Goal: Task Accomplishment & Management: Complete application form

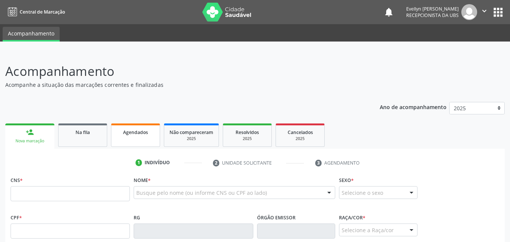
click at [134, 132] on span "Agendados" at bounding box center [135, 132] width 25 height 6
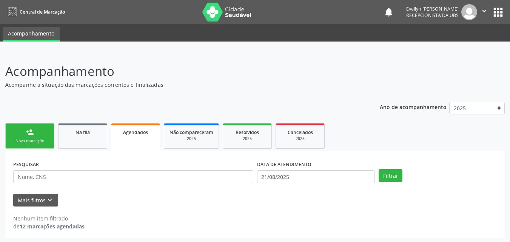
click at [134, 132] on span "Agendados" at bounding box center [135, 132] width 25 height 6
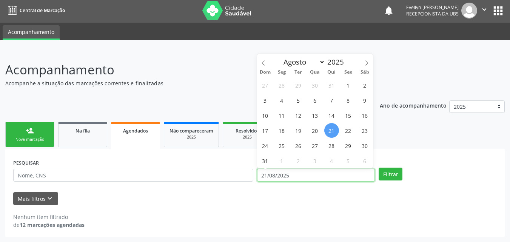
click at [342, 174] on input "21/08/2025" at bounding box center [316, 175] width 118 height 13
click at [267, 63] on span at bounding box center [263, 60] width 13 height 13
select select "5"
click at [267, 84] on span "1" at bounding box center [265, 85] width 15 height 15
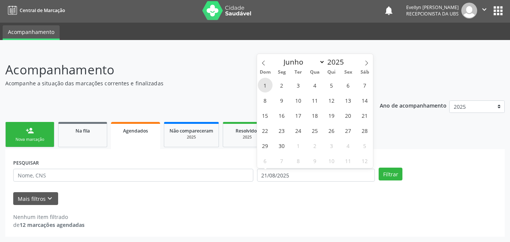
type input "01/06/2025"
click at [365, 65] on icon at bounding box center [366, 62] width 5 height 5
select select "8"
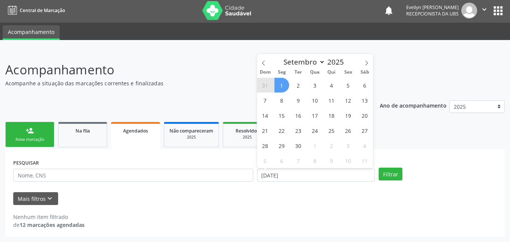
click at [282, 87] on span "1" at bounding box center [282, 85] width 15 height 15
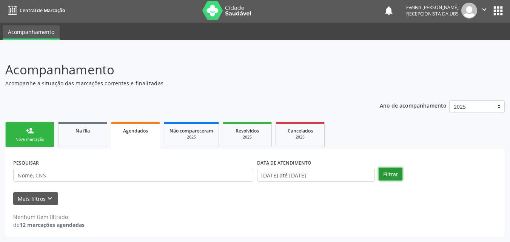
click at [386, 170] on button "Filtrar" at bounding box center [391, 174] width 24 height 13
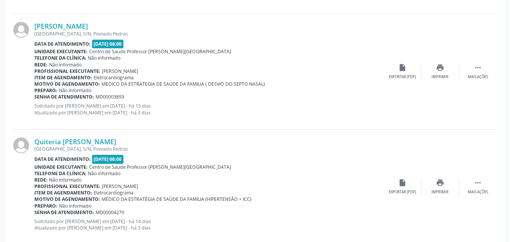
scroll to position [1385, 0]
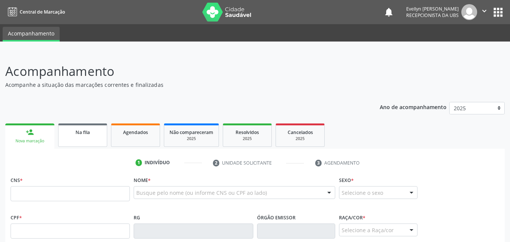
click at [89, 132] on span "Na fila" at bounding box center [83, 132] width 14 height 6
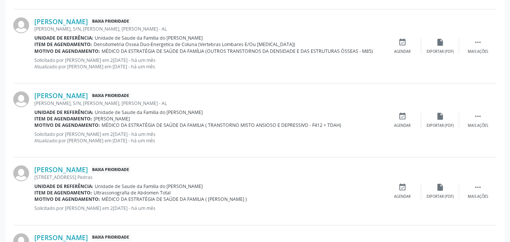
scroll to position [1070, 0]
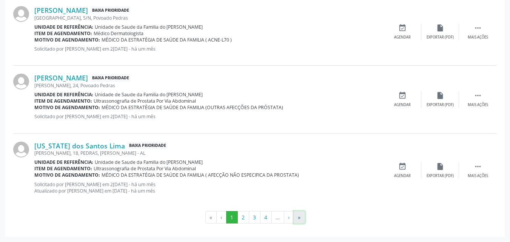
click at [304, 217] on button "»" at bounding box center [299, 217] width 11 height 13
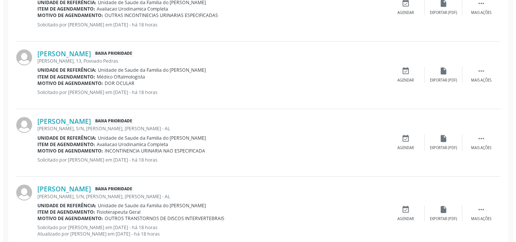
scroll to position [728, 0]
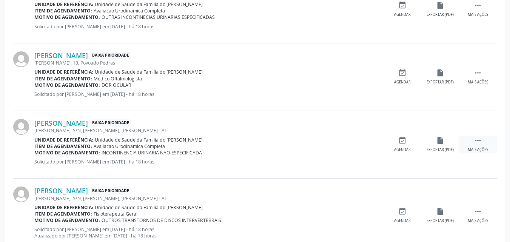
click at [484, 145] on div " Mais ações" at bounding box center [478, 144] width 38 height 16
click at [404, 141] on icon "cancel" at bounding box center [402, 140] width 8 height 8
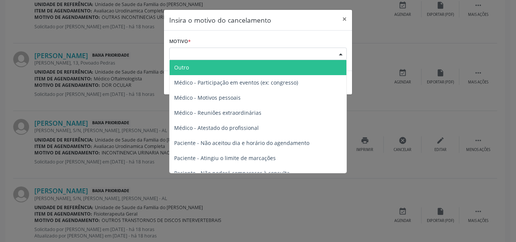
click at [270, 52] on div "Escolha o motivo" at bounding box center [257, 54] width 177 height 13
click at [265, 62] on span "Outro" at bounding box center [258, 67] width 177 height 15
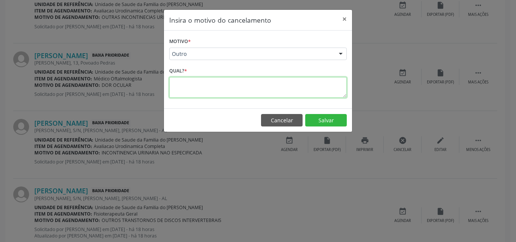
click at [250, 86] on textarea at bounding box center [257, 87] width 177 height 21
type textarea "NÃO FAZ PELO SUS"
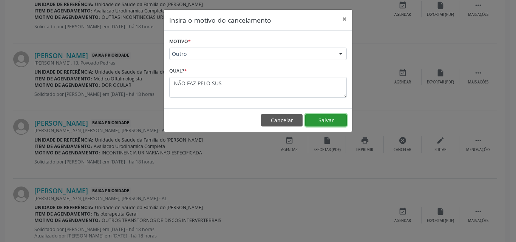
click at [315, 116] on button "Salvar" at bounding box center [326, 120] width 42 height 13
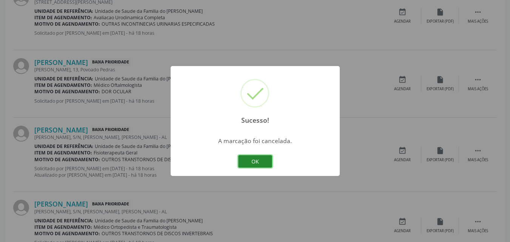
click at [258, 161] on button "OK" at bounding box center [255, 161] width 34 height 13
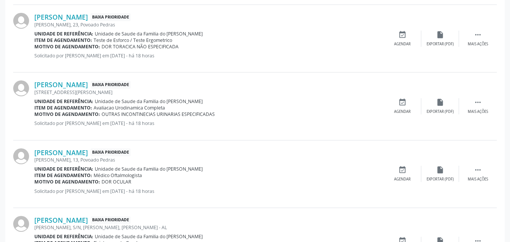
scroll to position [636, 0]
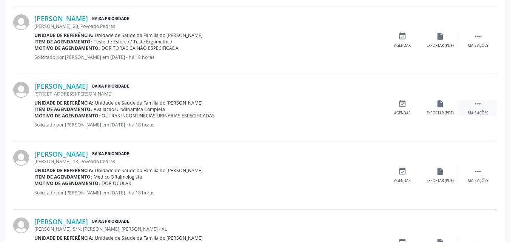
click at [481, 108] on div " Mais ações" at bounding box center [478, 108] width 38 height 16
click at [436, 108] on div "edit Editar" at bounding box center [440, 108] width 38 height 16
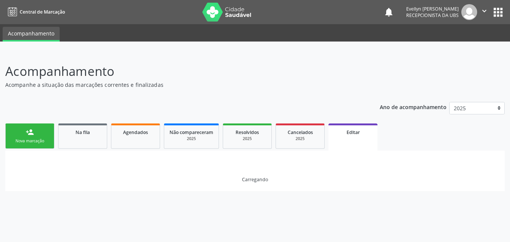
scroll to position [0, 0]
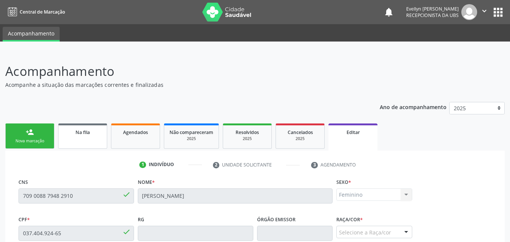
click at [100, 139] on link "Na fila" at bounding box center [82, 135] width 49 height 25
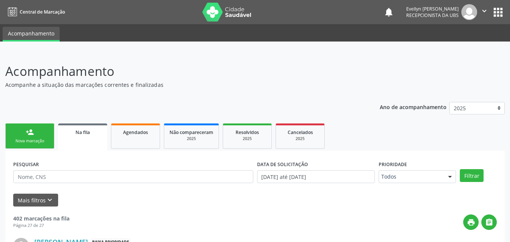
click at [93, 135] on div "Na fila" at bounding box center [82, 132] width 39 height 8
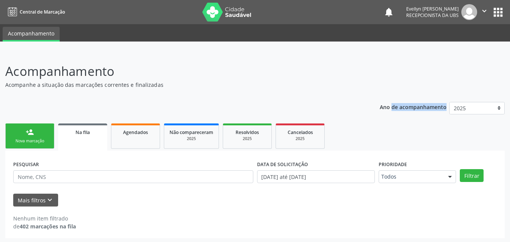
drag, startPoint x: 469, startPoint y: 74, endPoint x: 489, endPoint y: 100, distance: 32.9
click at [489, 100] on div "Acompanhamento Acompanhe a situação das marcações correntes e finalizadas Relat…" at bounding box center [255, 150] width 500 height 176
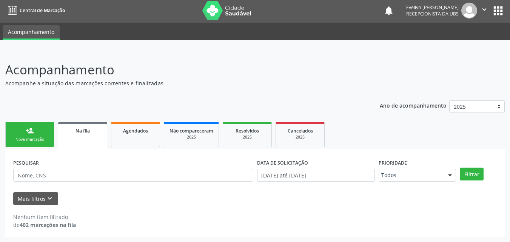
click at [466, 200] on div "Mais filtros keyboard_arrow_down" at bounding box center [254, 198] width 487 height 13
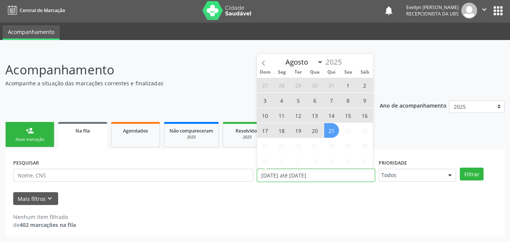
click at [289, 174] on input "[DATE] até [DATE]" at bounding box center [316, 175] width 118 height 13
click at [333, 136] on span "21" at bounding box center [331, 130] width 15 height 15
type input "21/08/2025"
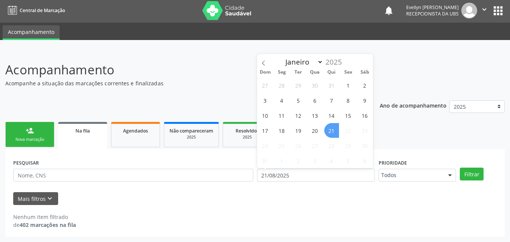
click at [333, 136] on span "21" at bounding box center [331, 130] width 15 height 15
click at [314, 170] on input "21/08/2025" at bounding box center [316, 175] width 118 height 13
click at [315, 137] on span "20" at bounding box center [315, 130] width 15 height 15
type input "2[DATE]"
click at [315, 137] on span "20" at bounding box center [315, 130] width 15 height 15
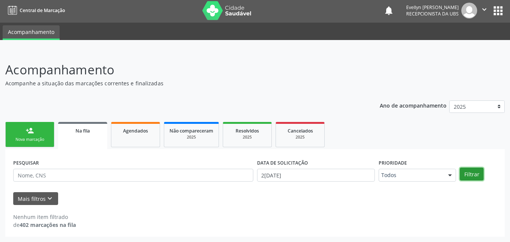
click at [472, 178] on button "Filtrar" at bounding box center [472, 174] width 24 height 13
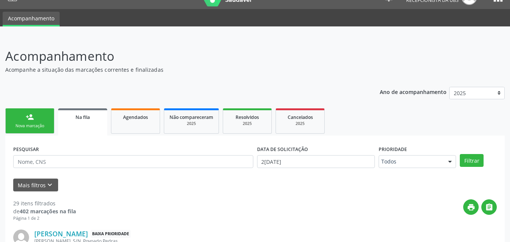
scroll to position [34, 0]
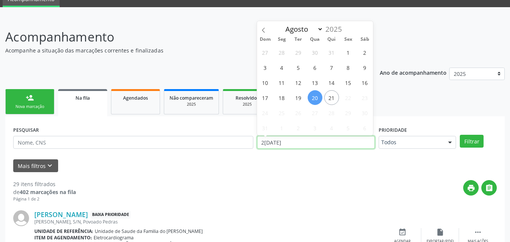
click at [298, 142] on input "2[DATE]" at bounding box center [316, 142] width 118 height 13
click at [294, 77] on span "12" at bounding box center [298, 82] width 15 height 15
type input "[DATE]"
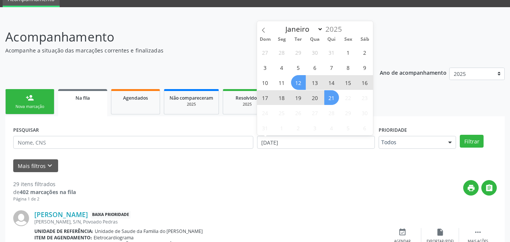
click at [328, 93] on span "21" at bounding box center [331, 97] width 15 height 15
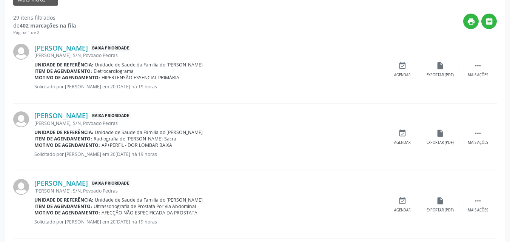
scroll to position [167, 0]
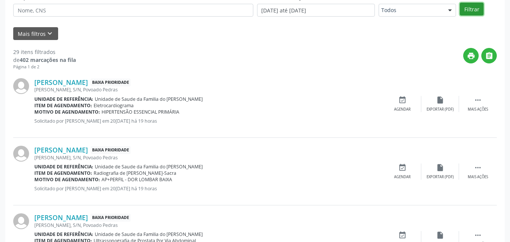
click at [469, 4] on button "Filtrar" at bounding box center [472, 9] width 24 height 13
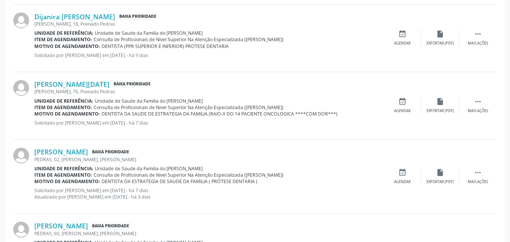
scroll to position [1057, 0]
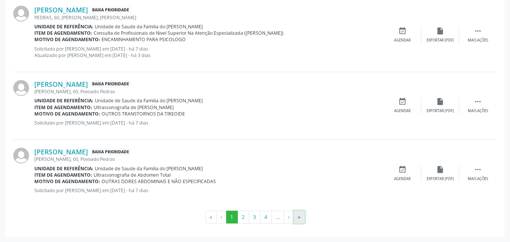
click at [301, 217] on button "»" at bounding box center [299, 217] width 11 height 13
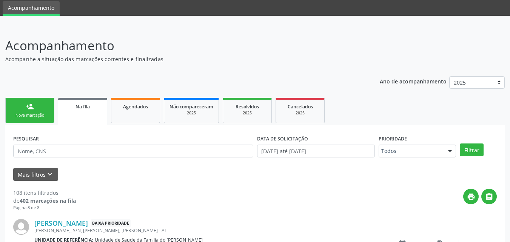
scroll to position [239, 0]
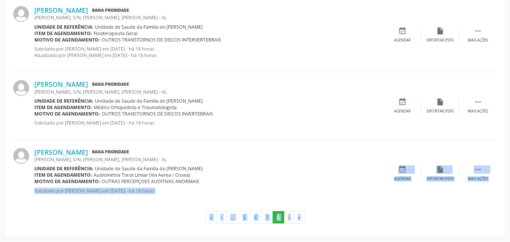
drag, startPoint x: 301, startPoint y: 217, endPoint x: 338, endPoint y: 199, distance: 40.4
click at [338, 199] on div "108 itens filtrados de 402 marcações na fila Página 8 de 8 print  [PERSON_NAME…" at bounding box center [255, 96] width 484 height 256
click at [372, 217] on ul "« ‹ … 5 6 7 8 › »" at bounding box center [255, 217] width 484 height 13
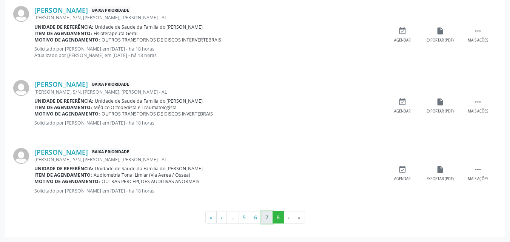
click at [269, 216] on button "7" at bounding box center [267, 217] width 12 height 13
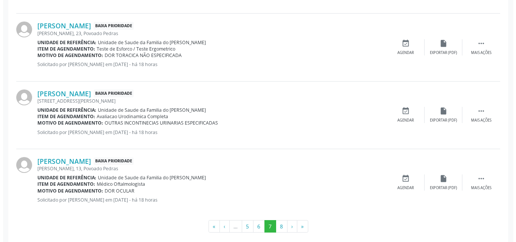
scroll to position [1039, 0]
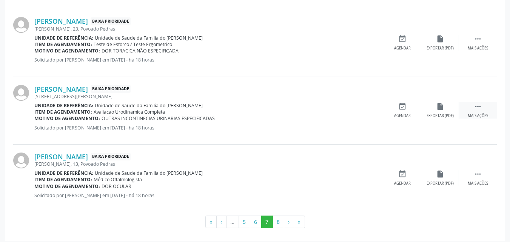
click at [482, 115] on div "Mais ações" at bounding box center [478, 115] width 20 height 5
click at [403, 103] on icon "cancel" at bounding box center [402, 106] width 8 height 8
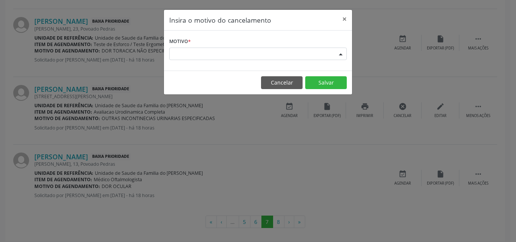
click at [273, 48] on div "Escolha o motivo" at bounding box center [257, 54] width 177 height 13
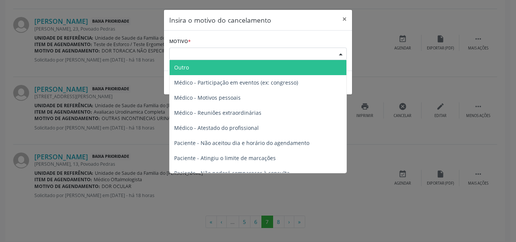
click at [243, 69] on span "Outro" at bounding box center [258, 67] width 177 height 15
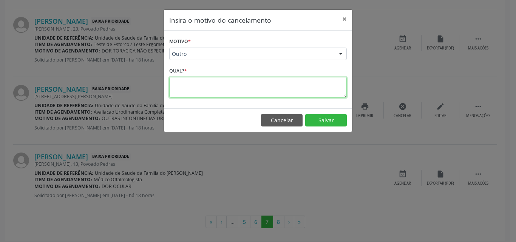
click at [302, 89] on textarea at bounding box center [257, 87] width 177 height 21
type textarea "NÃO FAZ PELO SUS"
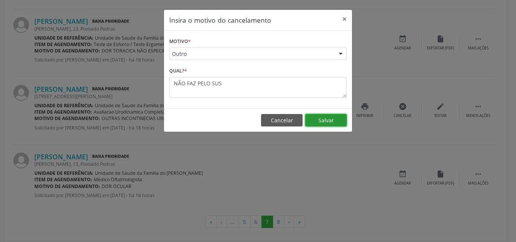
click at [329, 125] on button "Salvar" at bounding box center [326, 120] width 42 height 13
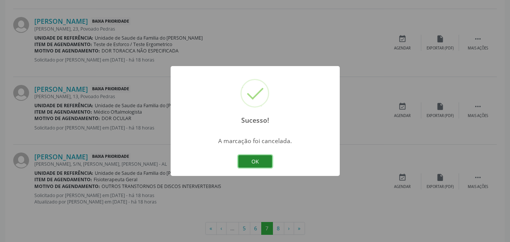
click at [264, 165] on button "OK" at bounding box center [255, 161] width 34 height 13
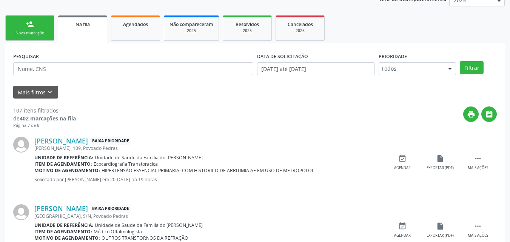
scroll to position [78, 0]
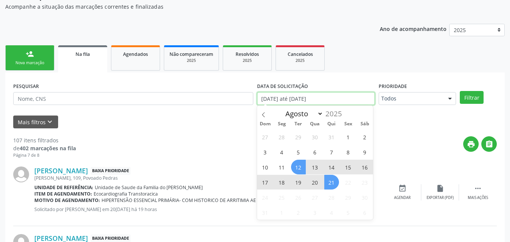
click at [322, 96] on input "[DATE] até [DATE]" at bounding box center [316, 98] width 118 height 13
click at [267, 116] on span at bounding box center [263, 112] width 13 height 13
select select "6"
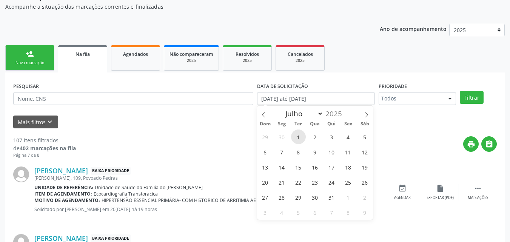
click at [297, 132] on span "1" at bounding box center [298, 137] width 15 height 15
type input "0[DATE]"
click at [368, 113] on icon at bounding box center [366, 114] width 5 height 5
select select "7"
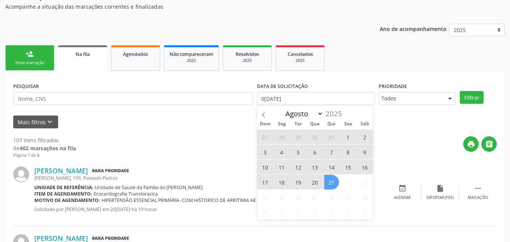
click at [333, 184] on span "21" at bounding box center [331, 182] width 15 height 15
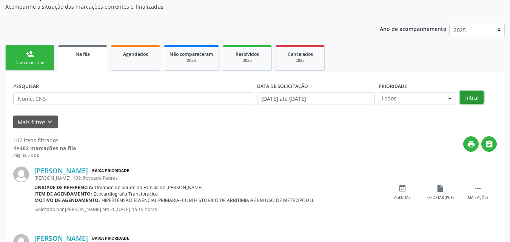
click at [468, 96] on button "Filtrar" at bounding box center [472, 97] width 24 height 13
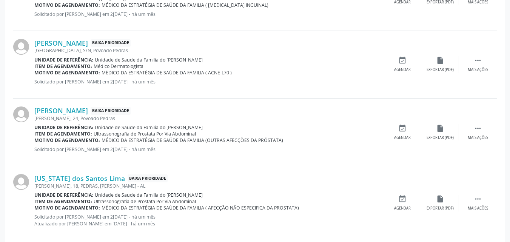
scroll to position [1076, 0]
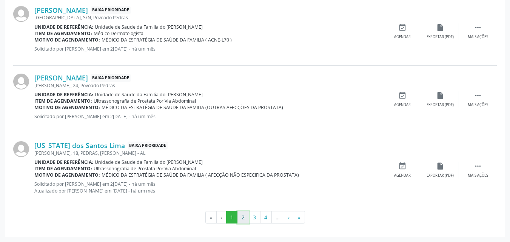
click at [247, 215] on button "2" at bounding box center [243, 217] width 12 height 13
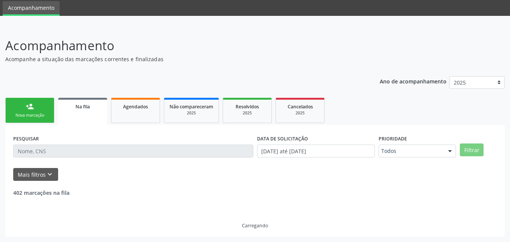
scroll to position [26, 0]
click at [313, 174] on div "Mais filtros keyboard_arrow_down" at bounding box center [254, 174] width 487 height 13
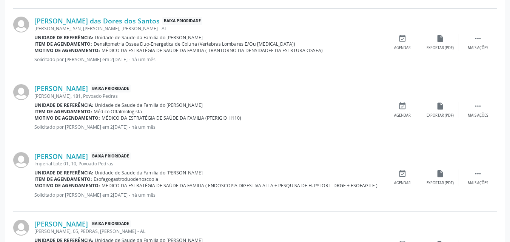
scroll to position [1076, 0]
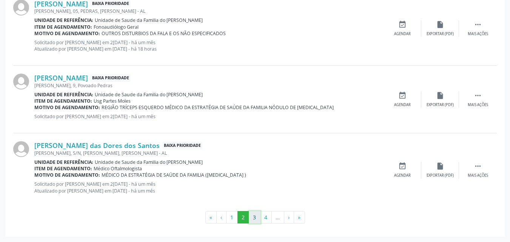
click at [254, 219] on button "3" at bounding box center [255, 217] width 12 height 13
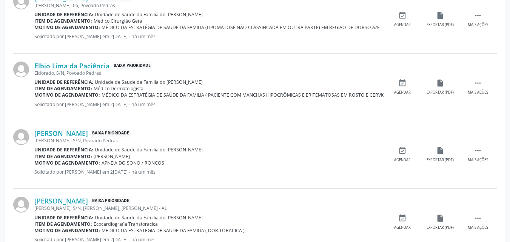
scroll to position [1064, 0]
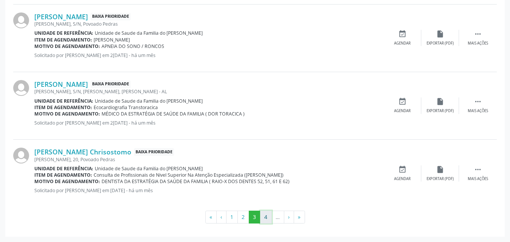
click at [268, 215] on button "4" at bounding box center [266, 217] width 12 height 13
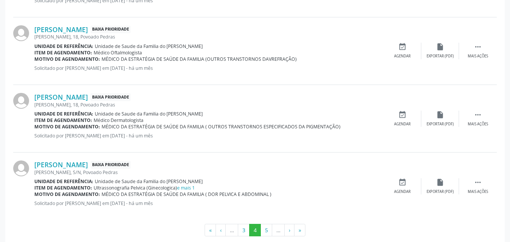
scroll to position [1070, 0]
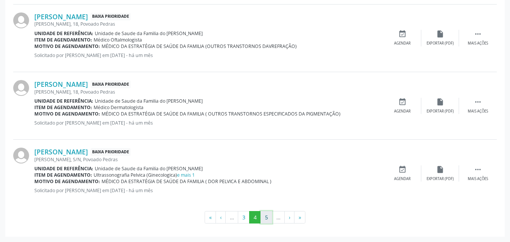
click at [268, 221] on button "5" at bounding box center [267, 217] width 12 height 13
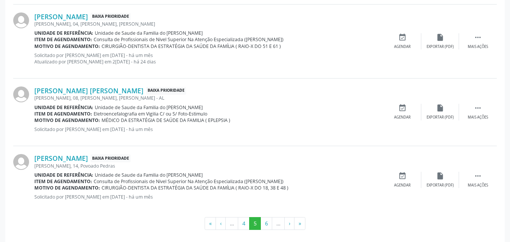
scroll to position [1064, 0]
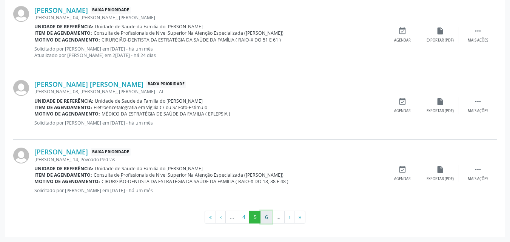
click at [268, 217] on button "6" at bounding box center [267, 217] width 12 height 13
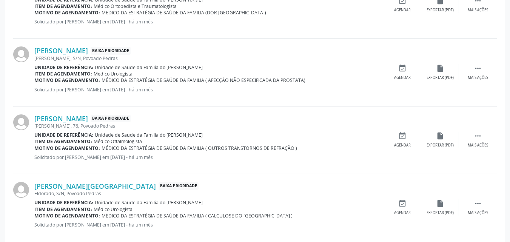
scroll to position [1051, 0]
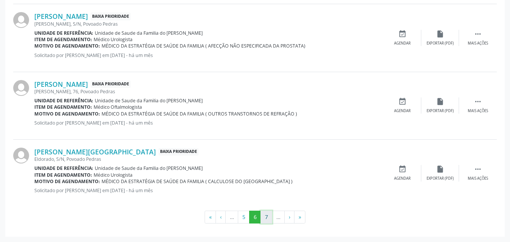
click at [267, 219] on button "7" at bounding box center [267, 217] width 12 height 13
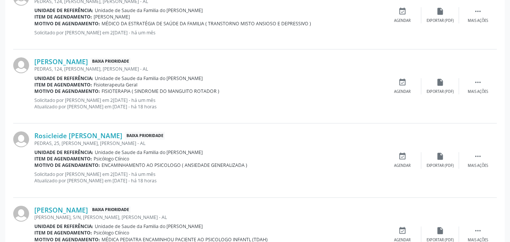
scroll to position [1070, 0]
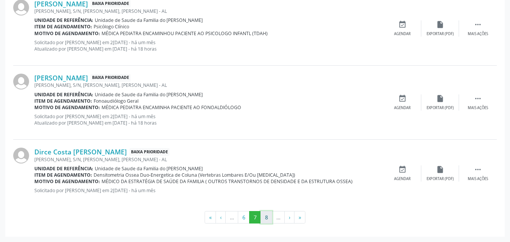
click at [269, 219] on button "8" at bounding box center [267, 217] width 12 height 13
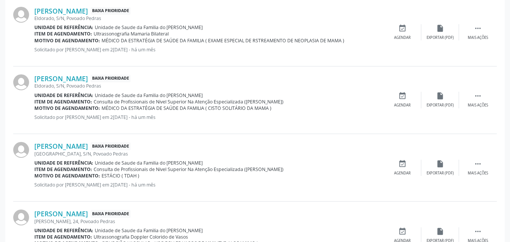
scroll to position [382, 0]
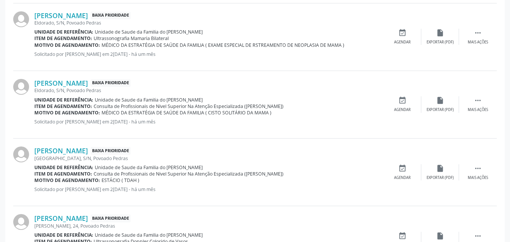
click at [484, 102] on div " Mais ações" at bounding box center [478, 104] width 38 height 16
click at [477, 105] on icon "" at bounding box center [478, 100] width 8 height 8
click at [439, 104] on icon "edit" at bounding box center [440, 100] width 8 height 8
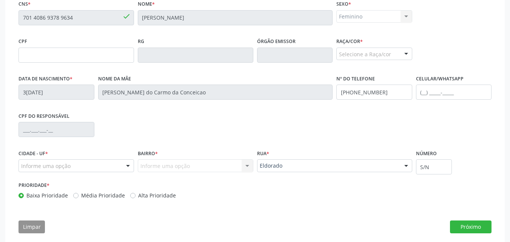
scroll to position [188, 0]
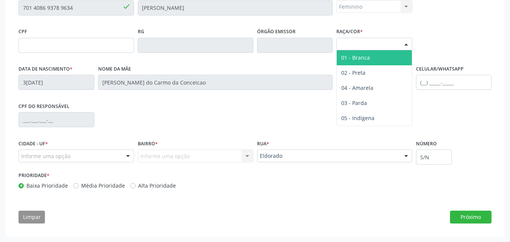
click at [355, 44] on div "Selecione a Raça/cor" at bounding box center [374, 44] width 76 height 13
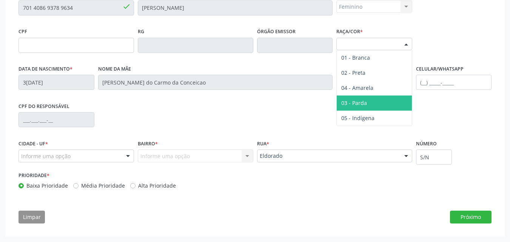
click at [358, 96] on span "03 - Parda" at bounding box center [374, 103] width 75 height 15
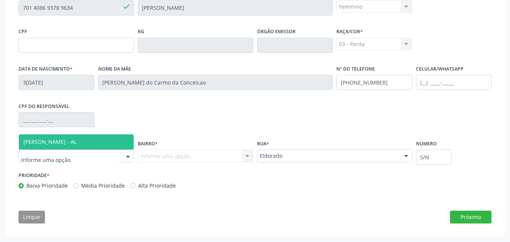
click at [98, 159] on div at bounding box center [77, 156] width 116 height 13
click at [110, 142] on span "[PERSON_NAME] - AL" at bounding box center [76, 141] width 115 height 15
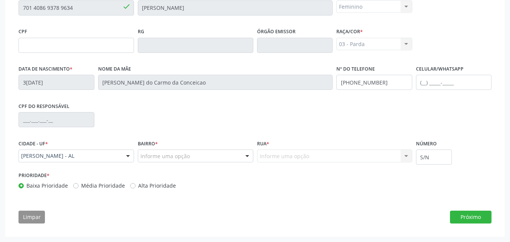
click at [166, 162] on div "Informe uma opção" at bounding box center [196, 156] width 116 height 13
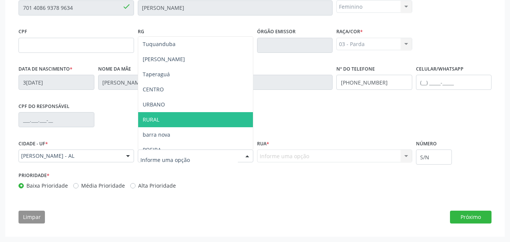
type input "P"
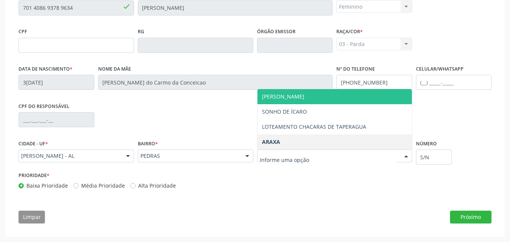
click at [329, 97] on span "[PERSON_NAME]" at bounding box center [335, 96] width 154 height 15
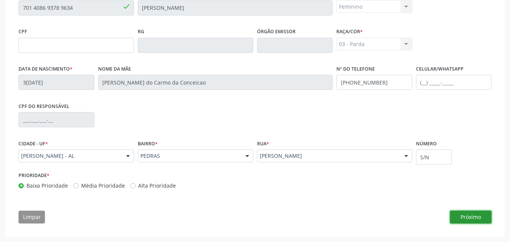
click at [476, 217] on button "Próximo" at bounding box center [471, 217] width 42 height 13
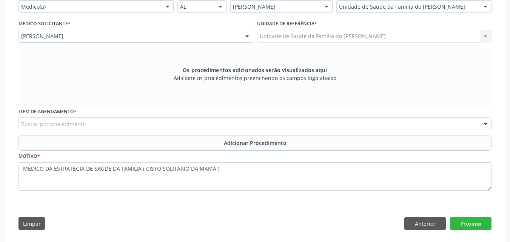
click at [305, 120] on div "Buscar por procedimento" at bounding box center [255, 123] width 473 height 13
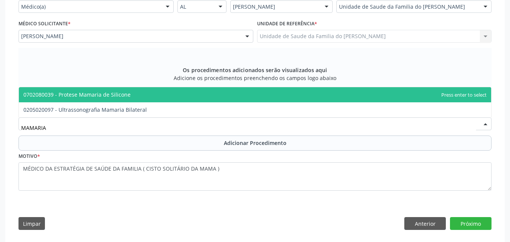
type input "MAMARIA"
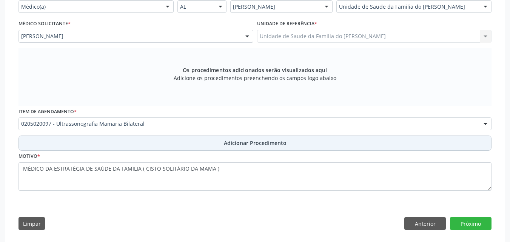
click at [288, 143] on button "Adicionar Procedimento" at bounding box center [255, 143] width 473 height 15
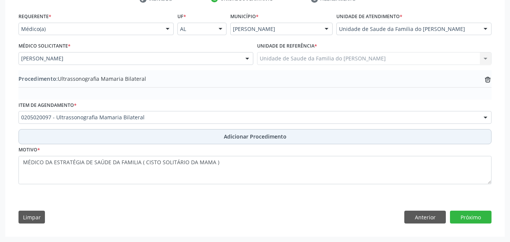
scroll to position [166, 0]
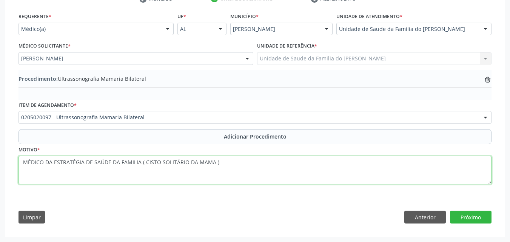
drag, startPoint x: 145, startPoint y: 162, endPoint x: 0, endPoint y: 168, distance: 145.5
click at [0, 168] on div "Acompanhamento Acompanhe a situação das marcações correntes e finalizadas Relat…" at bounding box center [255, 64] width 510 height 356
click at [108, 164] on textarea "CISTO SOLITÁRIO DA MAMA )" at bounding box center [255, 170] width 473 height 29
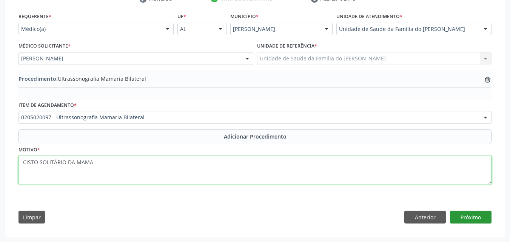
type textarea "CISTO SOLITÁRIO DA MAMA"
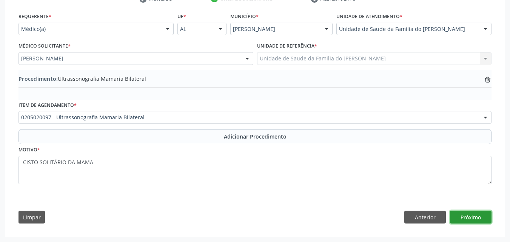
click at [472, 213] on button "Próximo" at bounding box center [471, 217] width 42 height 13
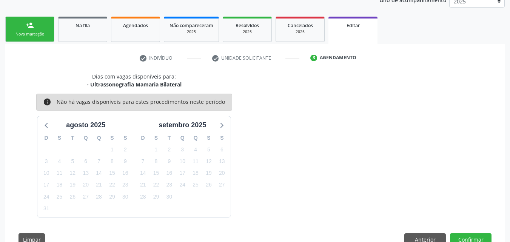
scroll to position [129, 0]
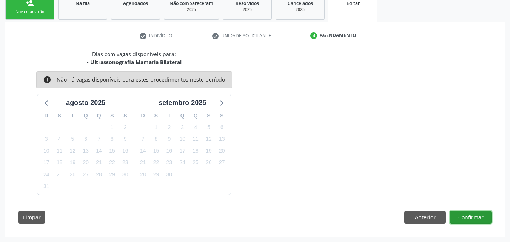
click at [472, 213] on button "Confirmar" at bounding box center [471, 217] width 42 height 13
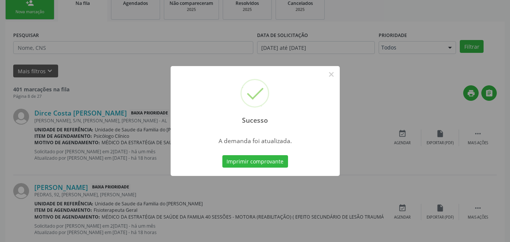
scroll to position [18, 0]
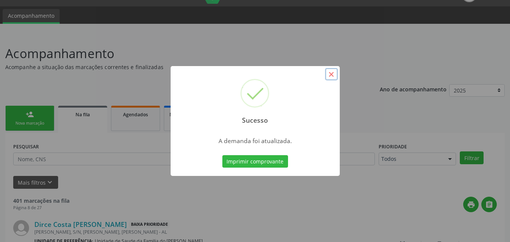
click at [330, 74] on button "×" at bounding box center [331, 74] width 13 height 13
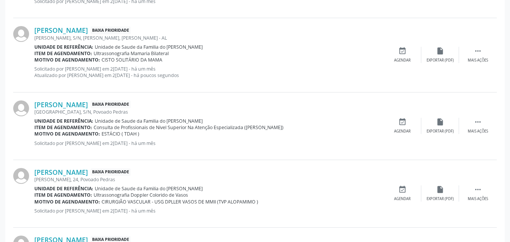
scroll to position [389, 0]
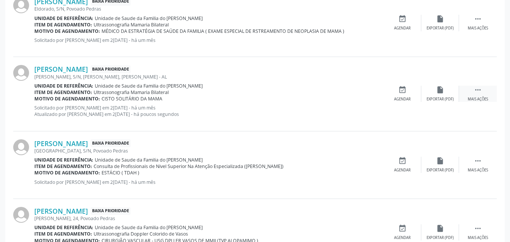
click at [486, 96] on div " Mais ações" at bounding box center [478, 94] width 38 height 16
click at [447, 97] on div "edit Editar" at bounding box center [440, 94] width 38 height 16
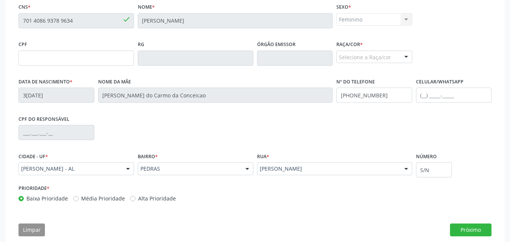
scroll to position [188, 0]
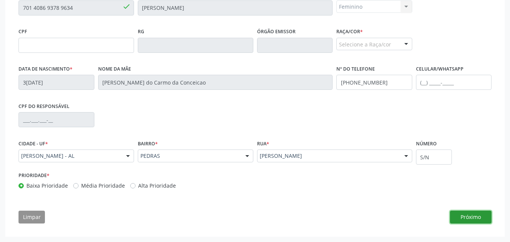
click at [470, 219] on button "Próximo" at bounding box center [471, 217] width 42 height 13
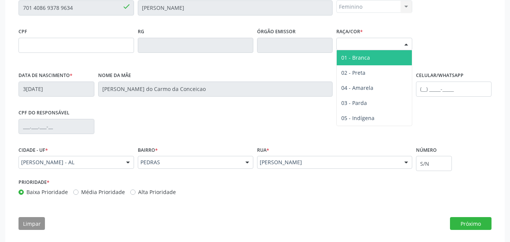
click at [401, 45] on div at bounding box center [406, 44] width 11 height 13
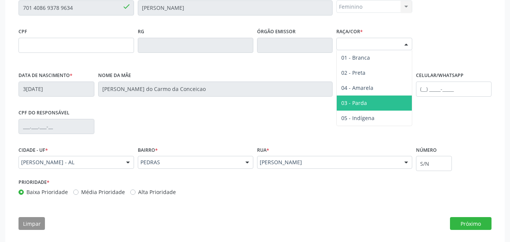
click at [382, 103] on span "03 - Parda" at bounding box center [374, 103] width 75 height 15
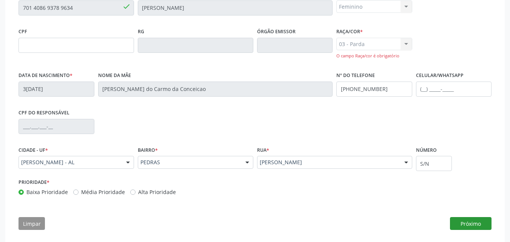
drag, startPoint x: 475, startPoint y: 231, endPoint x: 479, endPoint y: 221, distance: 10.3
click at [479, 221] on div "CNS * 701 4086 9378 9634 done Nome * [PERSON_NAME] * Feminino Masculino Feminin…" at bounding box center [255, 112] width 484 height 247
click at [479, 221] on button "Próximo" at bounding box center [471, 223] width 42 height 13
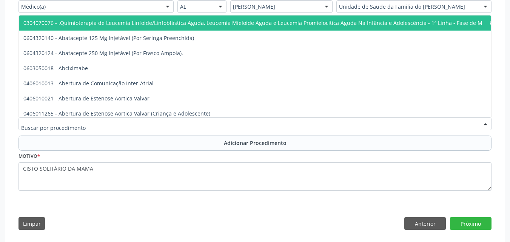
click at [321, 122] on div at bounding box center [255, 123] width 473 height 13
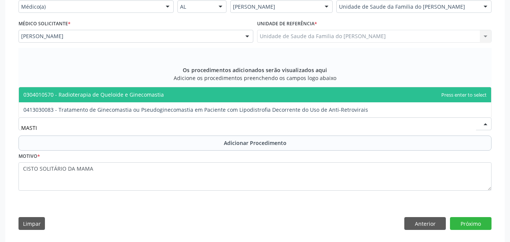
type input "MAST"
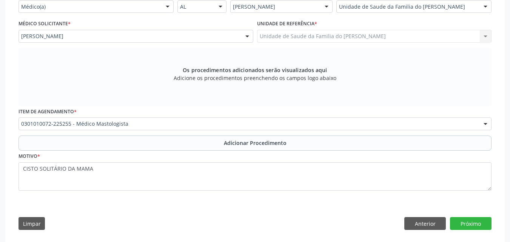
scroll to position [0, 0]
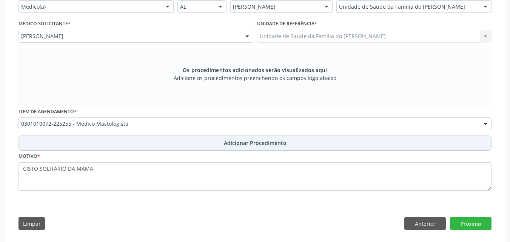
click at [309, 139] on button "Adicionar Procedimento" at bounding box center [255, 143] width 473 height 15
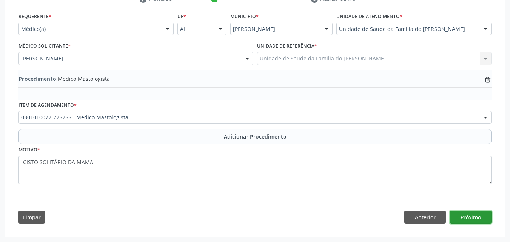
click at [467, 216] on button "Próximo" at bounding box center [471, 217] width 42 height 13
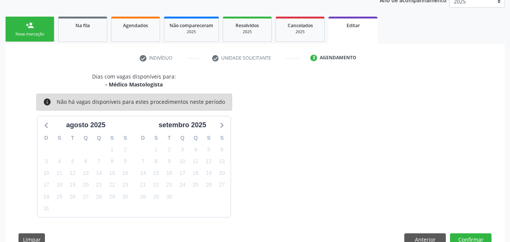
scroll to position [129, 0]
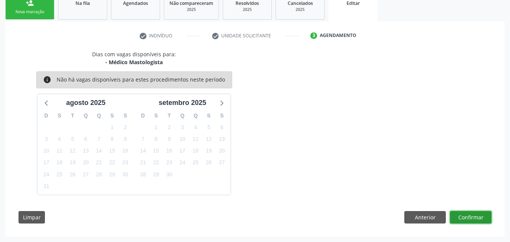
click at [467, 216] on button "Confirmar" at bounding box center [471, 217] width 42 height 13
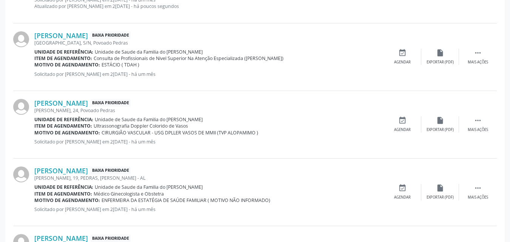
scroll to position [525, 0]
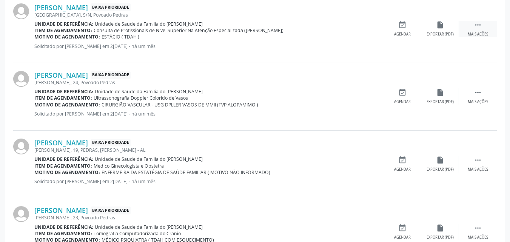
click at [483, 28] on div " Mais ações" at bounding box center [478, 29] width 38 height 16
click at [435, 28] on div "edit Editar" at bounding box center [440, 29] width 38 height 16
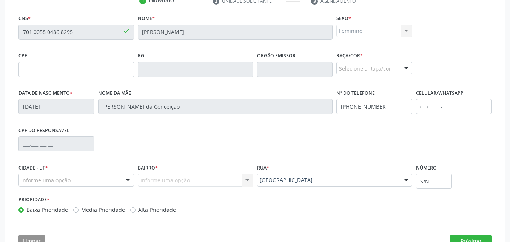
scroll to position [188, 0]
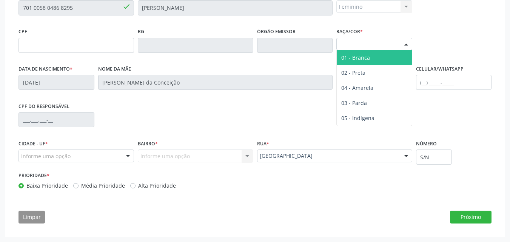
click at [385, 39] on div "Selecione a Raça/cor" at bounding box center [374, 44] width 76 height 13
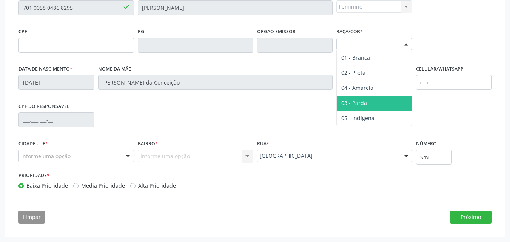
click at [378, 99] on span "03 - Parda" at bounding box center [374, 103] width 75 height 15
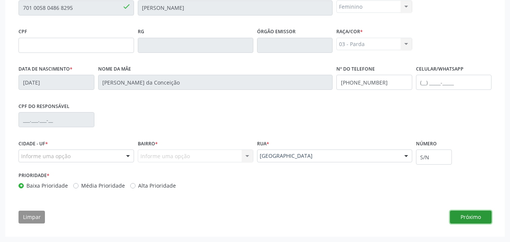
click at [463, 219] on button "Próximo" at bounding box center [471, 217] width 42 height 13
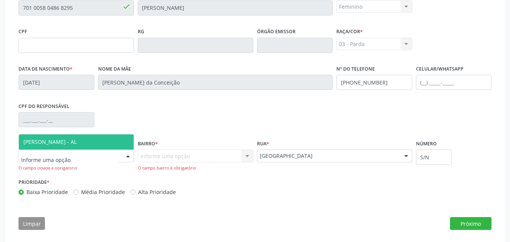
click at [125, 155] on div at bounding box center [127, 156] width 11 height 13
click at [105, 142] on span "[PERSON_NAME] - AL" at bounding box center [76, 141] width 115 height 15
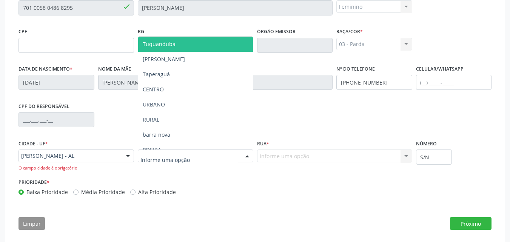
click at [172, 161] on div at bounding box center [196, 156] width 116 height 13
type input "DE"
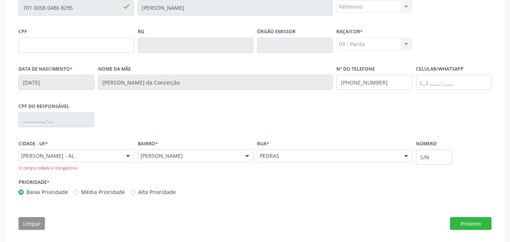
click at [472, 230] on div "CNS * 701 0058 0486 8295 done Nome * [PERSON_NAME] * Feminino Masculino Feminin…" at bounding box center [255, 112] width 484 height 247
click at [474, 228] on button "Próximo" at bounding box center [471, 223] width 42 height 13
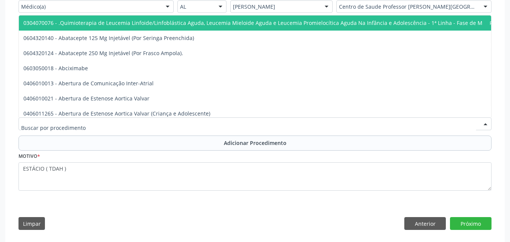
click at [106, 120] on div at bounding box center [255, 123] width 473 height 13
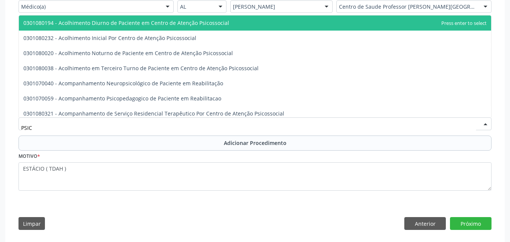
type input "PSICÓ"
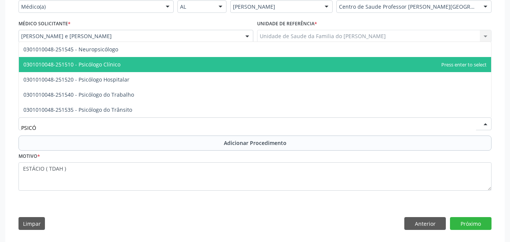
click at [106, 67] on span "0301010048-251510 - Psicólogo Clínico" at bounding box center [71, 64] width 97 height 7
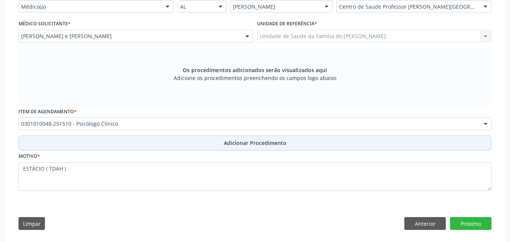
click at [282, 144] on span "Adicionar Procedimento" at bounding box center [255, 143] width 63 height 8
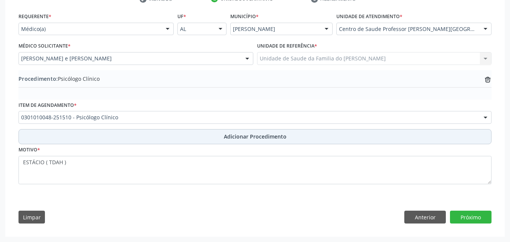
scroll to position [166, 0]
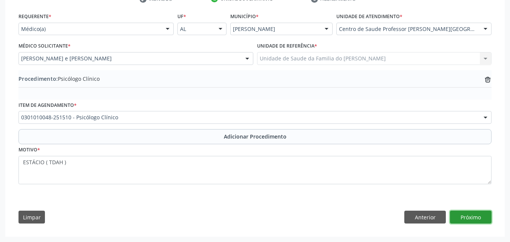
click at [484, 215] on button "Próximo" at bounding box center [471, 217] width 42 height 13
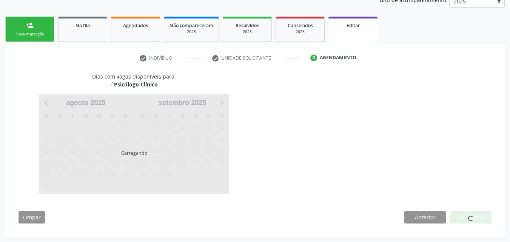
scroll to position [129, 0]
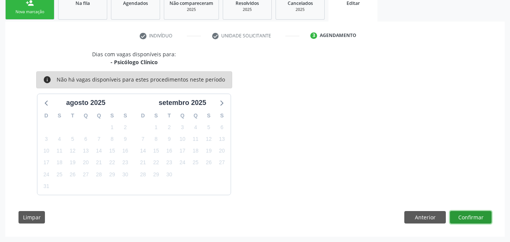
click at [481, 217] on button "Confirmar" at bounding box center [471, 217] width 42 height 13
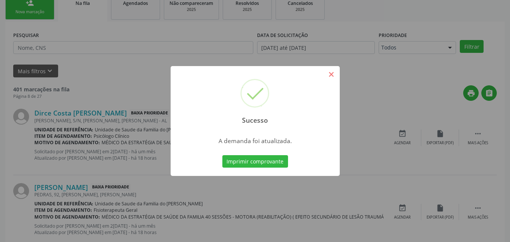
scroll to position [18, 0]
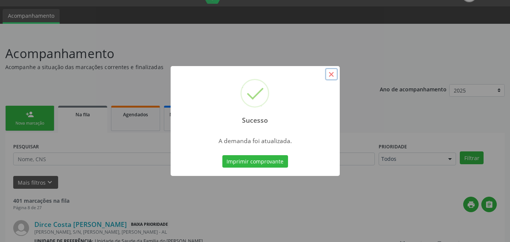
click at [330, 77] on button "×" at bounding box center [331, 74] width 13 height 13
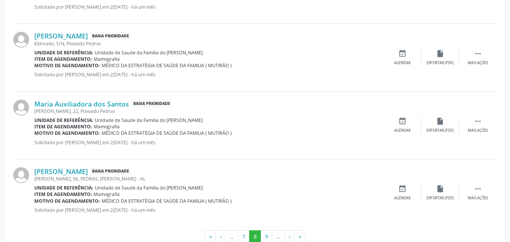
scroll to position [1070, 0]
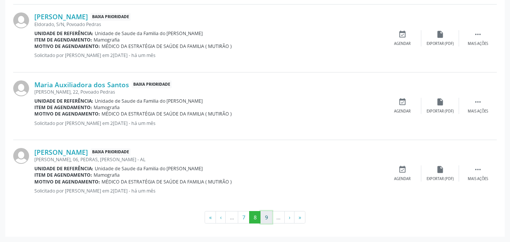
click at [266, 220] on button "9" at bounding box center [267, 217] width 12 height 13
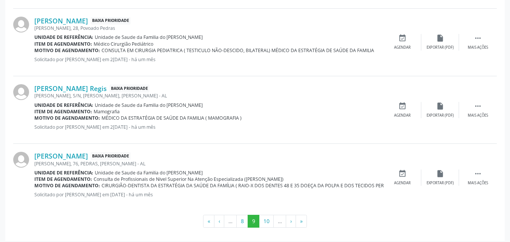
scroll to position [1050, 0]
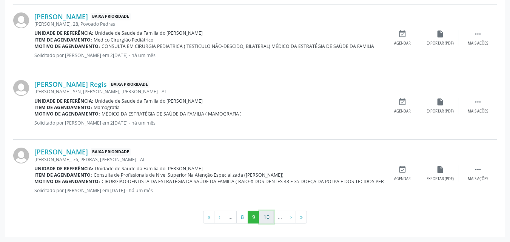
click at [269, 215] on button "10" at bounding box center [266, 217] width 15 height 13
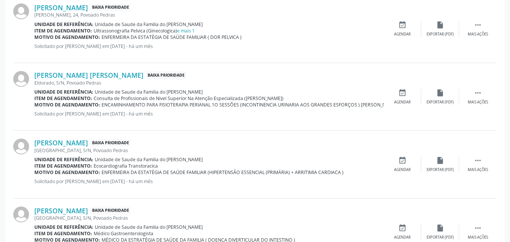
scroll to position [780, 0]
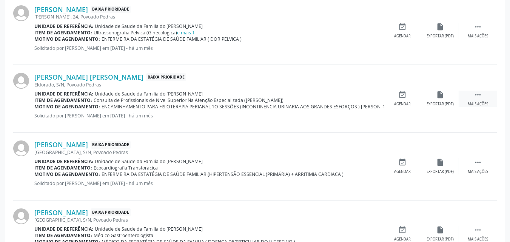
click at [485, 95] on div " Mais ações" at bounding box center [478, 99] width 38 height 16
click at [438, 96] on icon "edit" at bounding box center [440, 95] width 8 height 8
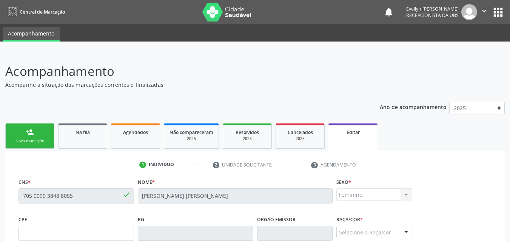
drag, startPoint x: 509, startPoint y: 89, endPoint x: 515, endPoint y: 93, distance: 8.0
click at [510, 93] on html "Central de Marcação notifications [PERSON_NAME] Recepcionista da UBS  Configur…" at bounding box center [255, 121] width 510 height 242
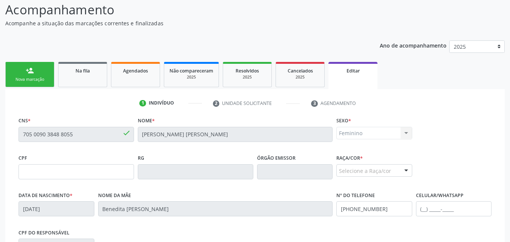
scroll to position [188, 0]
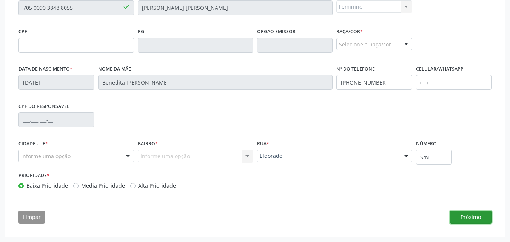
click at [473, 213] on button "Próximo" at bounding box center [471, 217] width 42 height 13
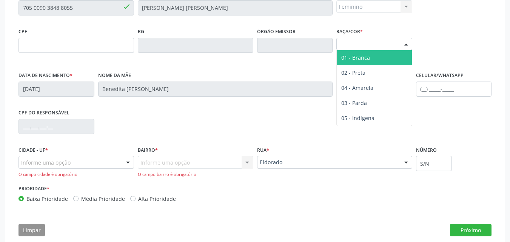
click at [352, 46] on div "Selecione a Raça/cor" at bounding box center [374, 44] width 76 height 13
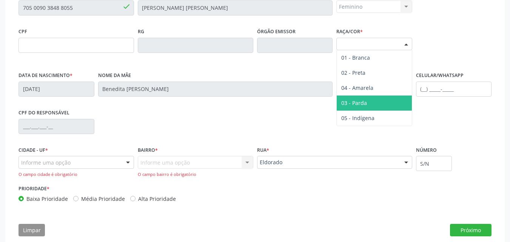
click at [357, 97] on span "03 - Parda" at bounding box center [374, 103] width 75 height 15
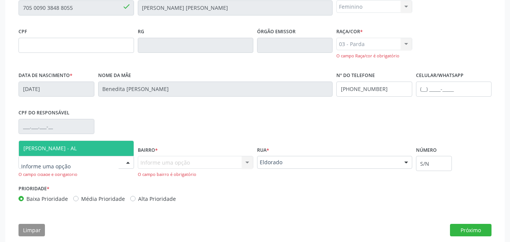
click at [97, 167] on div at bounding box center [77, 162] width 116 height 13
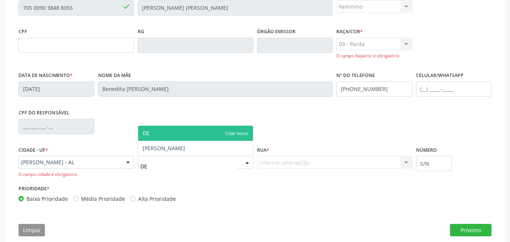
type input "DEN"
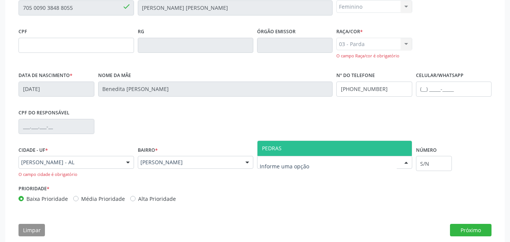
click at [271, 157] on div at bounding box center [334, 162] width 155 height 13
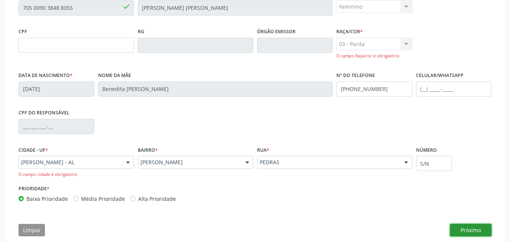
click at [468, 227] on button "Próximo" at bounding box center [471, 230] width 42 height 13
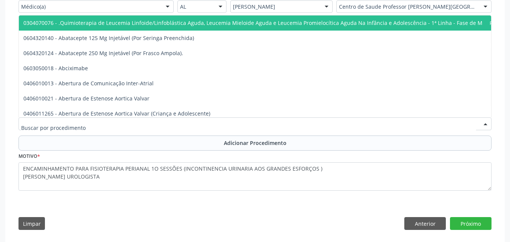
click at [265, 127] on div at bounding box center [255, 123] width 473 height 13
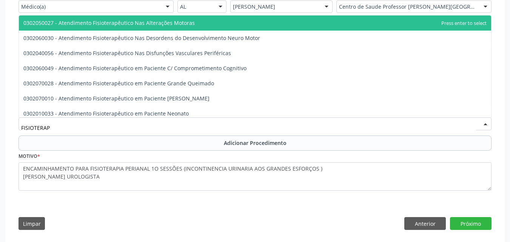
type input "FISIOTERAPE"
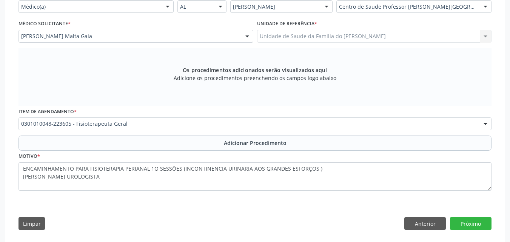
scroll to position [0, 0]
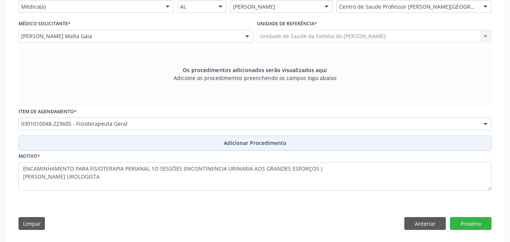
click at [399, 140] on button "Adicionar Procedimento" at bounding box center [255, 143] width 473 height 15
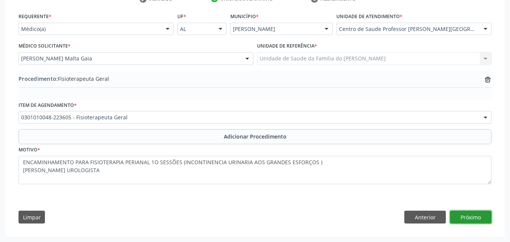
click at [470, 216] on button "Próximo" at bounding box center [471, 217] width 42 height 13
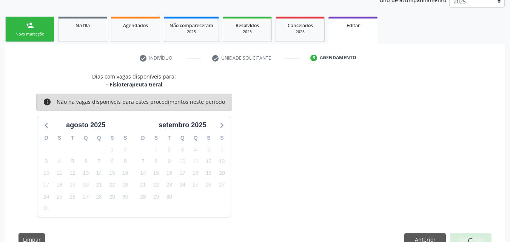
scroll to position [129, 0]
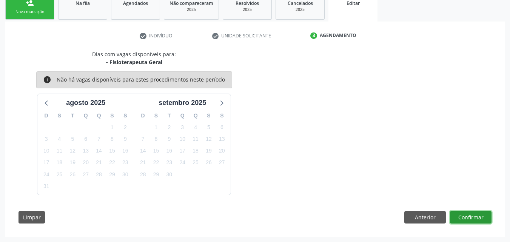
click at [484, 215] on button "Confirmar" at bounding box center [471, 217] width 42 height 13
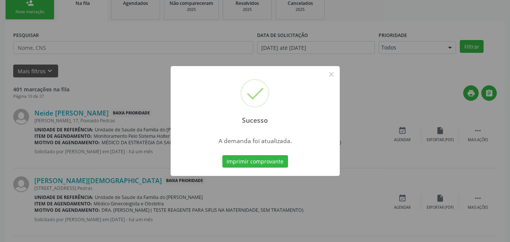
scroll to position [18, 0]
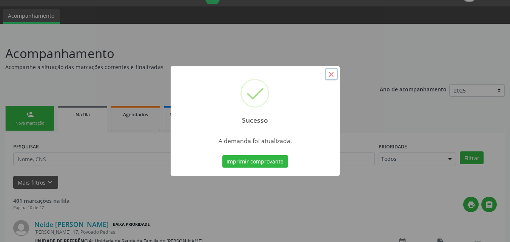
click at [331, 76] on button "×" at bounding box center [331, 74] width 13 height 13
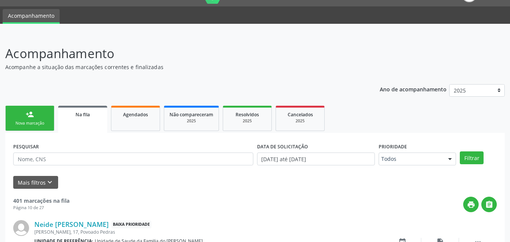
click at [269, 25] on div at bounding box center [255, 29] width 510 height 11
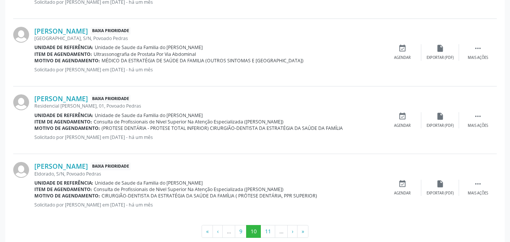
scroll to position [1050, 0]
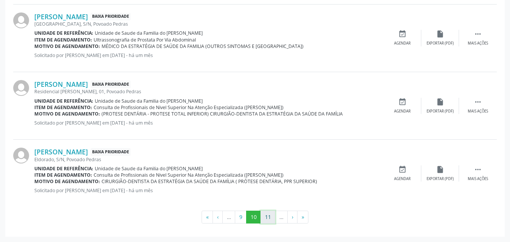
click at [269, 217] on button "11" at bounding box center [268, 217] width 15 height 13
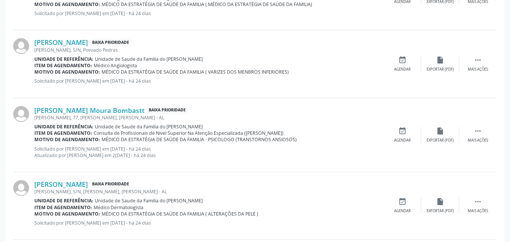
scroll to position [936, 0]
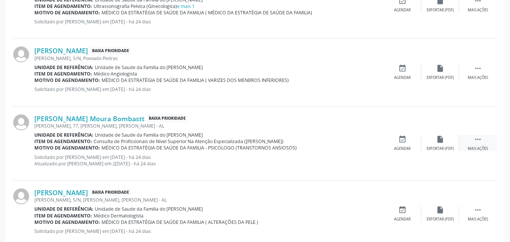
click at [484, 143] on div " Mais ações" at bounding box center [478, 143] width 38 height 16
click at [438, 143] on icon "edit" at bounding box center [440, 139] width 8 height 8
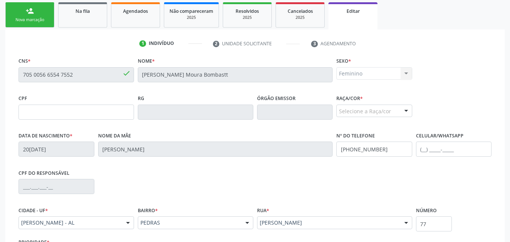
scroll to position [188, 0]
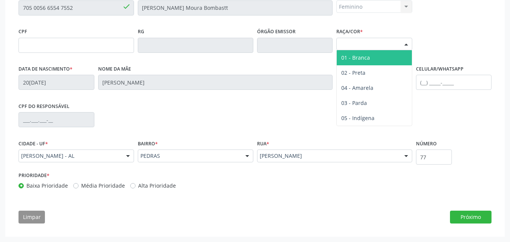
click at [392, 46] on div "Selecione a Raça/cor" at bounding box center [374, 44] width 76 height 13
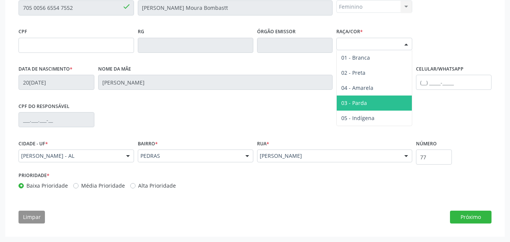
click at [364, 106] on span "03 - Parda" at bounding box center [354, 102] width 26 height 7
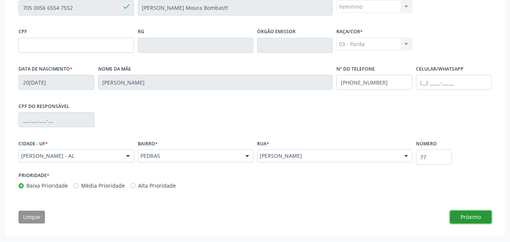
click at [460, 218] on button "Próximo" at bounding box center [471, 217] width 42 height 13
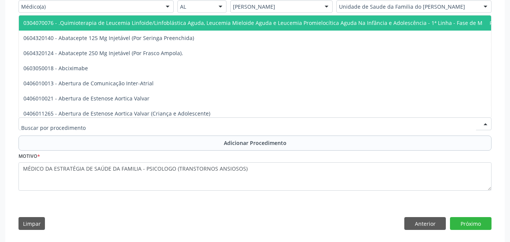
click at [342, 118] on div at bounding box center [255, 123] width 473 height 13
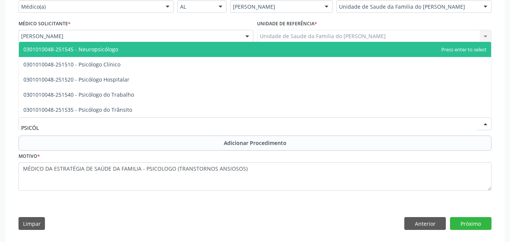
type input "PSICÓLO"
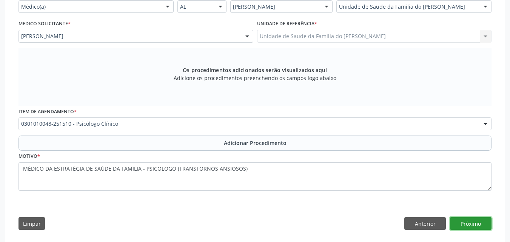
click at [463, 222] on button "Próximo" at bounding box center [471, 223] width 42 height 13
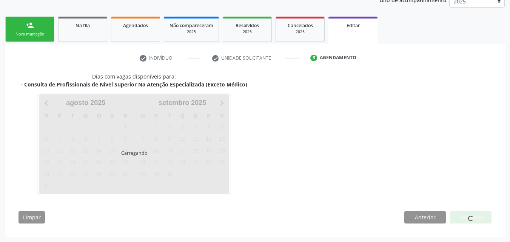
scroll to position [129, 0]
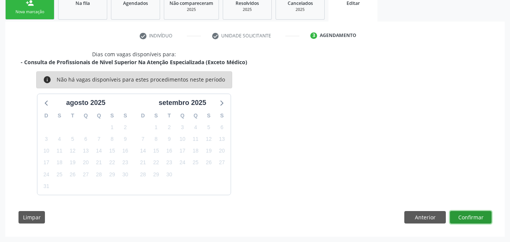
click at [464, 221] on button "Confirmar" at bounding box center [471, 217] width 42 height 13
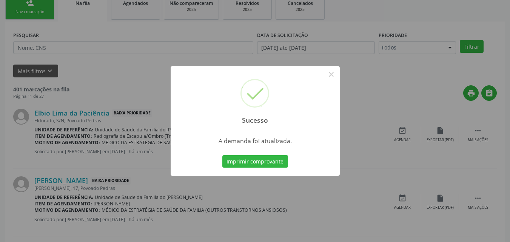
scroll to position [18, 0]
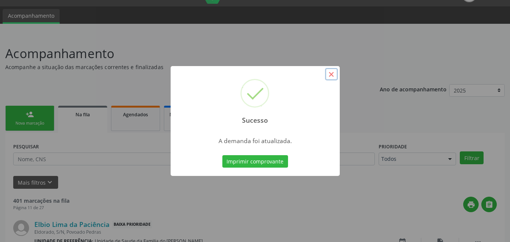
click at [330, 80] on button "×" at bounding box center [331, 74] width 13 height 13
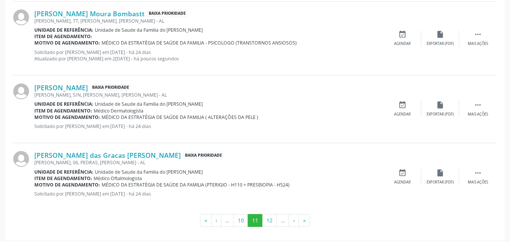
scroll to position [1042, 0]
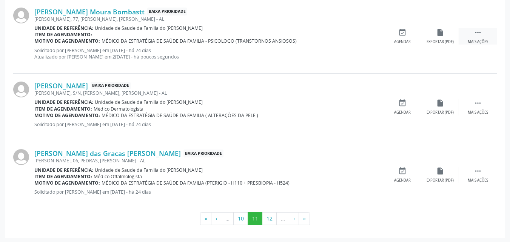
click at [481, 37] on div " Mais ações" at bounding box center [478, 36] width 38 height 16
click at [435, 39] on div "edit Editar" at bounding box center [440, 36] width 38 height 16
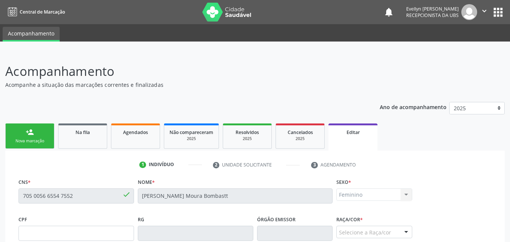
scroll to position [138, 0]
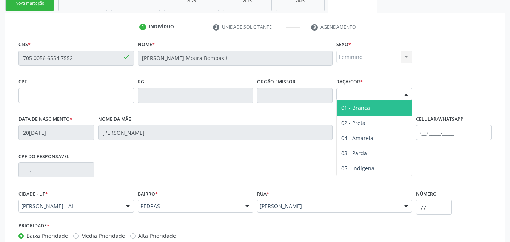
click at [391, 93] on div "Selecione a Raça/cor" at bounding box center [374, 94] width 76 height 13
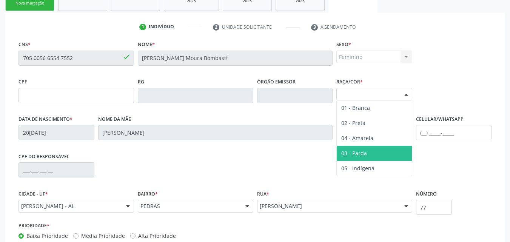
click at [364, 152] on span "03 - Parda" at bounding box center [354, 153] width 26 height 7
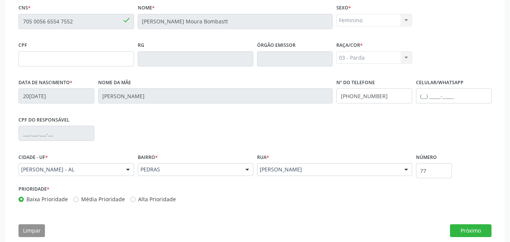
scroll to position [188, 0]
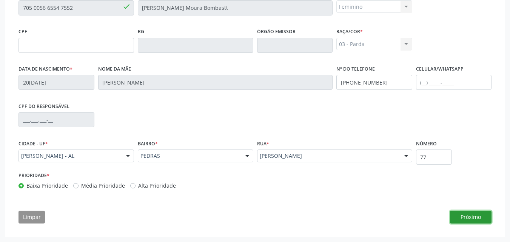
click at [467, 215] on button "Próximo" at bounding box center [471, 217] width 42 height 13
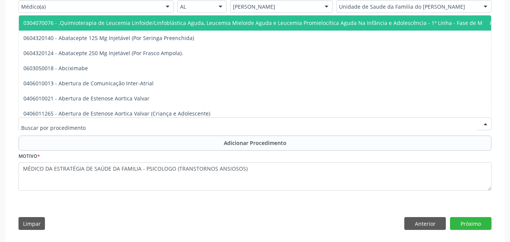
click at [336, 126] on div at bounding box center [255, 123] width 473 height 13
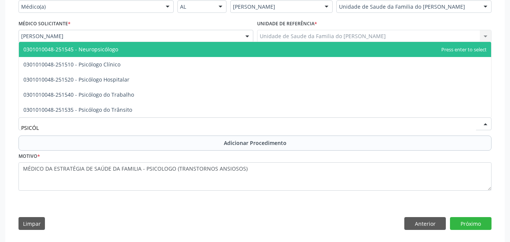
type input "PSICÓLO"
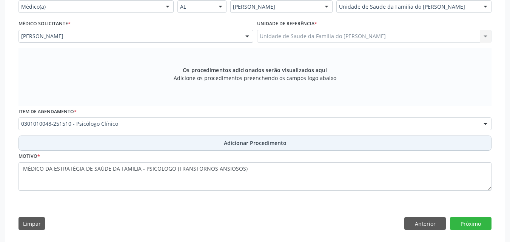
click at [306, 146] on button "Adicionar Procedimento" at bounding box center [255, 143] width 473 height 15
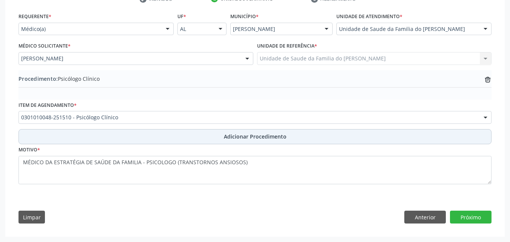
scroll to position [166, 0]
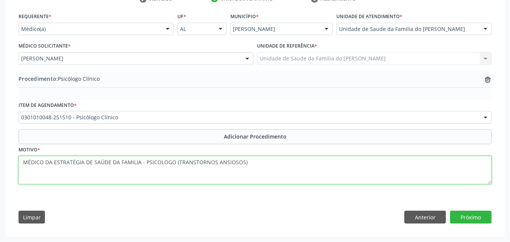
drag, startPoint x: 147, startPoint y: 161, endPoint x: 0, endPoint y: 170, distance: 146.8
click at [0, 170] on div "Acompanhamento Acompanhe a situação das marcações correntes e finalizadas Relat…" at bounding box center [255, 64] width 510 height 356
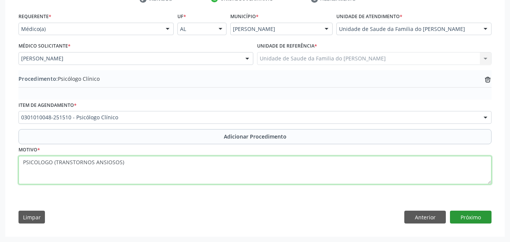
type textarea "PSICOLOGO (TRANSTORNOS ANSIOSOS)"
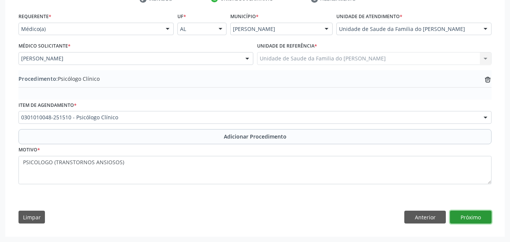
click at [484, 217] on button "Próximo" at bounding box center [471, 217] width 42 height 13
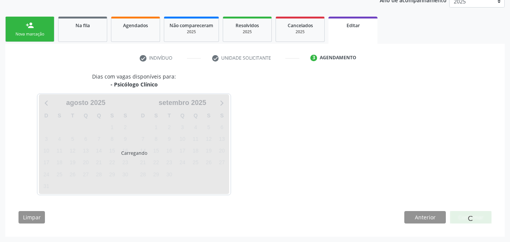
scroll to position [129, 0]
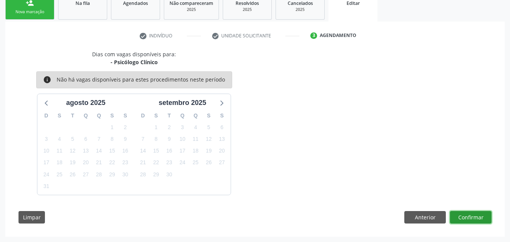
click at [484, 217] on button "Confirmar" at bounding box center [471, 217] width 42 height 13
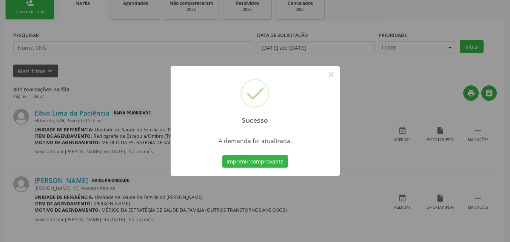
scroll to position [18, 0]
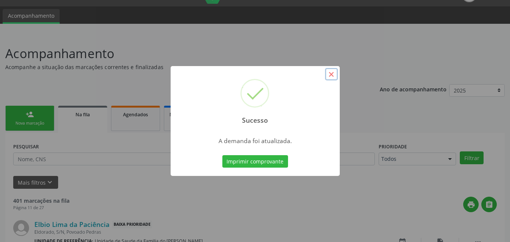
click at [336, 73] on button "×" at bounding box center [331, 74] width 13 height 13
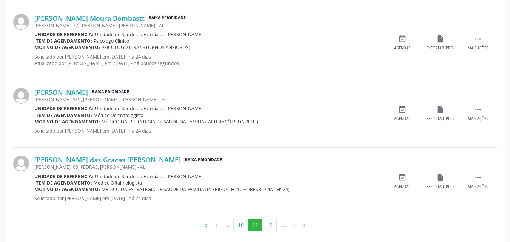
scroll to position [1044, 0]
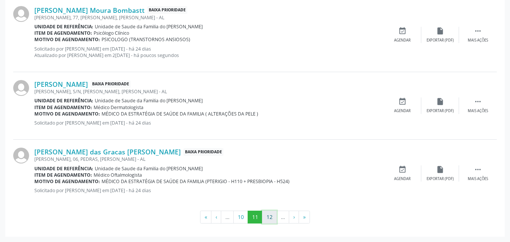
click at [271, 217] on button "12" at bounding box center [269, 217] width 15 height 13
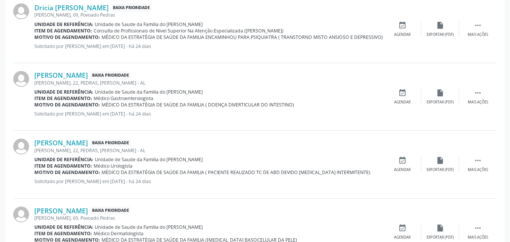
scroll to position [503, 0]
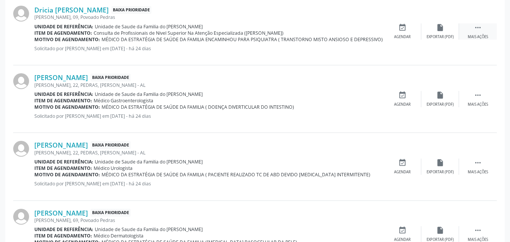
click at [475, 29] on icon "" at bounding box center [478, 27] width 8 height 8
click at [455, 31] on div "edit Editar" at bounding box center [440, 31] width 38 height 16
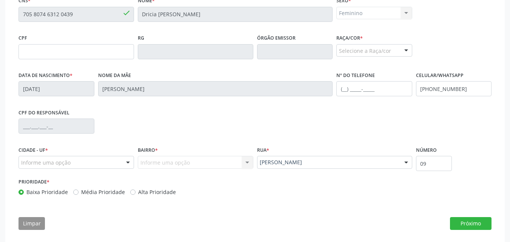
scroll to position [188, 0]
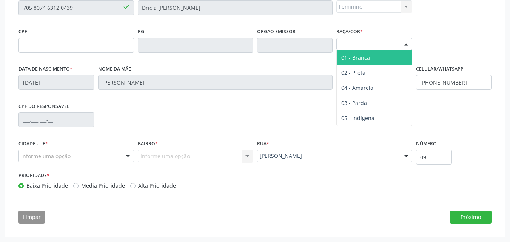
click at [355, 46] on div "Selecione a Raça/cor" at bounding box center [374, 44] width 76 height 13
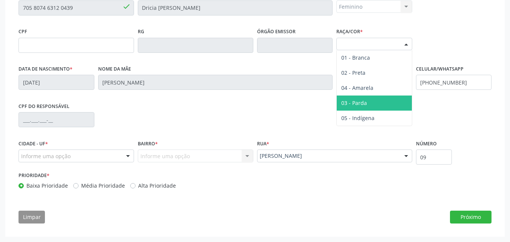
click at [361, 103] on span "03 - Parda" at bounding box center [354, 102] width 26 height 7
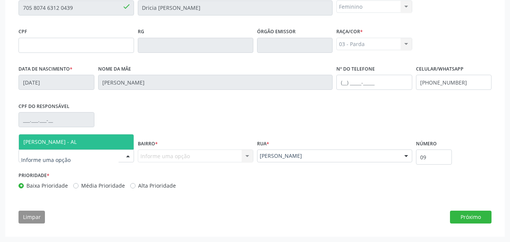
click at [105, 156] on div at bounding box center [77, 156] width 116 height 13
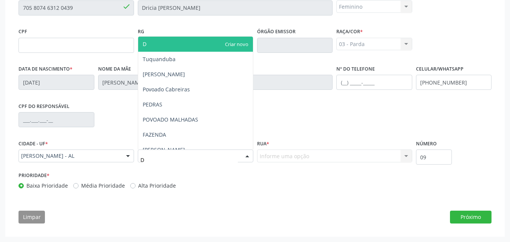
type input "DE"
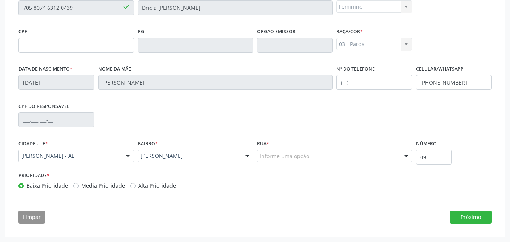
click at [312, 158] on div "Informe uma opção" at bounding box center [334, 156] width 155 height 13
click at [475, 218] on button "Próximo" at bounding box center [471, 217] width 42 height 13
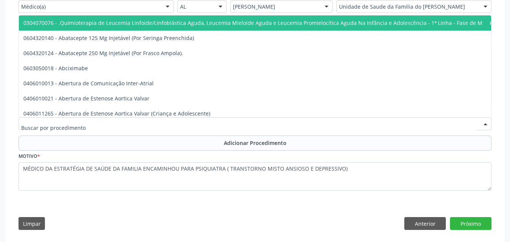
click at [194, 123] on div at bounding box center [255, 123] width 473 height 13
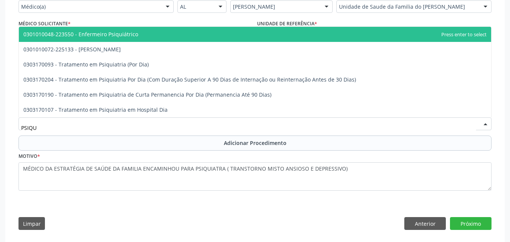
type input "PSIQUI"
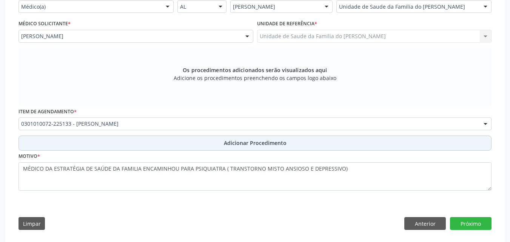
click at [182, 147] on button "Adicionar Procedimento" at bounding box center [255, 143] width 473 height 15
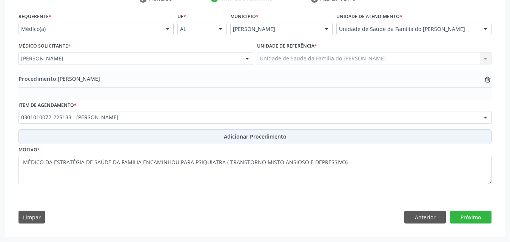
scroll to position [166, 0]
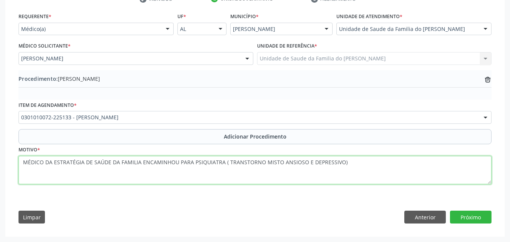
drag, startPoint x: 220, startPoint y: 165, endPoint x: 0, endPoint y: 207, distance: 224.2
click at [0, 207] on div "Acompanhamento Acompanhe a situação das marcações correntes e finalizadas Relat…" at bounding box center [255, 64] width 510 height 356
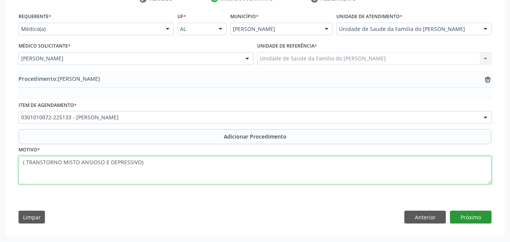
type textarea "( TRANSTORNO MISTO ANSIOSO E DEPRESSIVO)"
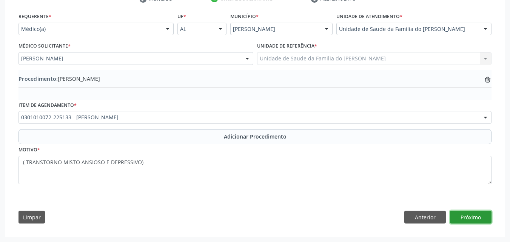
click at [458, 217] on button "Próximo" at bounding box center [471, 217] width 42 height 13
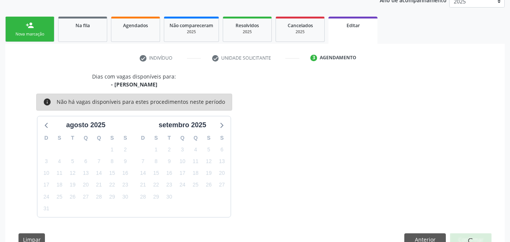
scroll to position [129, 0]
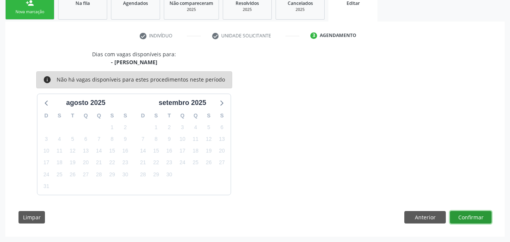
click at [468, 218] on button "Confirmar" at bounding box center [471, 217] width 42 height 13
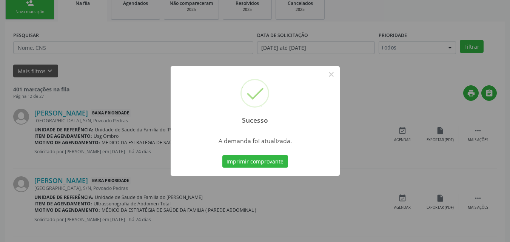
scroll to position [18, 0]
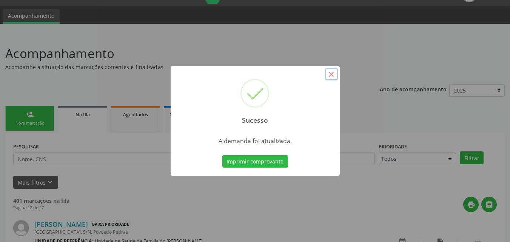
click at [330, 77] on button "×" at bounding box center [331, 74] width 13 height 13
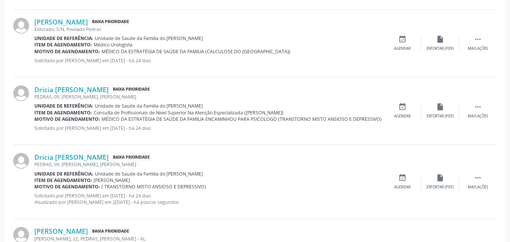
scroll to position [360, 0]
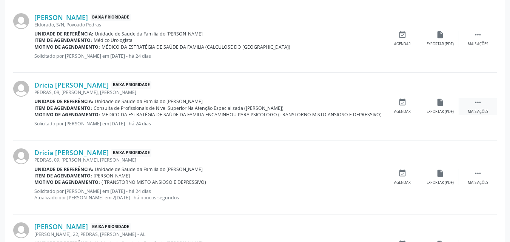
click at [481, 103] on icon "" at bounding box center [478, 102] width 8 height 8
click at [435, 105] on div "edit Editar" at bounding box center [440, 106] width 38 height 16
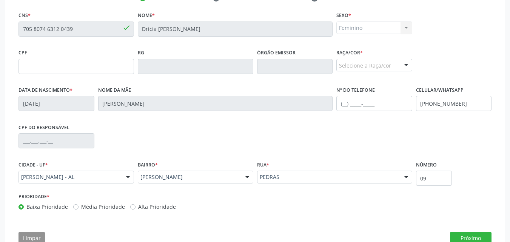
scroll to position [188, 0]
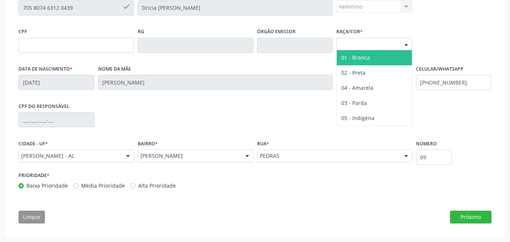
click at [387, 48] on div "Selecione a Raça/cor" at bounding box center [374, 44] width 76 height 13
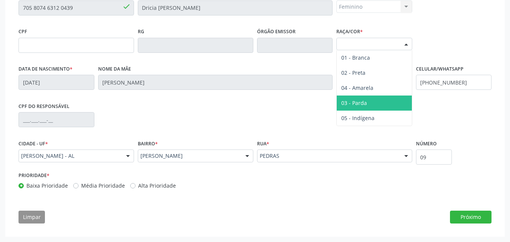
click at [364, 103] on span "03 - Parda" at bounding box center [354, 102] width 26 height 7
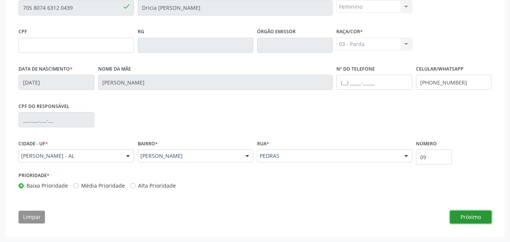
click at [457, 218] on button "Próximo" at bounding box center [471, 217] width 42 height 13
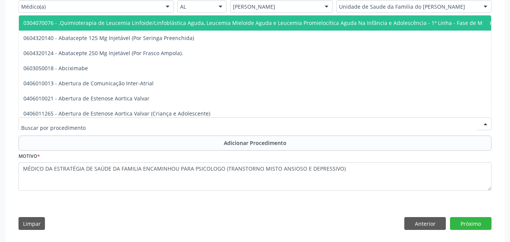
click at [163, 125] on div at bounding box center [255, 123] width 473 height 13
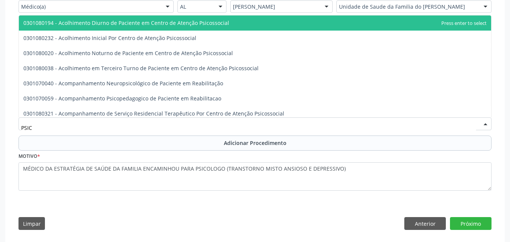
type input "PSICÓ"
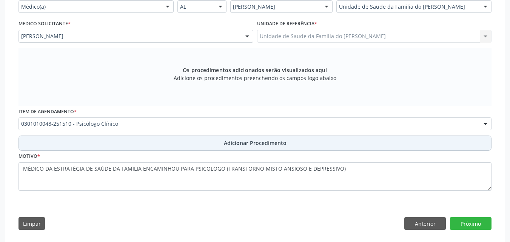
click at [169, 147] on button "Adicionar Procedimento" at bounding box center [255, 143] width 473 height 15
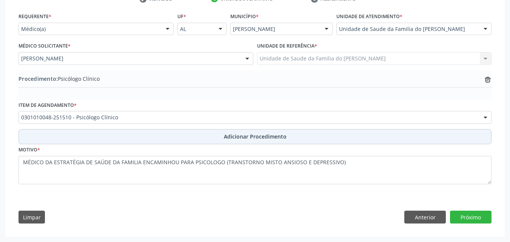
scroll to position [166, 0]
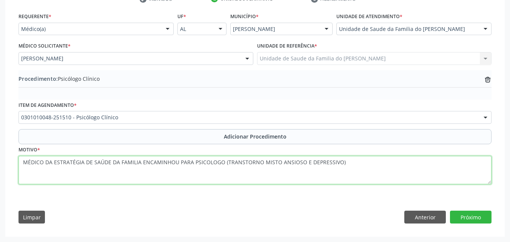
drag, startPoint x: 190, startPoint y: 162, endPoint x: 12, endPoint y: 169, distance: 178.3
click at [12, 169] on div "check Indivíduo 2 Unidade solicitante 3 Agendamento CNS * 705 8074 6312 0439 [G…" at bounding box center [255, 110] width 500 height 251
type textarea "PSICOLOGO (TRANSTORNO MISTO ANSIOSO E DEPRESSIVO)"
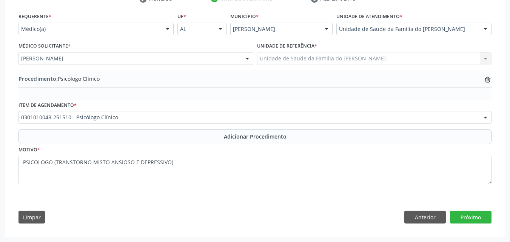
click at [484, 210] on div "Requerente * Médico(a) Médico(a) Enfermeiro(a) Paciente Nenhum resultado encont…" at bounding box center [255, 120] width 484 height 218
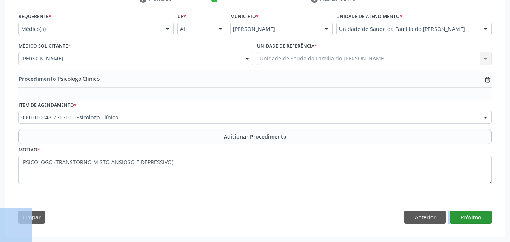
drag, startPoint x: 484, startPoint y: 210, endPoint x: 487, endPoint y: 221, distance: 11.6
click at [487, 221] on div "Requerente * Médico(a) Médico(a) Enfermeiro(a) Paciente Nenhum resultado encont…" at bounding box center [255, 120] width 484 height 218
click at [487, 221] on button "Próximo" at bounding box center [471, 217] width 42 height 13
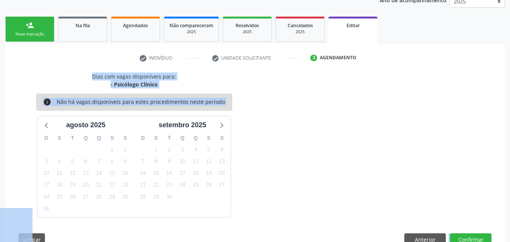
scroll to position [129, 0]
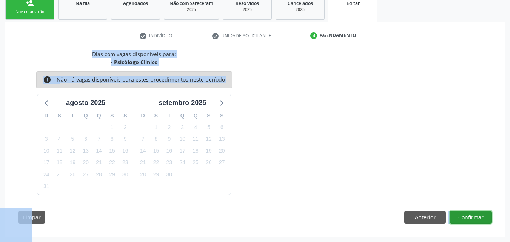
click at [473, 215] on button "Confirmar" at bounding box center [471, 217] width 42 height 13
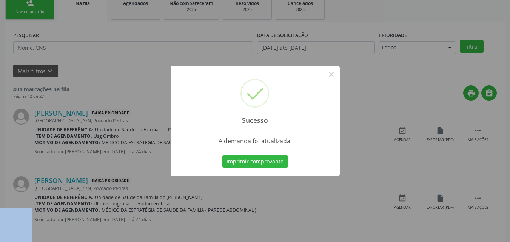
scroll to position [18, 0]
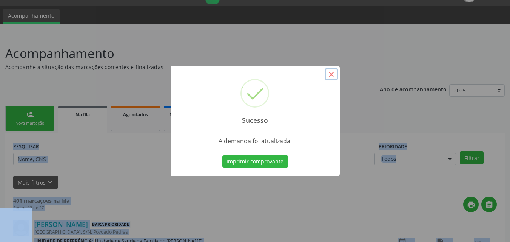
click at [332, 76] on button "×" at bounding box center [331, 74] width 13 height 13
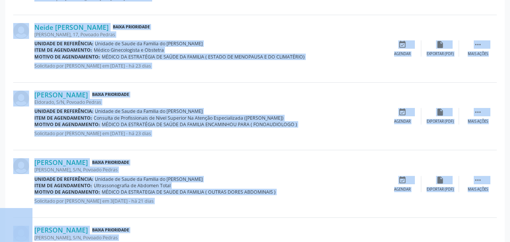
scroll to position [987, 0]
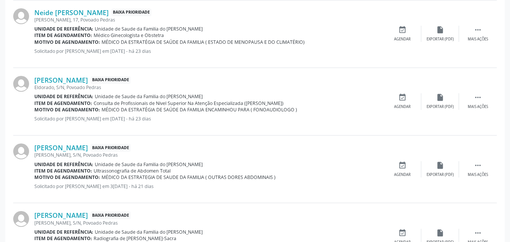
click at [468, 116] on div "[PERSON_NAME] Baixa Prioridade Eldorado, S/N, [GEOGRAPHIC_DATA] Unidade de refe…" at bounding box center [255, 102] width 484 height 68
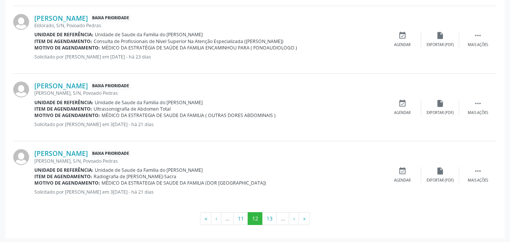
scroll to position [1050, 0]
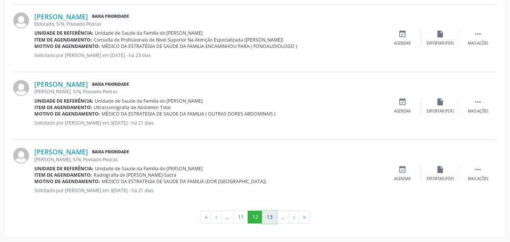
click at [268, 220] on button "13" at bounding box center [269, 217] width 15 height 13
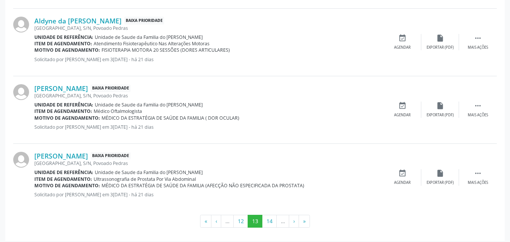
scroll to position [1038, 0]
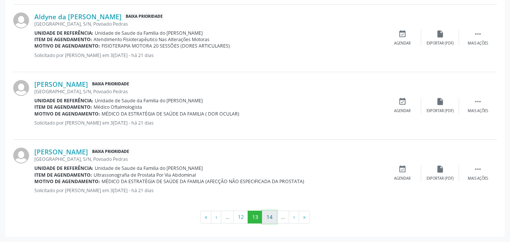
click at [269, 220] on button "14" at bounding box center [269, 217] width 15 height 13
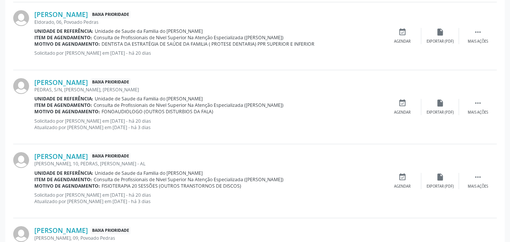
scroll to position [612, 0]
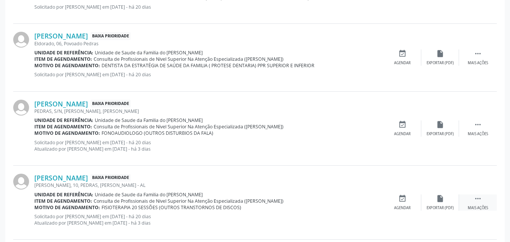
click at [477, 196] on icon "" at bounding box center [478, 198] width 8 height 8
click at [436, 199] on icon "edit" at bounding box center [440, 198] width 8 height 8
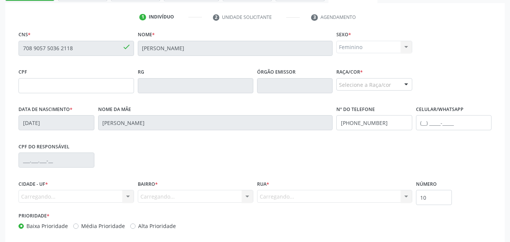
scroll to position [162, 0]
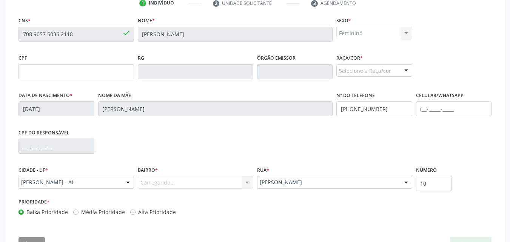
click at [390, 38] on div "Feminino Masculino Feminino Nenhum resultado encontrado para: " " Não há nenhum…" at bounding box center [374, 33] width 76 height 13
click at [389, 65] on div "Selecione a Raça/cor" at bounding box center [374, 70] width 76 height 13
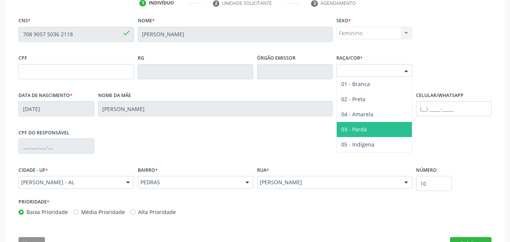
click at [376, 128] on span "03 - Parda" at bounding box center [374, 129] width 75 height 15
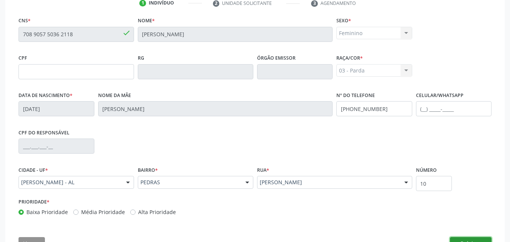
click at [467, 240] on button "Próximo" at bounding box center [471, 243] width 42 height 13
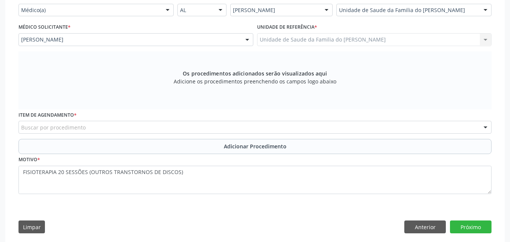
scroll to position [194, 0]
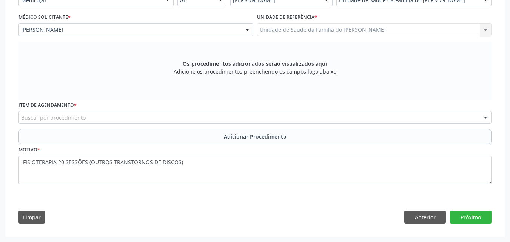
click at [467, 240] on div "Acompanhamento Acompanhe a situação das marcações correntes e finalizadas Relat…" at bounding box center [255, 50] width 510 height 384
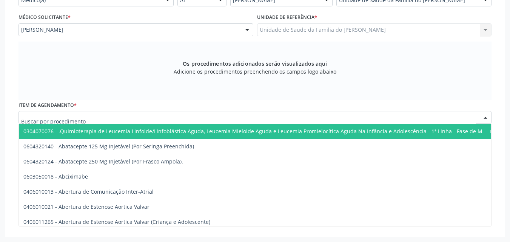
click at [105, 120] on div at bounding box center [255, 117] width 473 height 13
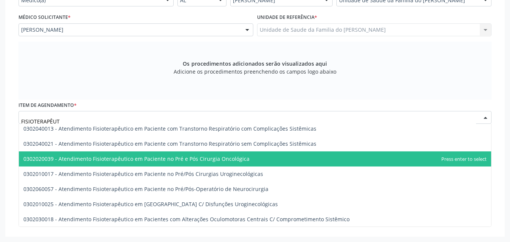
scroll to position [259, 0]
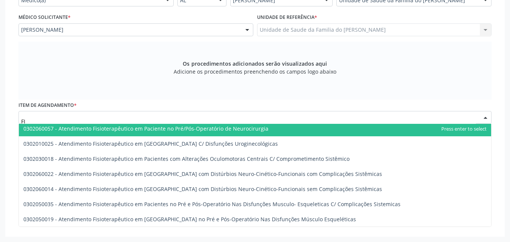
type input "F"
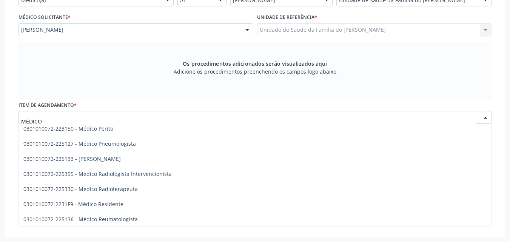
scroll to position [833, 0]
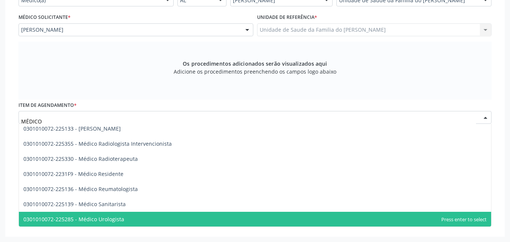
click at [146, 116] on input "MÉDICO" at bounding box center [248, 121] width 455 height 15
type input "M"
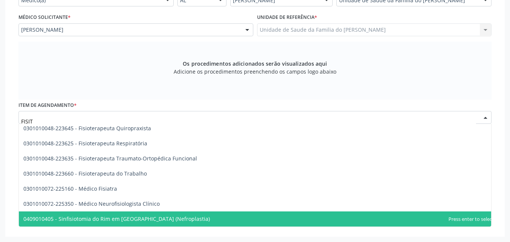
scroll to position [0, 0]
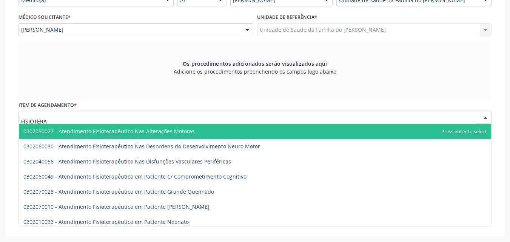
type input "FISIOTERAP"
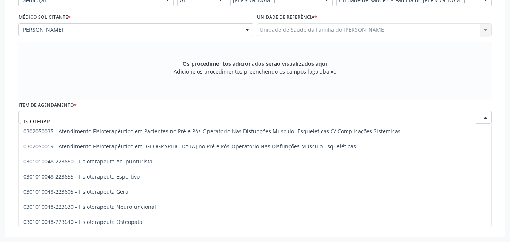
scroll to position [396, 0]
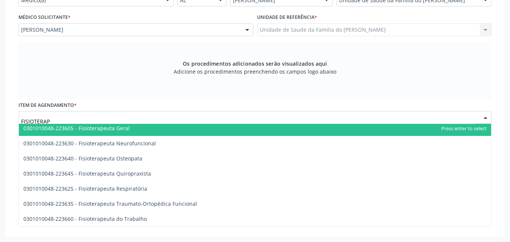
click at [322, 131] on span "0301010048-223605 - Fisioterapeuta Geral" at bounding box center [255, 128] width 472 height 15
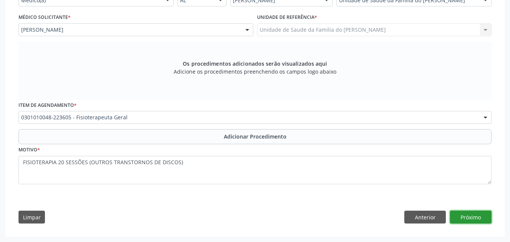
click at [466, 213] on button "Próximo" at bounding box center [471, 217] width 42 height 13
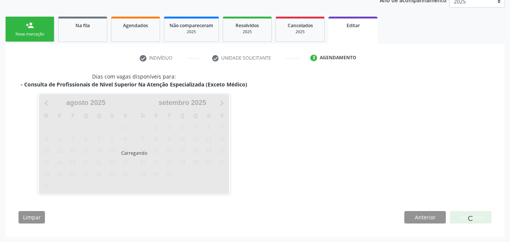
scroll to position [129, 0]
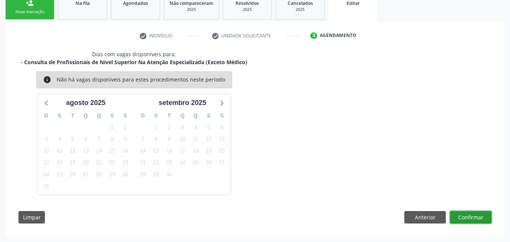
click at [476, 221] on button "Confirmar" at bounding box center [471, 217] width 42 height 13
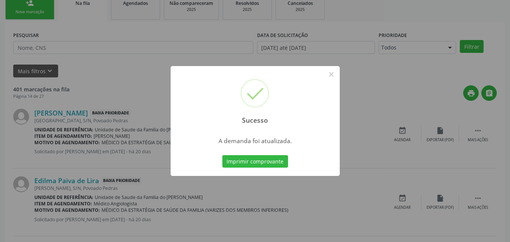
scroll to position [18, 0]
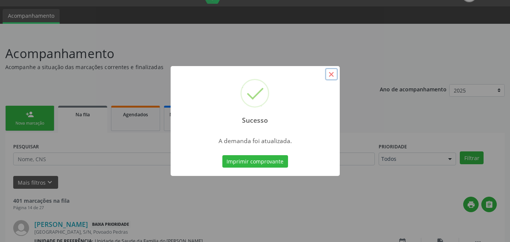
click at [335, 77] on button "×" at bounding box center [331, 74] width 13 height 13
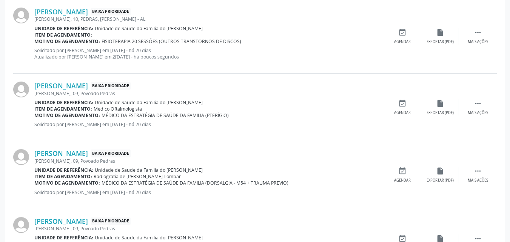
scroll to position [782, 0]
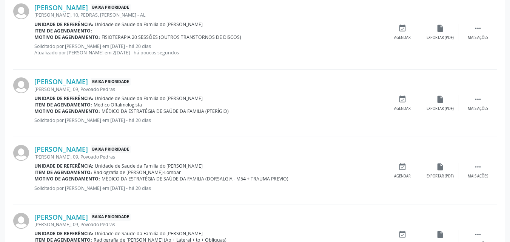
click at [478, 42] on div "[PERSON_NAME] Baixa Prioridade [PERSON_NAME], 10, PEDRAS, [PERSON_NAME] Unidade…" at bounding box center [255, 32] width 484 height 74
click at [475, 24] on icon "" at bounding box center [478, 28] width 8 height 8
click at [430, 31] on div "edit Editar" at bounding box center [440, 32] width 38 height 16
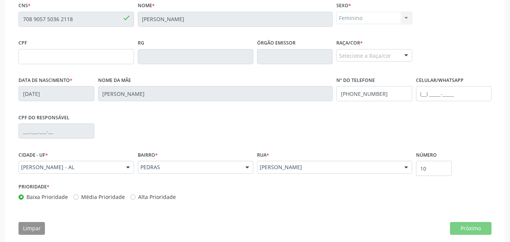
scroll to position [188, 0]
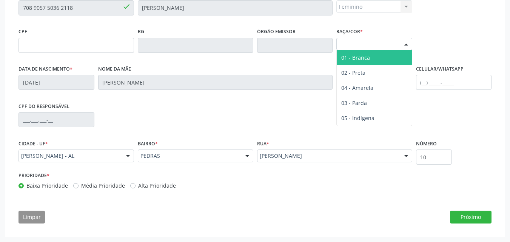
click at [401, 50] on div "Selecione a Raça/cor 01 - Branca 02 - Preta 04 - [GEOGRAPHIC_DATA] 03 - [MEDICA…" at bounding box center [374, 44] width 76 height 13
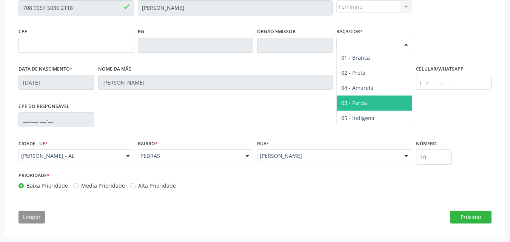
click at [382, 102] on span "03 - Parda" at bounding box center [374, 103] width 75 height 15
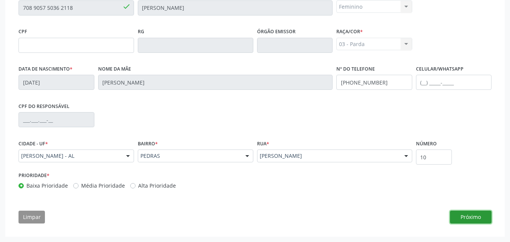
click at [458, 217] on button "Próximo" at bounding box center [471, 217] width 42 height 13
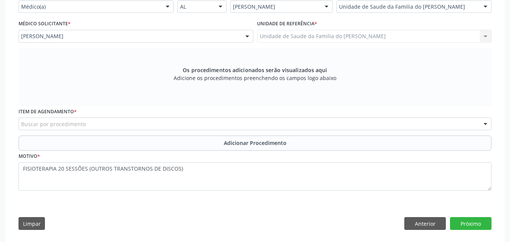
click at [403, 127] on div "Buscar por procedimento" at bounding box center [255, 123] width 473 height 13
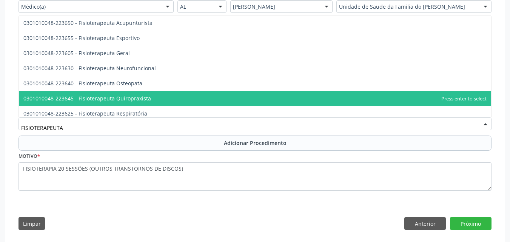
type input "FISIOTERAPEUTA G"
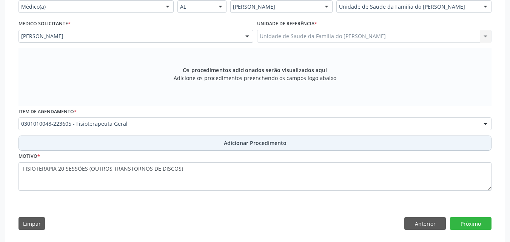
click at [417, 149] on button "Adicionar Procedimento" at bounding box center [255, 143] width 473 height 15
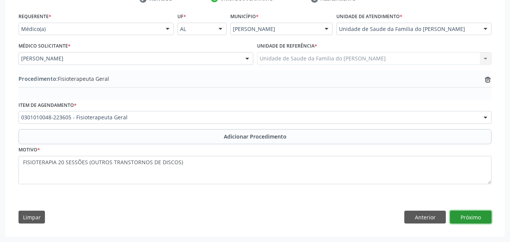
click at [466, 212] on button "Próximo" at bounding box center [471, 217] width 42 height 13
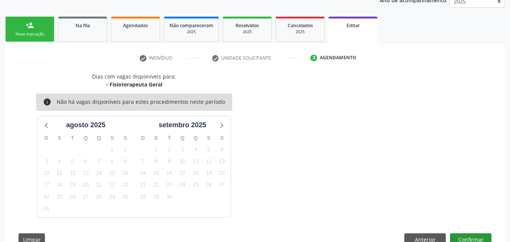
scroll to position [129, 0]
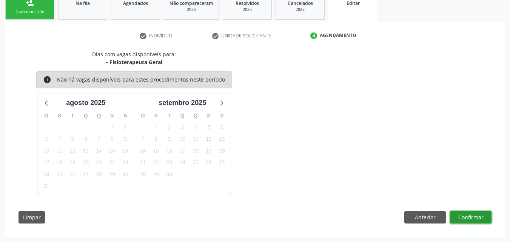
click at [472, 221] on button "Confirmar" at bounding box center [471, 217] width 42 height 13
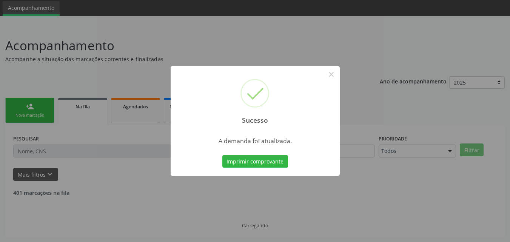
scroll to position [18, 0]
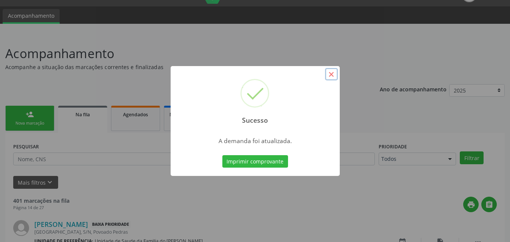
click at [332, 74] on button "×" at bounding box center [331, 74] width 13 height 13
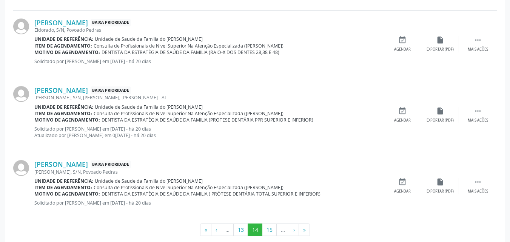
scroll to position [1057, 0]
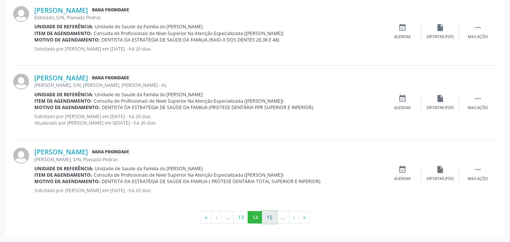
click at [271, 221] on button "15" at bounding box center [269, 217] width 15 height 13
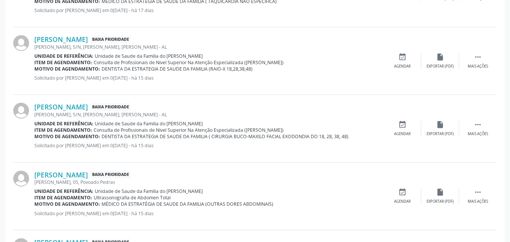
scroll to position [1038, 0]
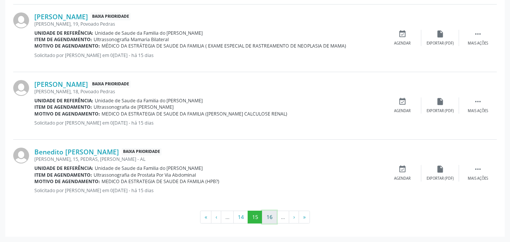
click at [271, 216] on button "16" at bounding box center [269, 217] width 15 height 13
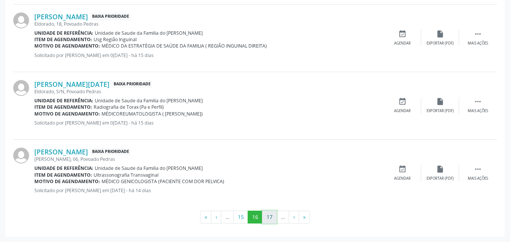
click at [269, 219] on button "17" at bounding box center [269, 217] width 15 height 13
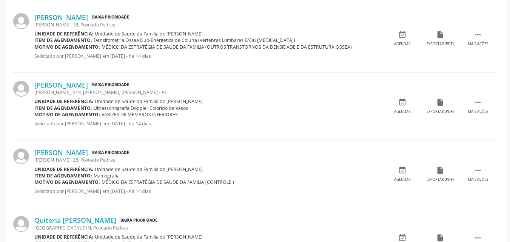
scroll to position [1050, 0]
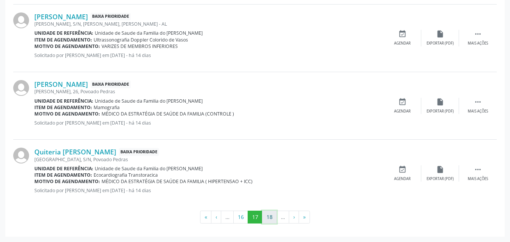
click at [272, 214] on button "18" at bounding box center [269, 217] width 15 height 13
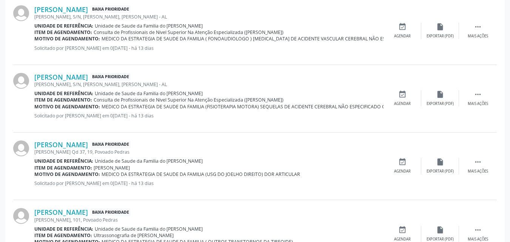
scroll to position [574, 0]
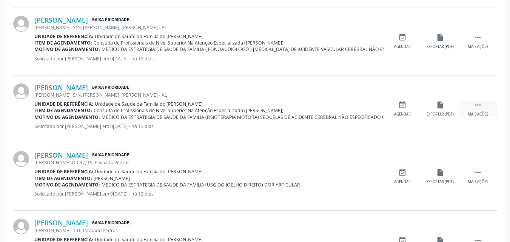
click at [478, 102] on icon "" at bounding box center [478, 105] width 8 height 8
click at [444, 108] on icon "edit" at bounding box center [440, 105] width 8 height 8
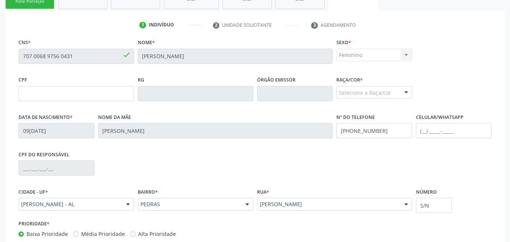
scroll to position [188, 0]
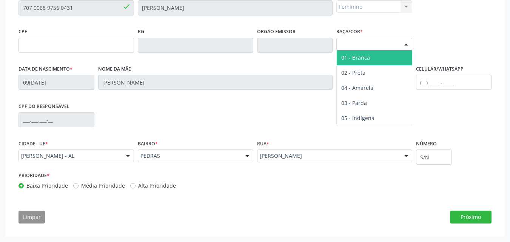
click at [367, 47] on div "Selecione a Raça/cor" at bounding box center [374, 44] width 76 height 13
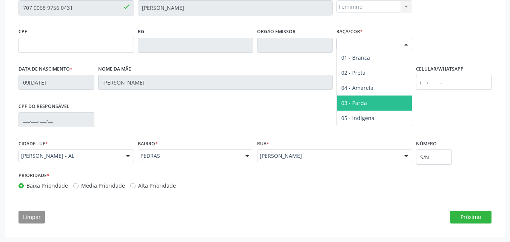
click at [365, 102] on span "03 - Parda" at bounding box center [354, 102] width 26 height 7
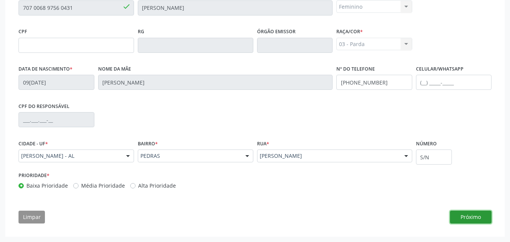
click at [466, 219] on button "Próximo" at bounding box center [471, 217] width 42 height 13
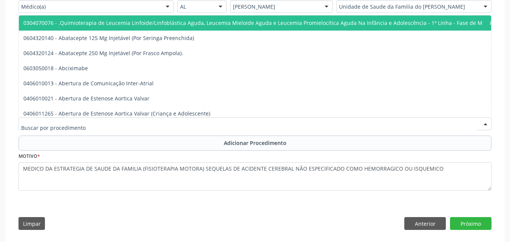
click at [204, 122] on div at bounding box center [255, 123] width 473 height 13
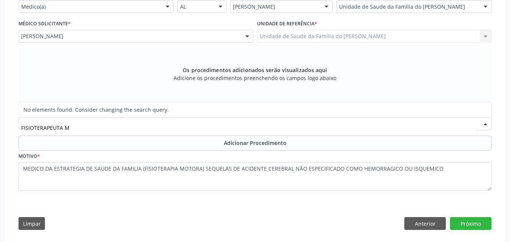
type input "FISIOTERAPEUTA"
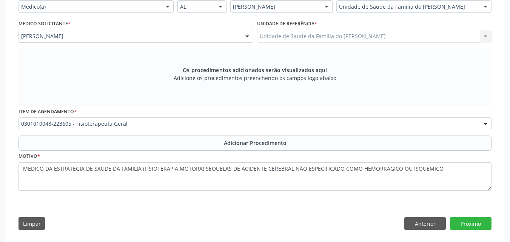
scroll to position [0, 0]
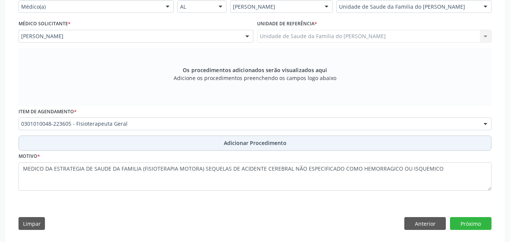
click at [349, 141] on button "Adicionar Procedimento" at bounding box center [255, 143] width 473 height 15
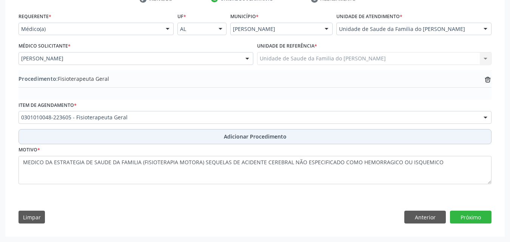
scroll to position [166, 0]
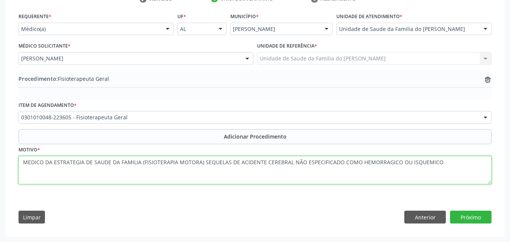
click at [143, 162] on textarea "MEDICO DA ESTRATEGIA DE SAUDE DA FAMILIA (FISIOTERAPIA MOTORA) SEQUELAS DE ACID…" at bounding box center [255, 170] width 473 height 29
drag, startPoint x: 143, startPoint y: 162, endPoint x: 119, endPoint y: 163, distance: 23.9
click at [119, 163] on textarea "MEDICO DA ESTRATEGIA DE SAUDE DA FAMILIA (FISIOTERAPIA MOTORA) SEQUELAS DE ACID…" at bounding box center [255, 170] width 473 height 29
drag, startPoint x: 140, startPoint y: 163, endPoint x: 4, endPoint y: 154, distance: 136.7
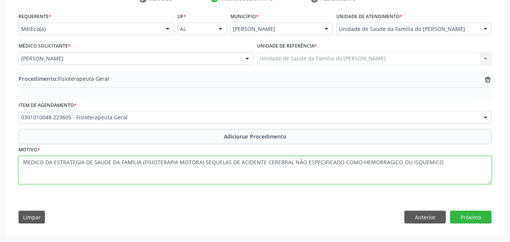
click at [4, 154] on div "Acompanhamento Acompanhe a situação das marcações correntes e finalizadas Relat…" at bounding box center [255, 64] width 510 height 356
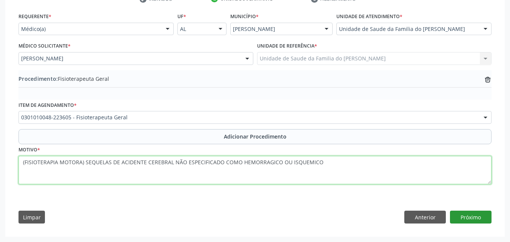
type textarea "(FISIOTERAPIA MOTORA) SEQUELAS DE ACIDENTE CEREBRAL NÃO ESPECIFICADO COMO HEMOR…"
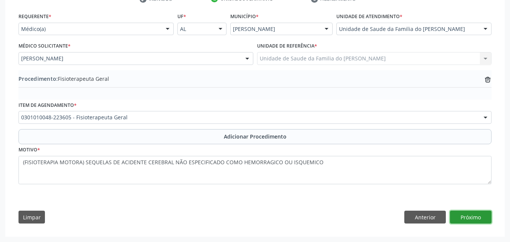
click at [468, 215] on button "Próximo" at bounding box center [471, 217] width 42 height 13
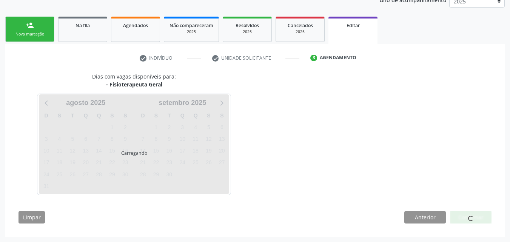
scroll to position [129, 0]
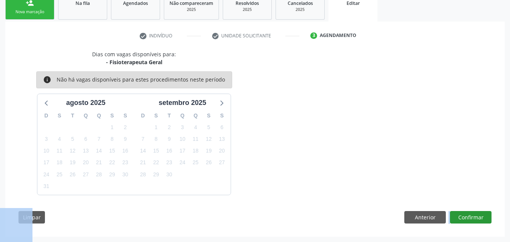
drag, startPoint x: 380, startPoint y: 188, endPoint x: 462, endPoint y: 221, distance: 88.1
click at [462, 221] on div "Dias com vagas disponíveis para: - Fisioterapeuta Geral info Não há vagas dispo…" at bounding box center [255, 139] width 484 height 179
click at [462, 221] on button "Confirmar" at bounding box center [471, 217] width 42 height 13
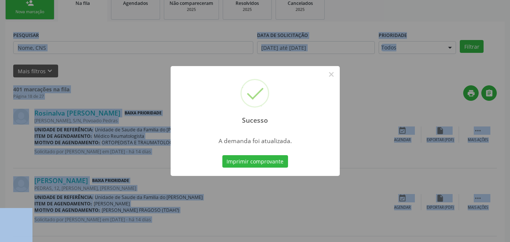
scroll to position [18, 0]
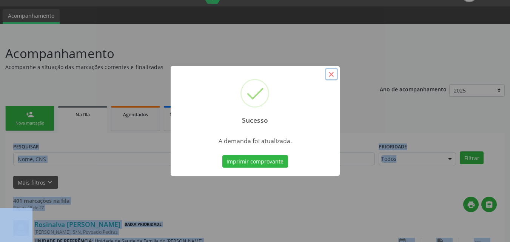
click at [330, 73] on button "×" at bounding box center [331, 74] width 13 height 13
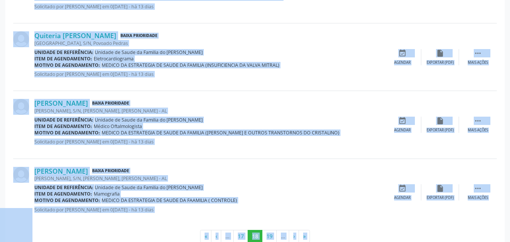
scroll to position [1063, 0]
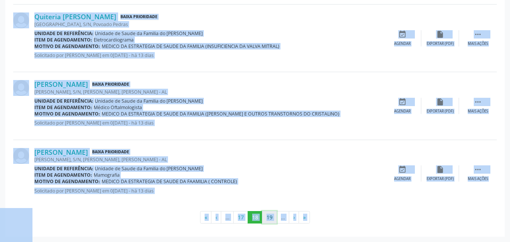
click at [267, 217] on button "19" at bounding box center [269, 217] width 15 height 13
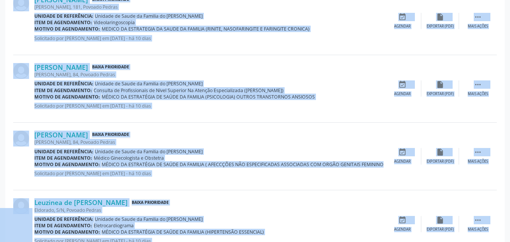
scroll to position [700, 0]
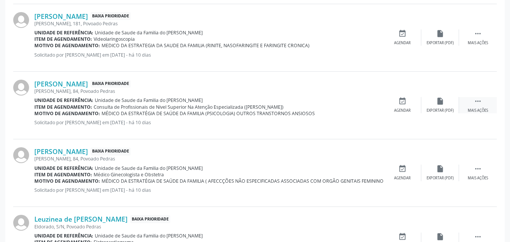
click at [481, 103] on icon "" at bounding box center [478, 101] width 8 height 8
click at [444, 108] on div "Editar" at bounding box center [440, 110] width 12 height 5
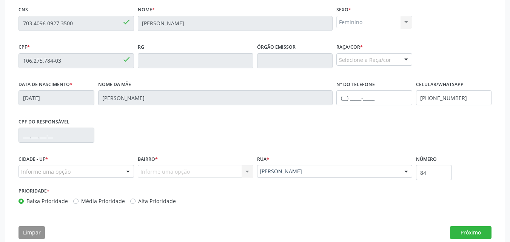
scroll to position [174, 0]
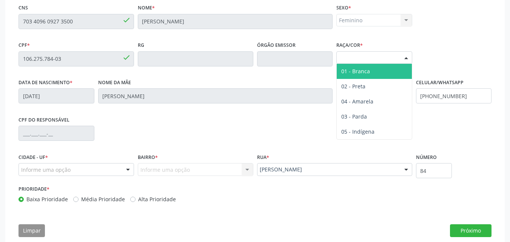
click at [367, 62] on div "Selecione a Raça/cor" at bounding box center [374, 57] width 76 height 13
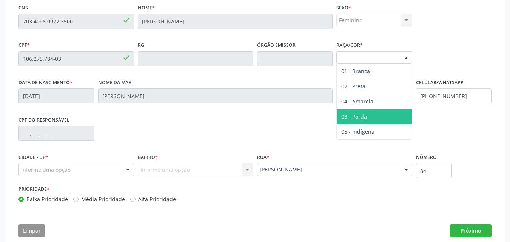
click at [358, 110] on span "03 - Parda" at bounding box center [374, 116] width 75 height 15
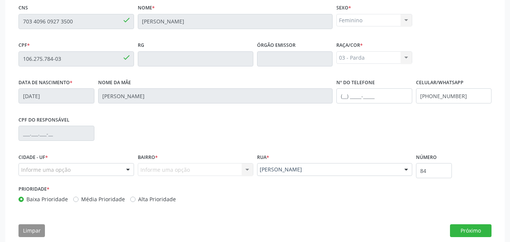
click at [89, 176] on div "Cidade - UF * Informe uma opção Marechal Deodoro - AL Nenhum resultado encontra…" at bounding box center [76, 167] width 119 height 32
click at [96, 173] on div "Informe uma opção" at bounding box center [77, 169] width 116 height 13
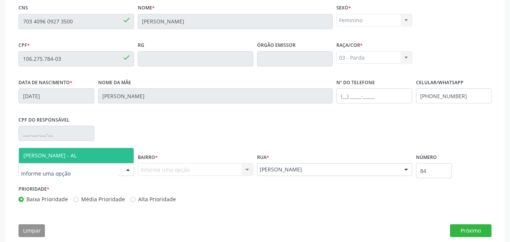
click at [96, 173] on input "text" at bounding box center [69, 173] width 97 height 15
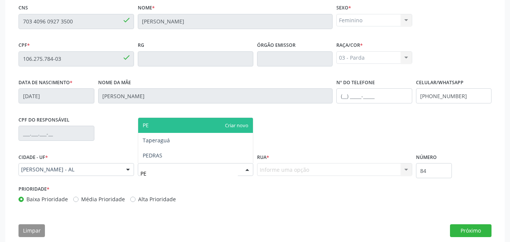
type input "P"
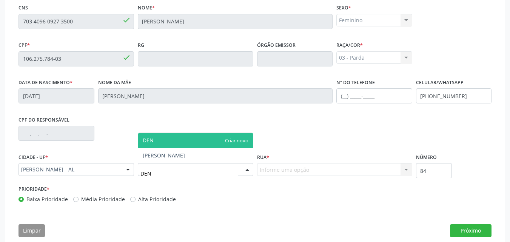
type input "DENI"
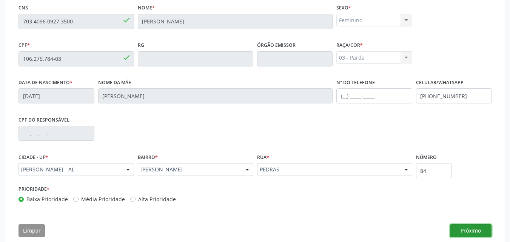
click at [464, 231] on button "Próximo" at bounding box center [471, 230] width 42 height 13
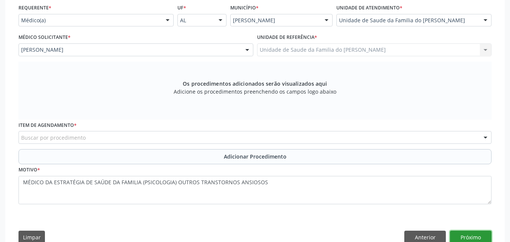
click at [464, 231] on button "Próximo" at bounding box center [471, 237] width 42 height 13
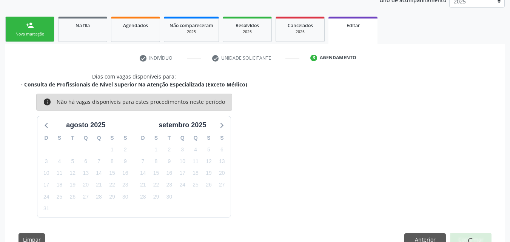
scroll to position [129, 0]
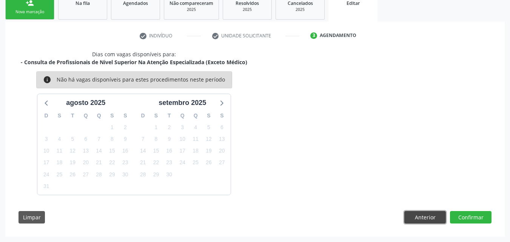
click at [418, 216] on button "Anterior" at bounding box center [425, 217] width 42 height 13
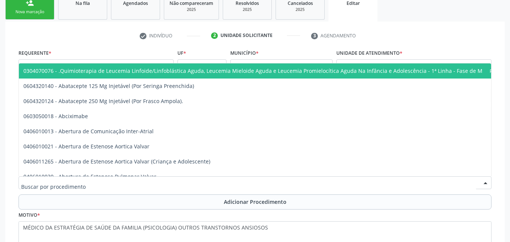
click at [190, 181] on div at bounding box center [255, 182] width 473 height 13
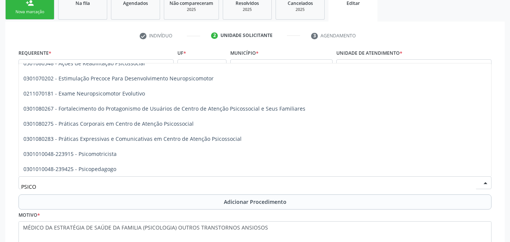
scroll to position [264, 0]
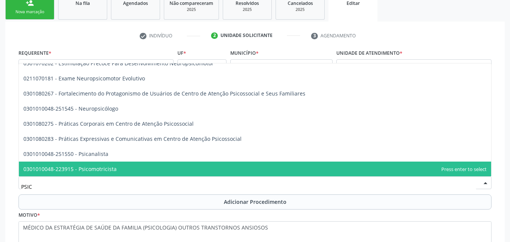
type input "PSICÓ"
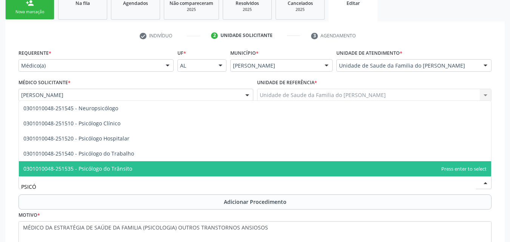
scroll to position [0, 0]
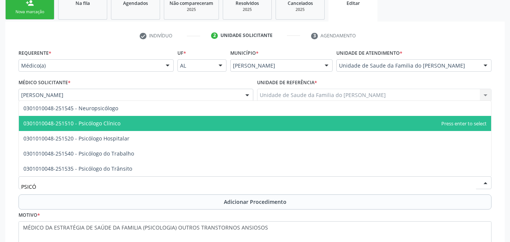
click at [170, 126] on span "0301010048-251510 - Psicólogo Clínico" at bounding box center [255, 123] width 472 height 15
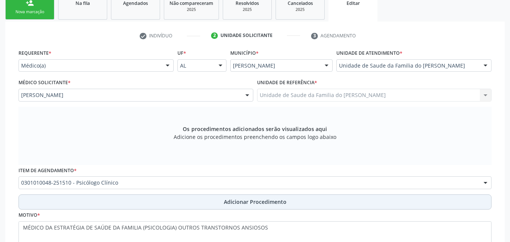
click at [158, 206] on button "Adicionar Procedimento" at bounding box center [255, 201] width 473 height 15
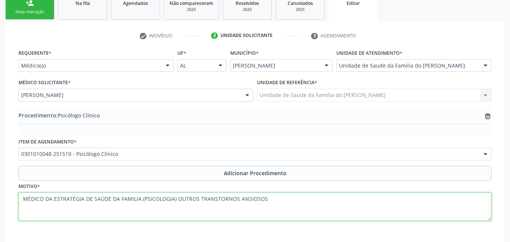
drag, startPoint x: 140, startPoint y: 200, endPoint x: 9, endPoint y: 202, distance: 130.7
click at [9, 202] on div "check Indivíduo 2 Unidade solicitante 3 Agendamento CNS 703 4096 0927 3500 done…" at bounding box center [255, 147] width 500 height 251
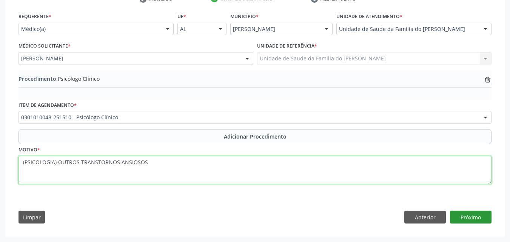
type textarea "(PSICOLOGIA) OUTROS TRANSTORNOS ANSIOSOS"
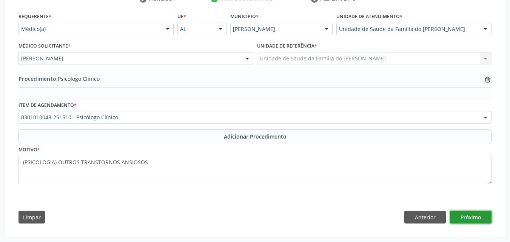
click at [470, 218] on button "Próximo" at bounding box center [471, 217] width 42 height 13
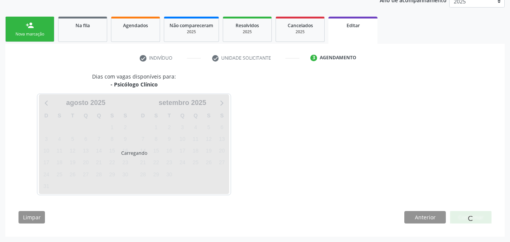
scroll to position [129, 0]
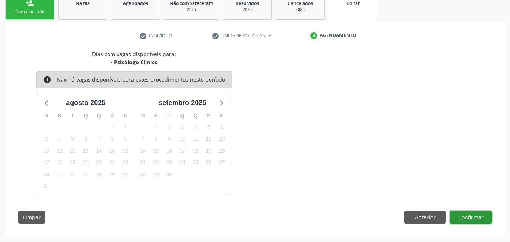
click at [464, 213] on button "Confirmar" at bounding box center [471, 217] width 42 height 13
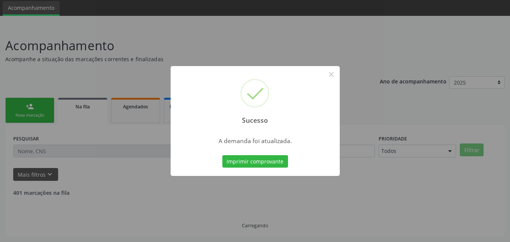
scroll to position [18, 0]
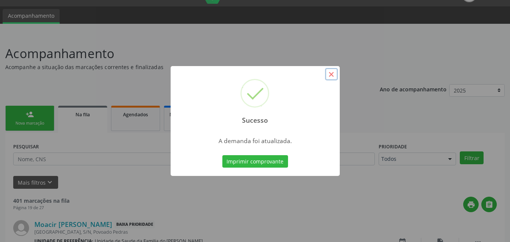
click at [327, 77] on button "×" at bounding box center [331, 74] width 13 height 13
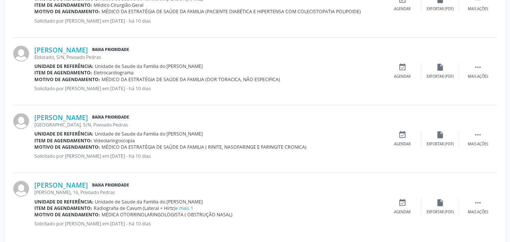
scroll to position [1044, 0]
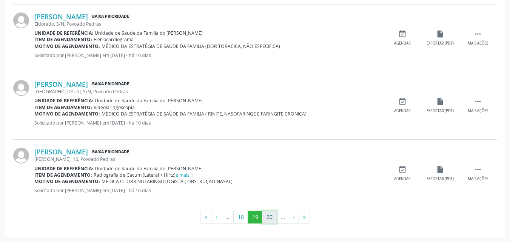
click at [268, 220] on button "20" at bounding box center [269, 217] width 15 height 13
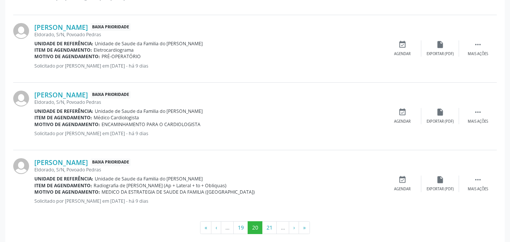
scroll to position [1031, 0]
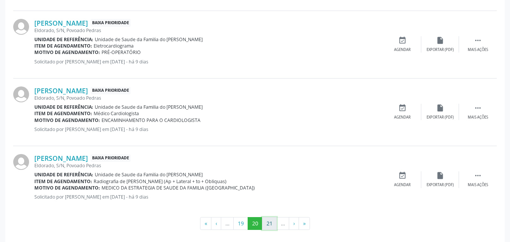
click at [270, 219] on button "21" at bounding box center [269, 223] width 15 height 13
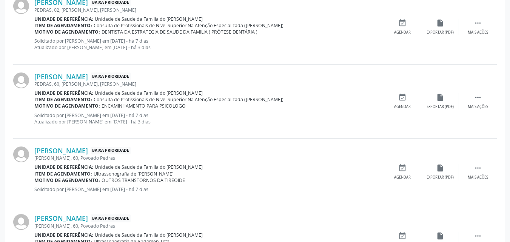
scroll to position [582, 0]
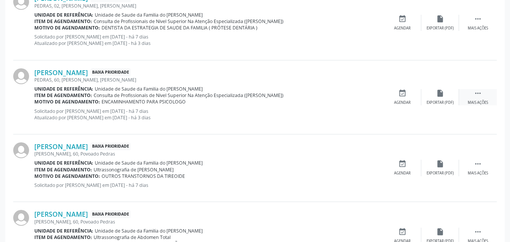
click at [478, 97] on div " Mais ações" at bounding box center [478, 97] width 38 height 16
click at [440, 96] on icon "edit" at bounding box center [440, 93] width 8 height 8
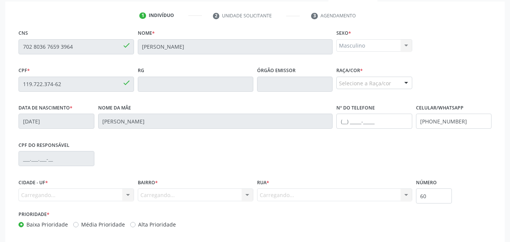
scroll to position [188, 0]
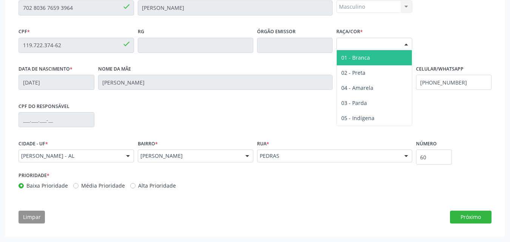
click at [377, 42] on div "Selecione a Raça/cor" at bounding box center [374, 44] width 76 height 13
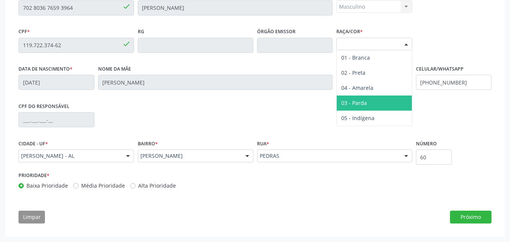
click at [370, 101] on span "03 - Parda" at bounding box center [374, 103] width 75 height 15
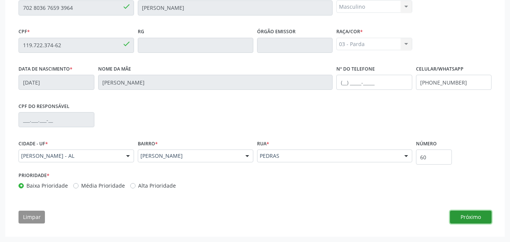
click at [469, 216] on button "Próximo" at bounding box center [471, 217] width 42 height 13
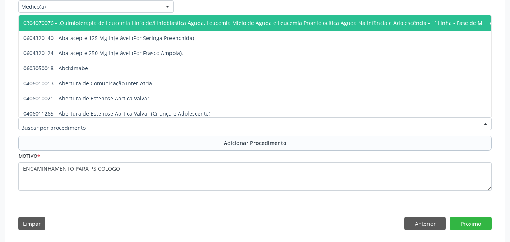
click at [301, 124] on div at bounding box center [255, 123] width 473 height 13
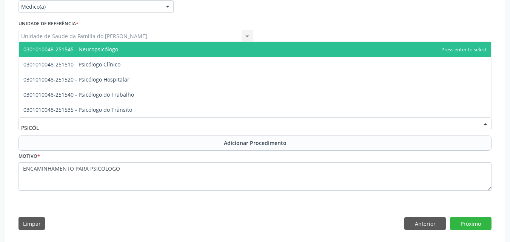
type input "PSICÓLO"
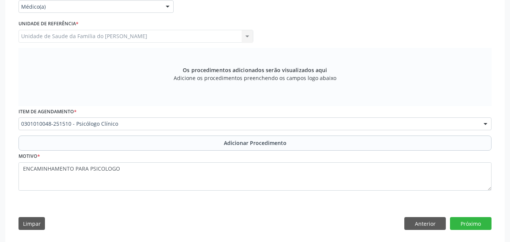
click at [324, 151] on div "Motivo * ENCAMINHAMENTO PARA PSICOLOGO" at bounding box center [255, 171] width 473 height 40
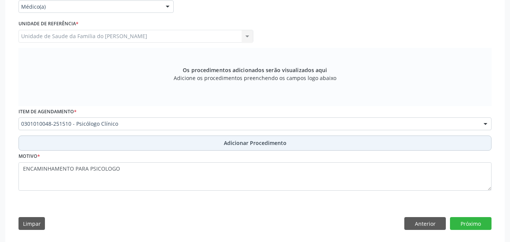
click at [331, 147] on button "Adicionar Procedimento" at bounding box center [255, 143] width 473 height 15
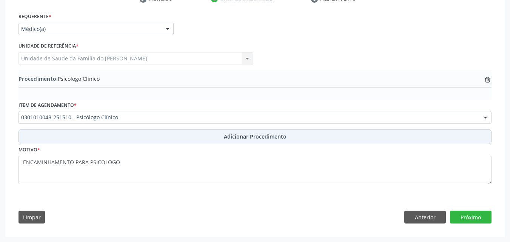
scroll to position [166, 0]
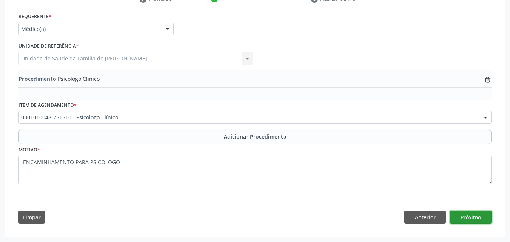
click at [479, 215] on button "Próximo" at bounding box center [471, 217] width 42 height 13
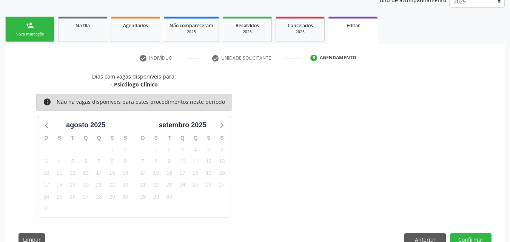
scroll to position [129, 0]
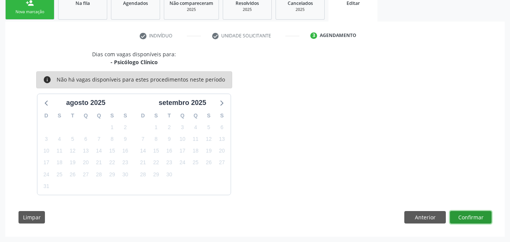
click at [465, 219] on button "Confirmar" at bounding box center [471, 217] width 42 height 13
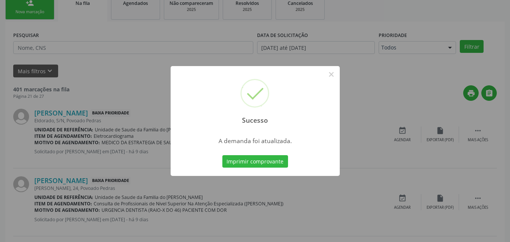
scroll to position [18, 0]
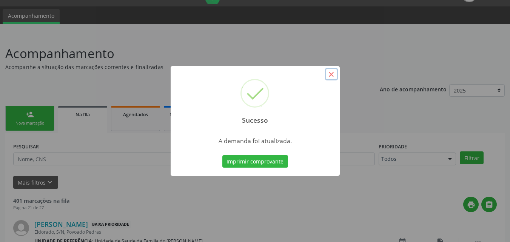
click at [333, 73] on button "×" at bounding box center [331, 74] width 13 height 13
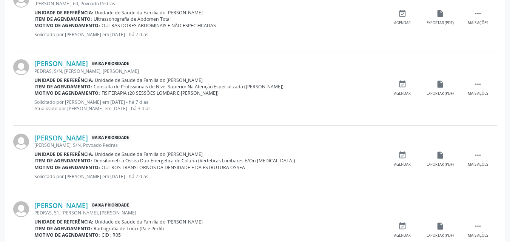
scroll to position [805, 0]
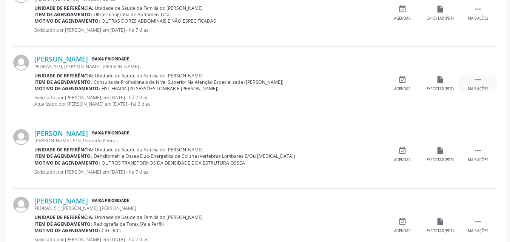
click at [481, 78] on icon "" at bounding box center [478, 80] width 8 height 8
click at [444, 83] on div "edit Editar" at bounding box center [440, 84] width 38 height 16
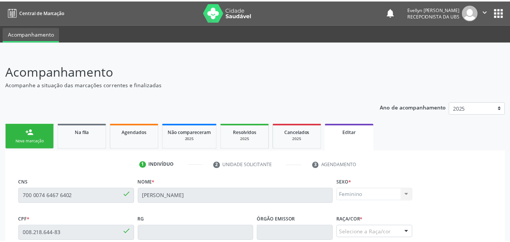
scroll to position [188, 0]
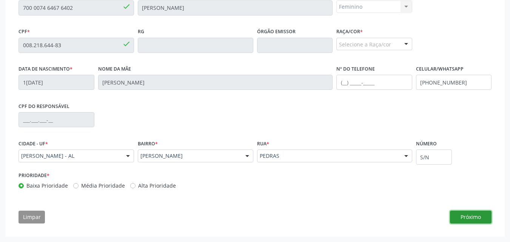
click at [479, 212] on button "Próximo" at bounding box center [471, 217] width 42 height 13
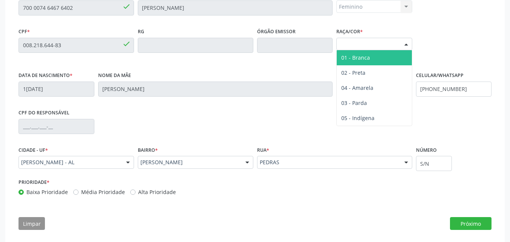
click at [365, 50] on div "Selecione a Raça/cor" at bounding box center [374, 44] width 76 height 13
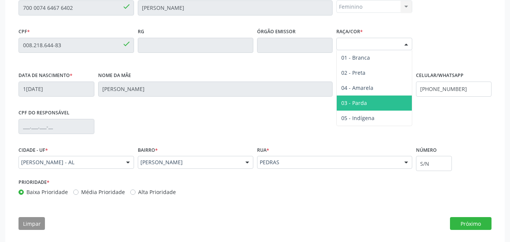
click at [367, 105] on span "03 - Parda" at bounding box center [374, 103] width 75 height 15
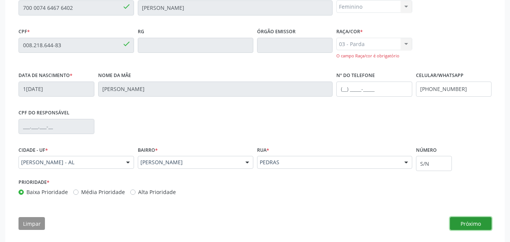
click at [463, 225] on button "Próximo" at bounding box center [471, 223] width 42 height 13
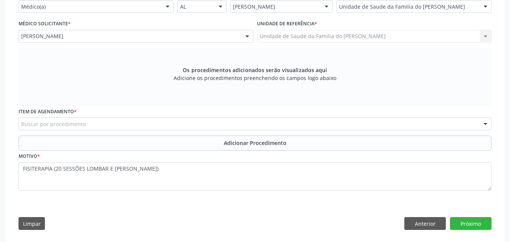
click at [394, 37] on div "Unidade de Saude da Familia do [PERSON_NAME] Unidade de Saude da Familia do [PE…" at bounding box center [374, 36] width 235 height 13
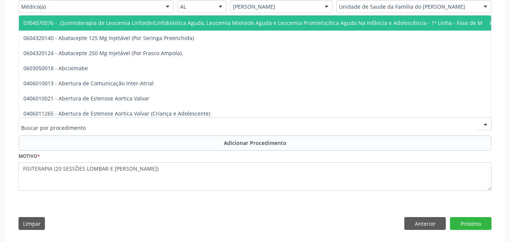
click at [278, 126] on div at bounding box center [255, 123] width 473 height 13
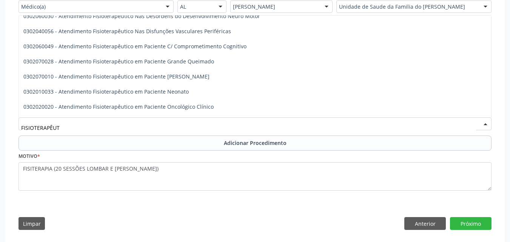
scroll to position [0, 0]
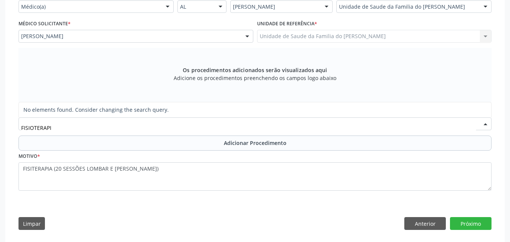
type input "FISIOTERAP"
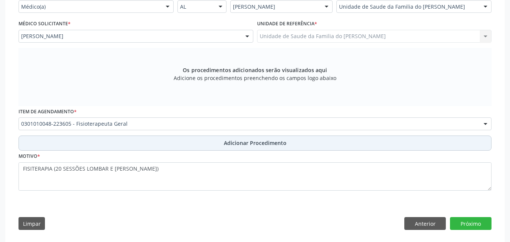
click at [291, 146] on button "Adicionar Procedimento" at bounding box center [255, 143] width 473 height 15
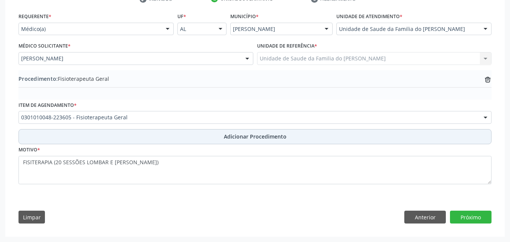
scroll to position [166, 0]
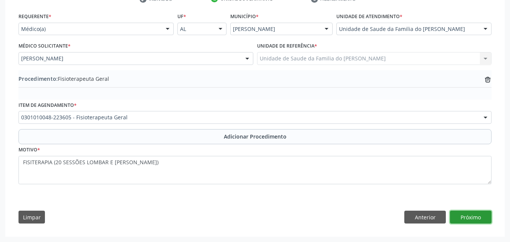
click at [463, 216] on button "Próximo" at bounding box center [471, 217] width 42 height 13
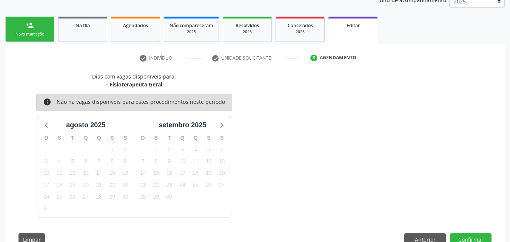
scroll to position [129, 0]
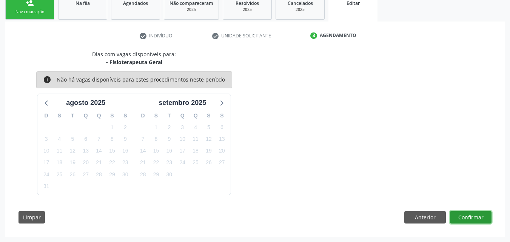
click at [472, 218] on button "Confirmar" at bounding box center [471, 217] width 42 height 13
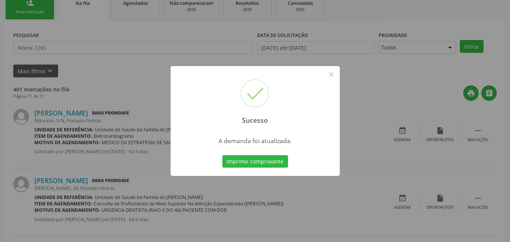
scroll to position [18, 0]
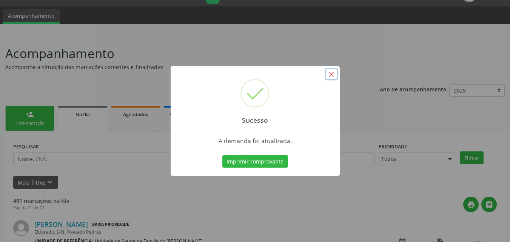
click at [327, 77] on button "×" at bounding box center [331, 74] width 13 height 13
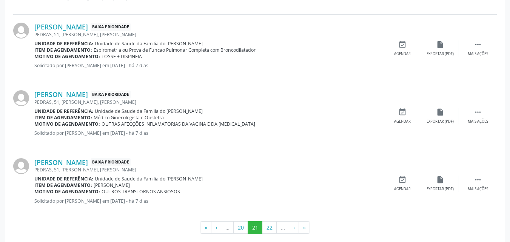
scroll to position [1063, 0]
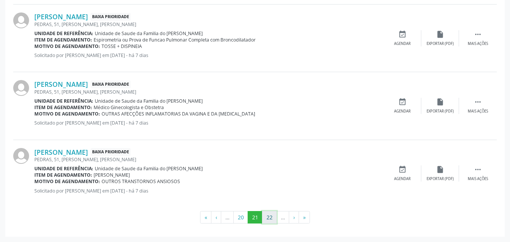
click at [266, 219] on button "22" at bounding box center [269, 217] width 15 height 13
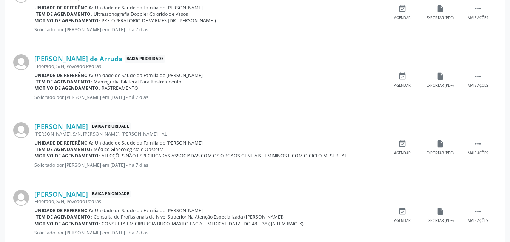
scroll to position [1038, 0]
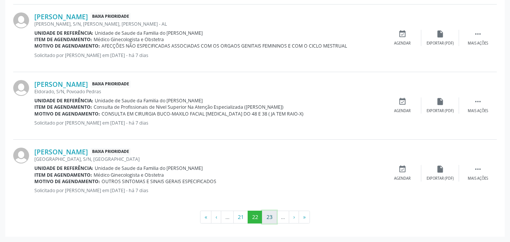
click at [271, 218] on button "23" at bounding box center [269, 217] width 15 height 13
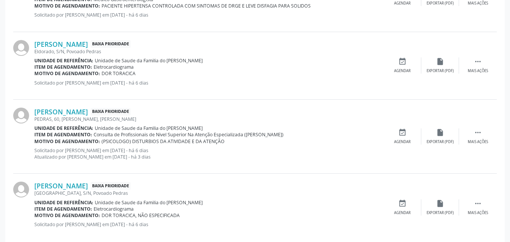
scroll to position [1006, 0]
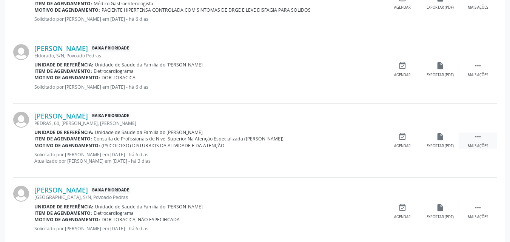
click at [483, 139] on div " Mais ações" at bounding box center [478, 141] width 38 height 16
click at [434, 138] on div "edit Editar" at bounding box center [440, 141] width 38 height 16
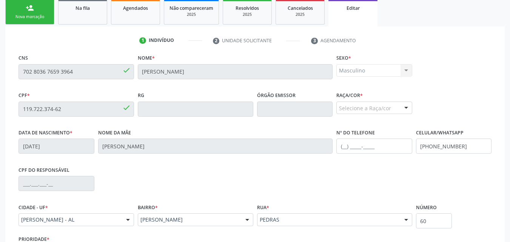
scroll to position [165, 0]
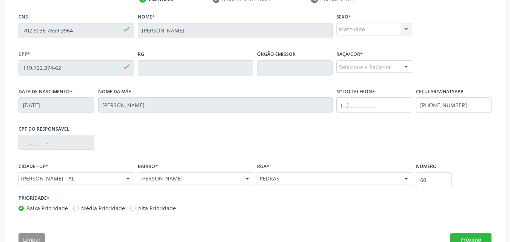
click at [374, 75] on fieldset "Raça/cor * Selecione a Raça/cor 01 - Branca 02 - Preta 04 - [GEOGRAPHIC_DATA] 0…" at bounding box center [374, 63] width 76 height 29
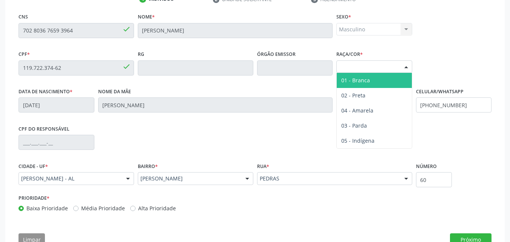
click at [388, 66] on div "Selecione a Raça/cor" at bounding box center [374, 66] width 76 height 13
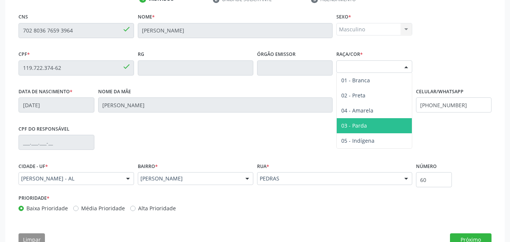
click at [363, 126] on span "03 - Parda" at bounding box center [354, 125] width 26 height 7
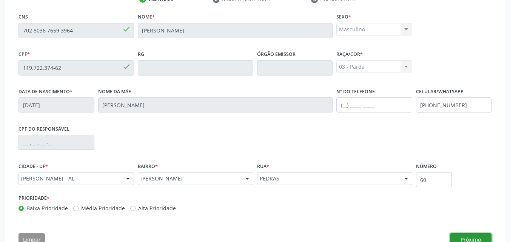
click at [465, 239] on button "Próximo" at bounding box center [471, 239] width 42 height 13
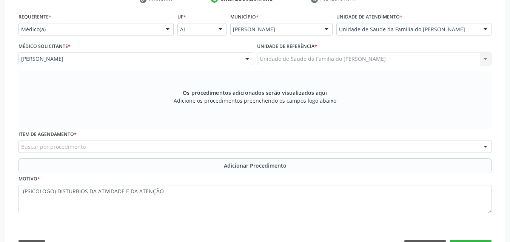
scroll to position [166, 0]
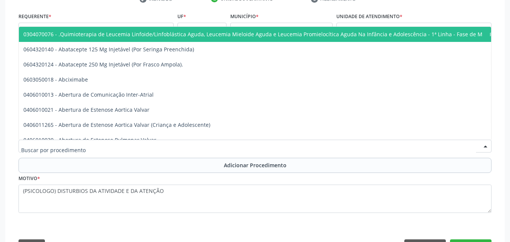
click at [285, 144] on div at bounding box center [255, 146] width 473 height 13
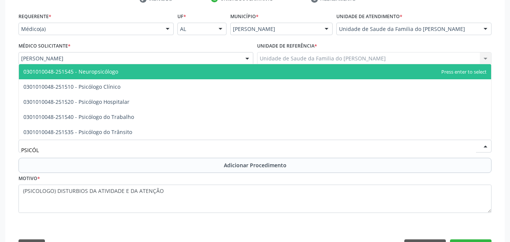
type input "PSICÓLO"
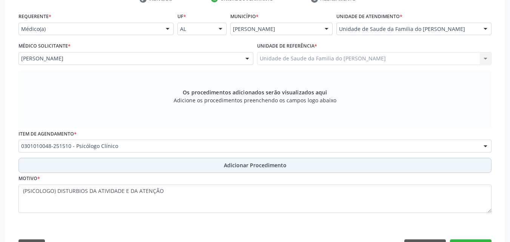
click at [271, 162] on span "Adicionar Procedimento" at bounding box center [255, 165] width 63 height 8
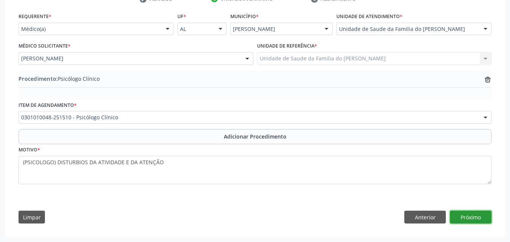
click at [467, 217] on button "Próximo" at bounding box center [471, 217] width 42 height 13
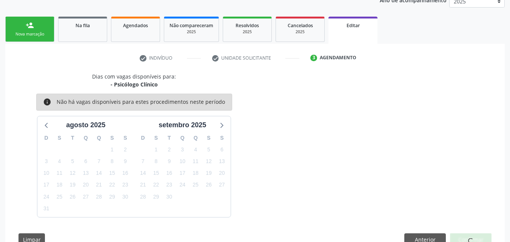
scroll to position [129, 0]
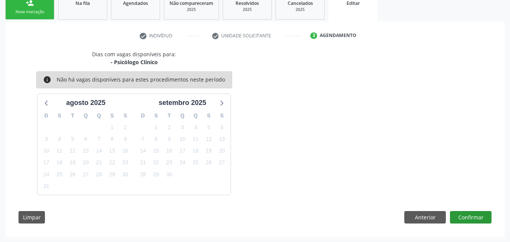
click at [479, 223] on div "Dias com vagas disponíveis para: - Psicólogo Clínico info Não há vagas disponív…" at bounding box center [255, 139] width 484 height 179
click at [479, 223] on button "Confirmar" at bounding box center [471, 217] width 42 height 13
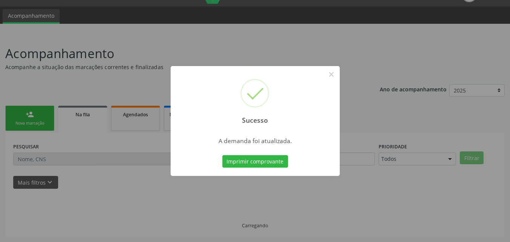
scroll to position [18, 0]
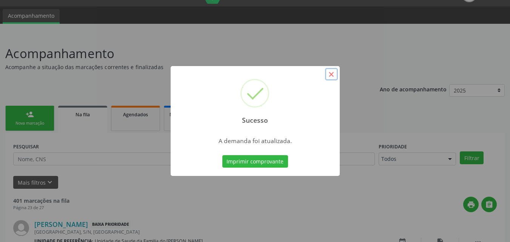
click at [331, 73] on button "×" at bounding box center [331, 74] width 13 height 13
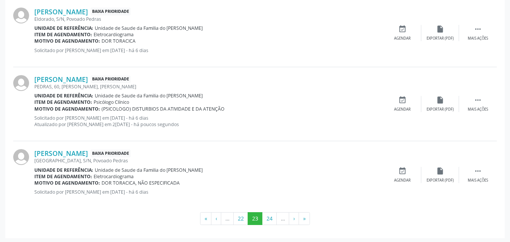
scroll to position [1044, 0]
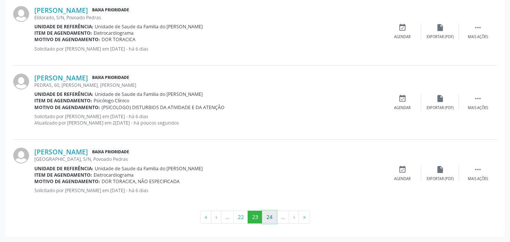
click at [269, 222] on button "24" at bounding box center [269, 217] width 15 height 13
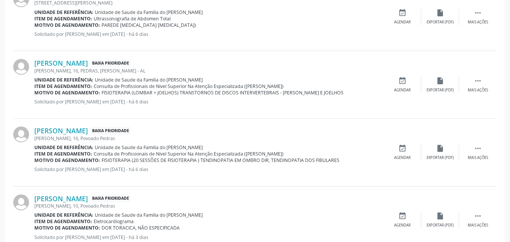
scroll to position [393, 0]
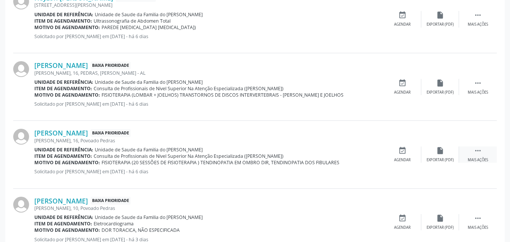
click at [484, 150] on div " Mais ações" at bounding box center [478, 155] width 38 height 16
click at [437, 148] on icon "edit" at bounding box center [440, 151] width 8 height 8
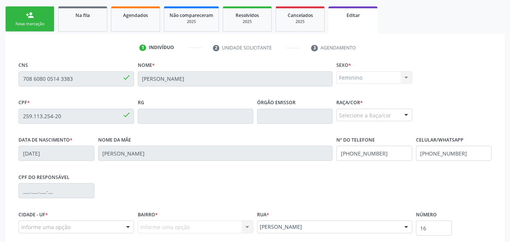
scroll to position [188, 0]
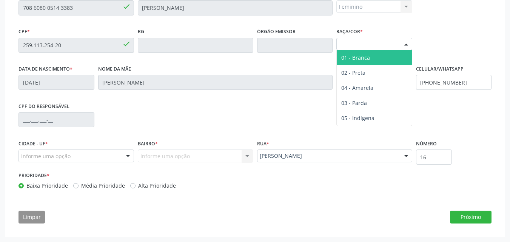
click at [391, 45] on div "Selecione a Raça/cor" at bounding box center [374, 44] width 76 height 13
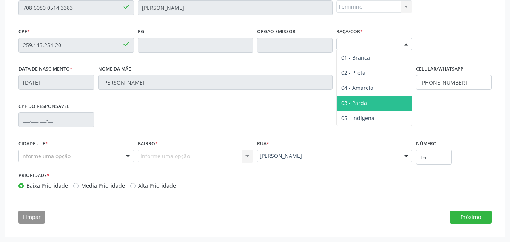
click at [371, 98] on span "03 - Parda" at bounding box center [374, 103] width 75 height 15
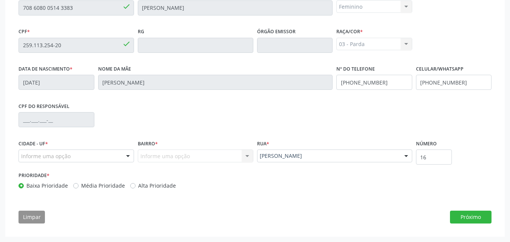
click at [102, 157] on div "Informe uma opção" at bounding box center [77, 156] width 116 height 13
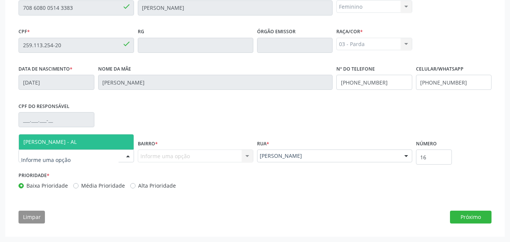
click at [102, 157] on input "text" at bounding box center [69, 159] width 97 height 15
click at [115, 140] on span "[PERSON_NAME] - AL" at bounding box center [76, 141] width 115 height 15
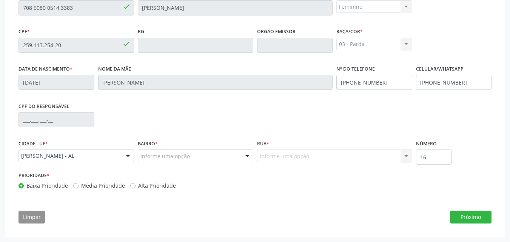
click at [152, 151] on div "Informe uma opção" at bounding box center [196, 156] width 116 height 13
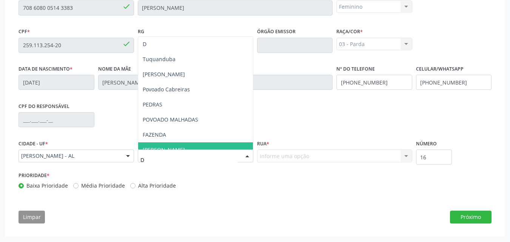
type input "DE"
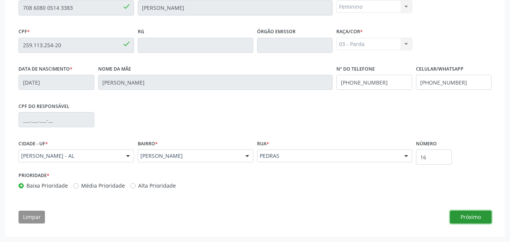
click at [477, 220] on button "Próximo" at bounding box center [471, 217] width 42 height 13
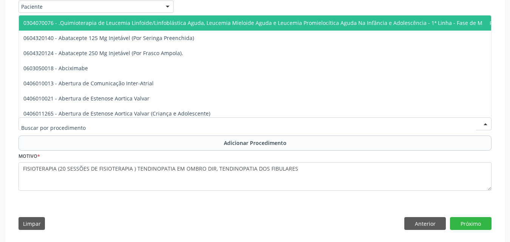
click at [368, 123] on div at bounding box center [255, 123] width 473 height 13
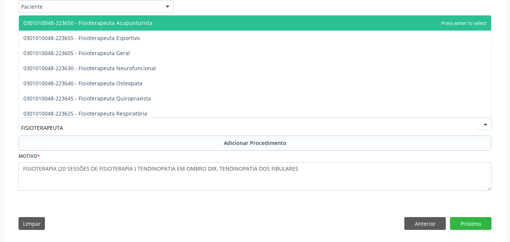
type input "FISIOTERAPEUTA G"
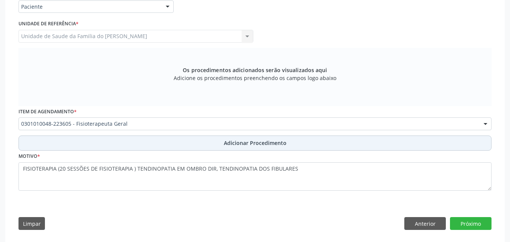
click at [393, 147] on button "Adicionar Procedimento" at bounding box center [255, 143] width 473 height 15
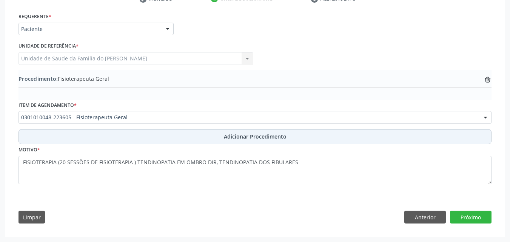
scroll to position [166, 0]
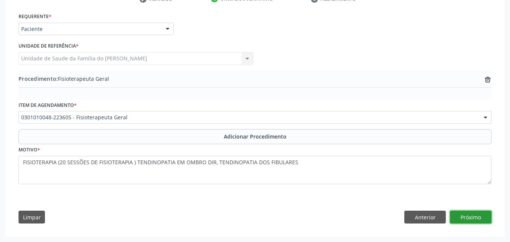
click at [489, 216] on button "Próximo" at bounding box center [471, 217] width 42 height 13
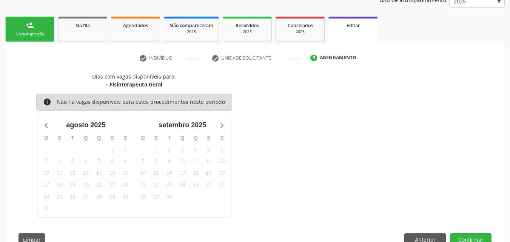
scroll to position [129, 0]
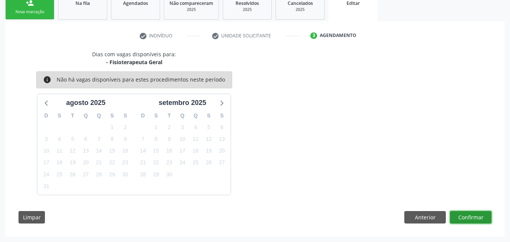
click at [473, 214] on button "Confirmar" at bounding box center [471, 217] width 42 height 13
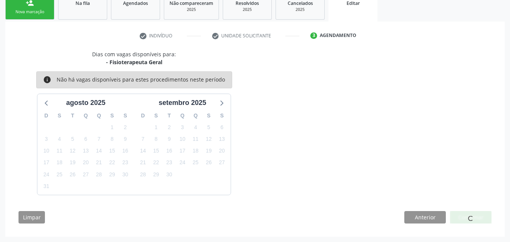
scroll to position [18, 0]
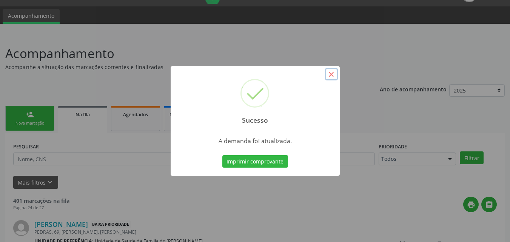
click at [329, 76] on button "×" at bounding box center [331, 74] width 13 height 13
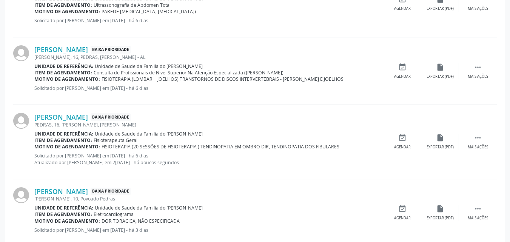
scroll to position [413, 0]
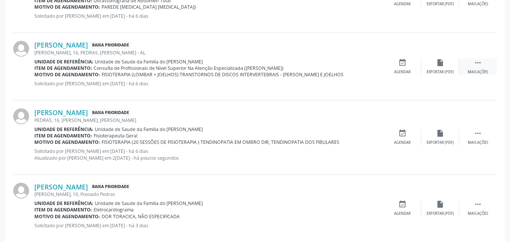
click at [477, 62] on icon "" at bounding box center [478, 63] width 8 height 8
click at [439, 66] on icon "edit" at bounding box center [440, 63] width 8 height 8
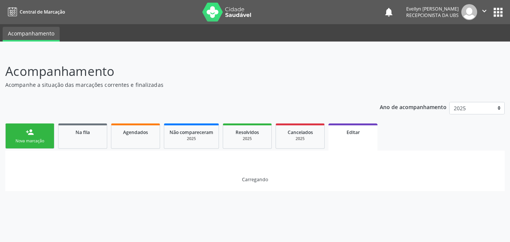
scroll to position [0, 0]
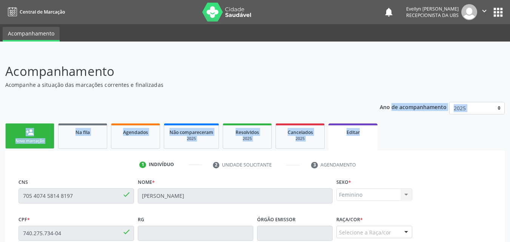
drag, startPoint x: 510, startPoint y: 56, endPoint x: 515, endPoint y: 124, distance: 68.2
click at [510, 124] on html "Central de Marcação notifications [PERSON_NAME] Recepcionista da UBS  Configur…" at bounding box center [255, 121] width 510 height 242
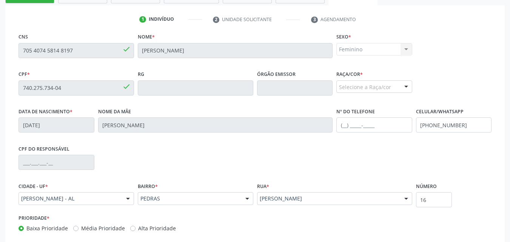
scroll to position [188, 0]
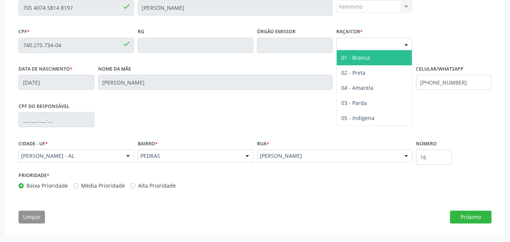
click at [352, 46] on div "Selecione a Raça/cor" at bounding box center [374, 44] width 76 height 13
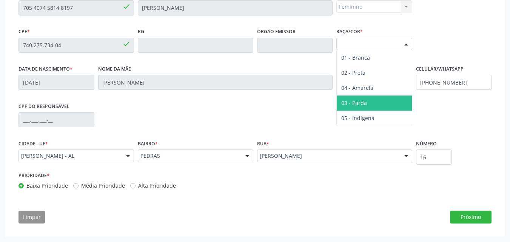
click at [357, 101] on span "03 - Parda" at bounding box center [354, 102] width 26 height 7
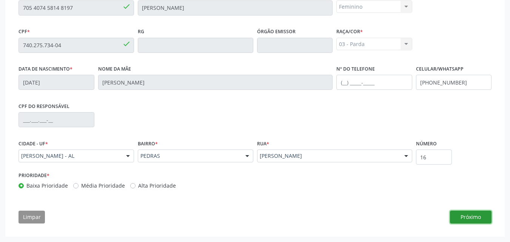
click at [467, 219] on button "Próximo" at bounding box center [471, 217] width 42 height 13
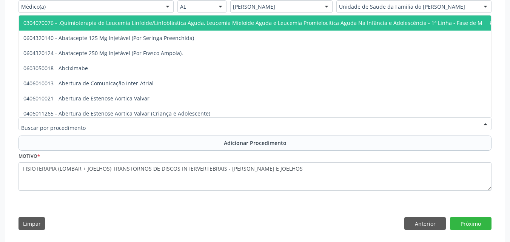
click at [363, 124] on div at bounding box center [255, 123] width 473 height 13
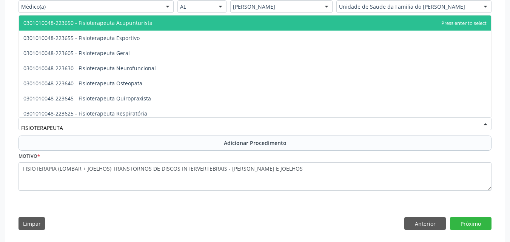
type input "FISIOTERAPEUTA G"
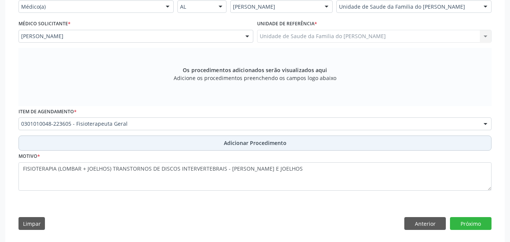
click at [387, 145] on button "Adicionar Procedimento" at bounding box center [255, 143] width 473 height 15
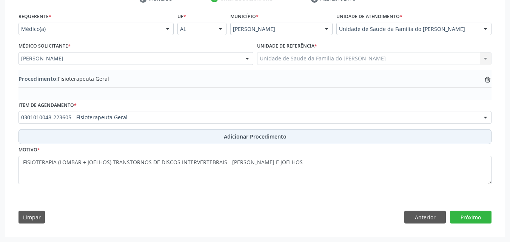
scroll to position [166, 0]
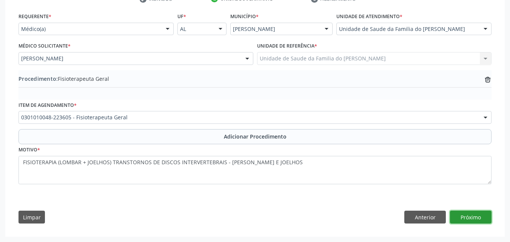
click at [460, 214] on button "Próximo" at bounding box center [471, 217] width 42 height 13
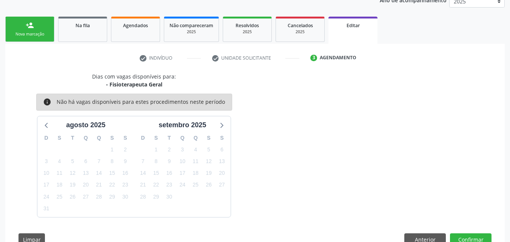
scroll to position [129, 0]
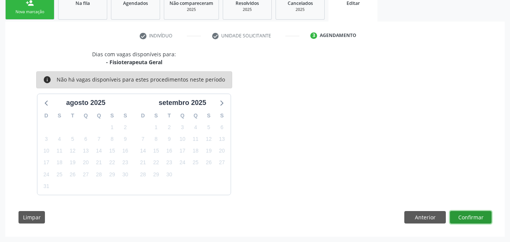
click at [467, 217] on button "Confirmar" at bounding box center [471, 217] width 42 height 13
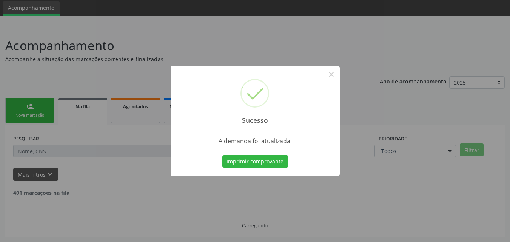
scroll to position [18, 0]
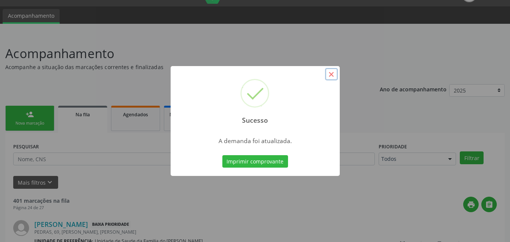
click at [328, 77] on button "×" at bounding box center [331, 74] width 13 height 13
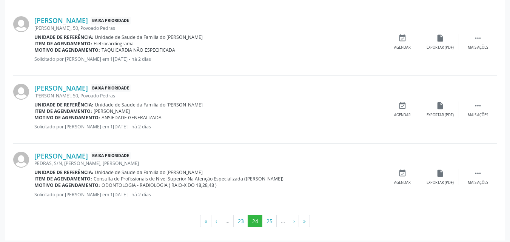
scroll to position [1063, 0]
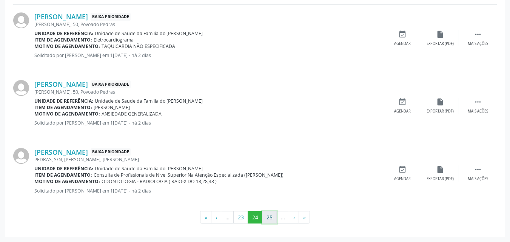
click at [269, 218] on button "25" at bounding box center [269, 217] width 15 height 13
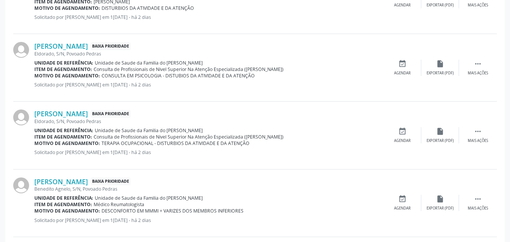
scroll to position [867, 0]
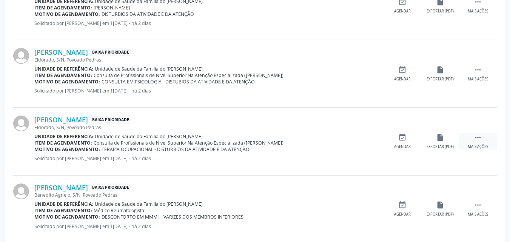
click at [481, 147] on div "Mais ações" at bounding box center [478, 146] width 20 height 5
click at [442, 134] on icon "edit" at bounding box center [440, 137] width 8 height 8
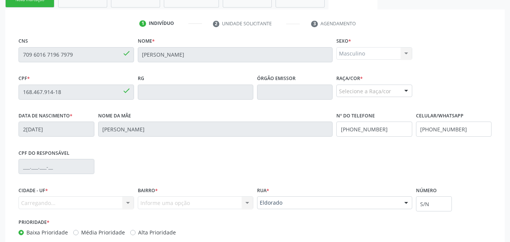
scroll to position [188, 0]
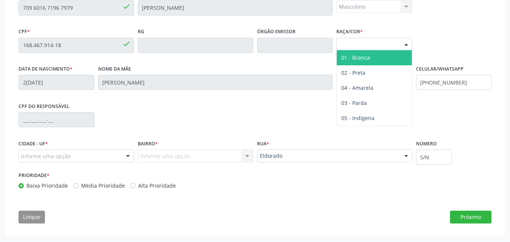
click at [389, 46] on div "Selecione a Raça/cor" at bounding box center [374, 44] width 76 height 13
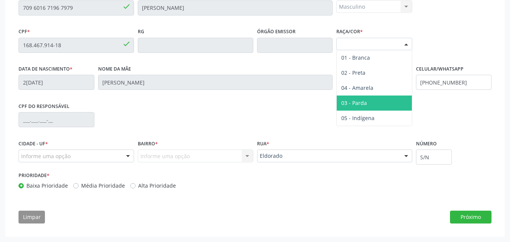
click at [377, 101] on span "03 - Parda" at bounding box center [374, 103] width 75 height 15
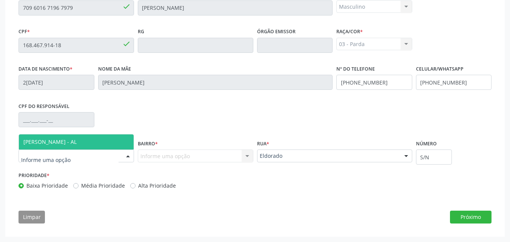
click at [101, 154] on div at bounding box center [77, 156] width 116 height 13
click at [109, 144] on span "[PERSON_NAME] - AL" at bounding box center [76, 141] width 115 height 15
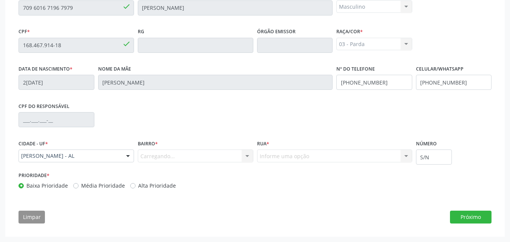
click at [163, 157] on div "Carregando... Nenhum resultado encontrado para: " " Nenhuma opção encontrada. D…" at bounding box center [196, 156] width 116 height 13
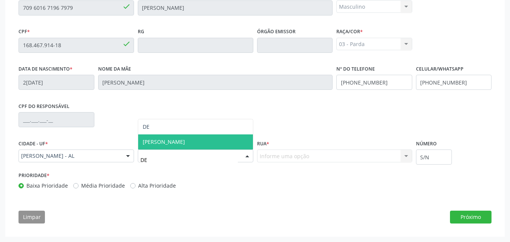
type input "DEN"
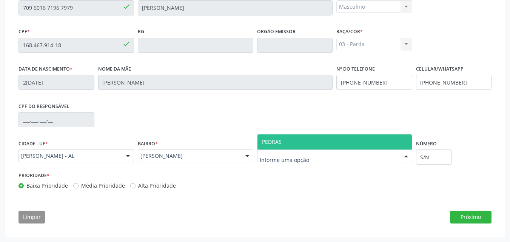
click at [373, 154] on div at bounding box center [334, 156] width 155 height 13
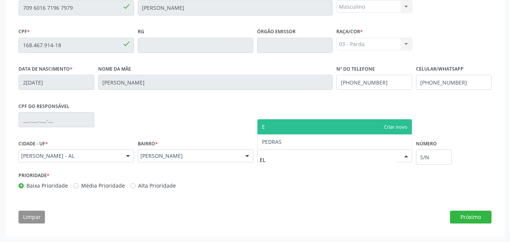
type input "E"
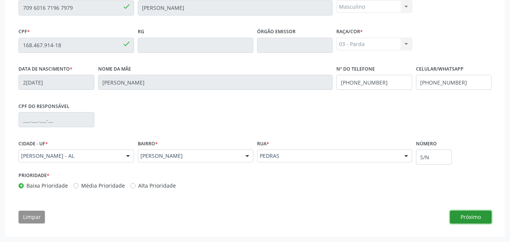
click at [478, 217] on button "Próximo" at bounding box center [471, 217] width 42 height 13
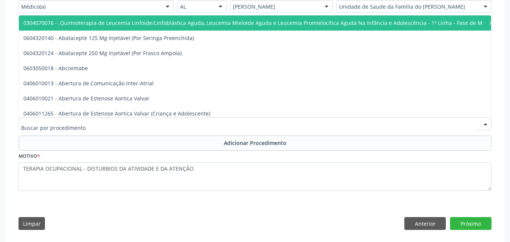
click at [374, 127] on div at bounding box center [255, 123] width 473 height 13
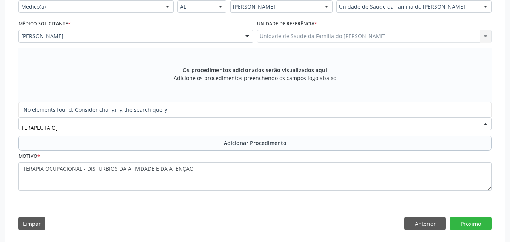
type input "TERAPEUTA O"
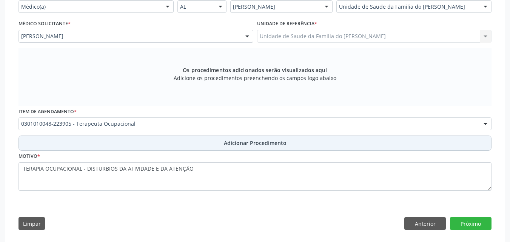
click at [345, 140] on button "Adicionar Procedimento" at bounding box center [255, 143] width 473 height 15
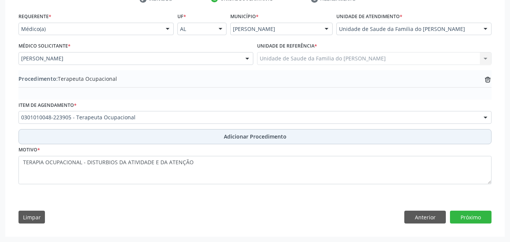
scroll to position [166, 0]
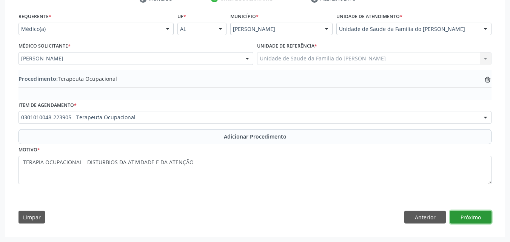
click at [457, 214] on button "Próximo" at bounding box center [471, 217] width 42 height 13
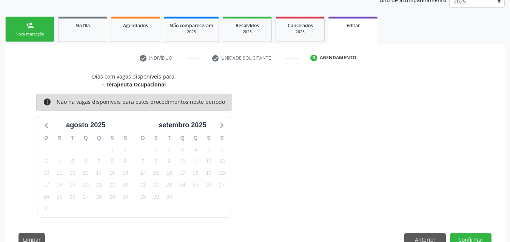
scroll to position [129, 0]
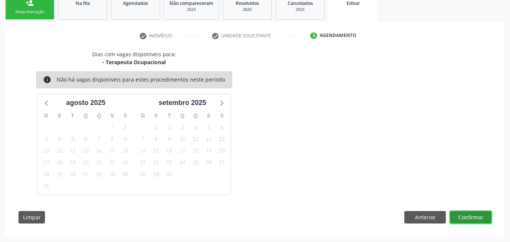
click at [472, 212] on button "Confirmar" at bounding box center [471, 217] width 42 height 13
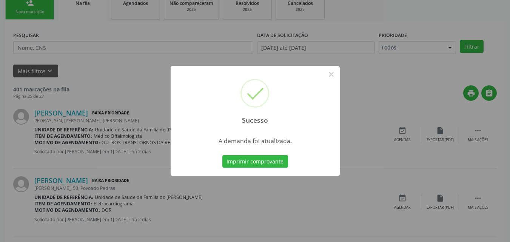
scroll to position [18, 0]
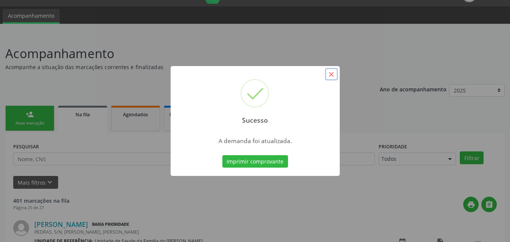
click at [329, 80] on button "×" at bounding box center [331, 74] width 13 height 13
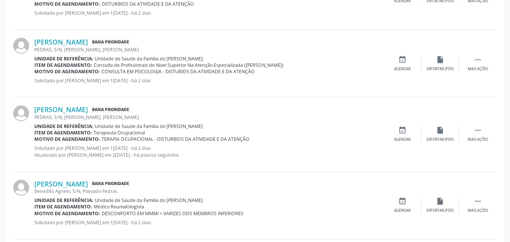
scroll to position [891, 0]
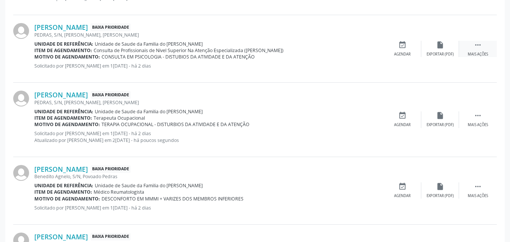
click at [477, 52] on div "Mais ações" at bounding box center [478, 54] width 20 height 5
click at [450, 50] on div "edit Editar" at bounding box center [440, 49] width 38 height 16
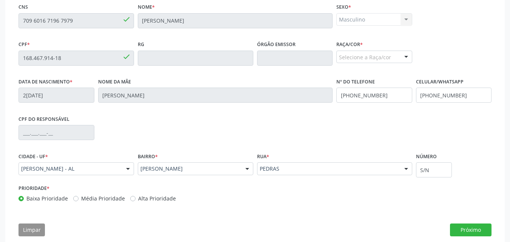
scroll to position [179, 0]
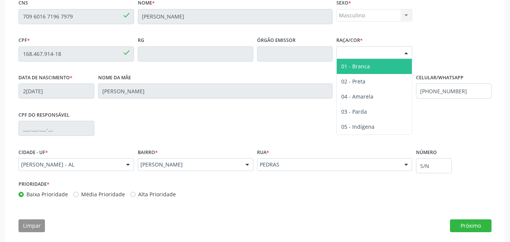
click at [388, 53] on div "Selecione a Raça/cor" at bounding box center [374, 52] width 76 height 13
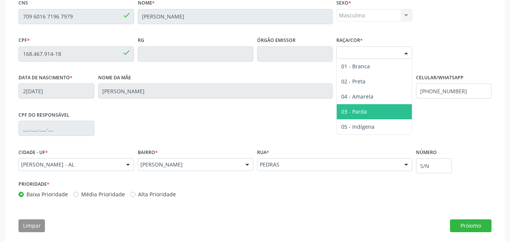
click at [366, 112] on span "03 - Parda" at bounding box center [354, 111] width 26 height 7
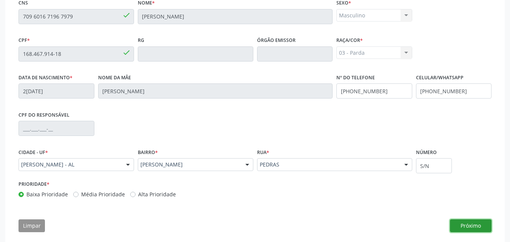
click at [467, 223] on button "Próximo" at bounding box center [471, 225] width 42 height 13
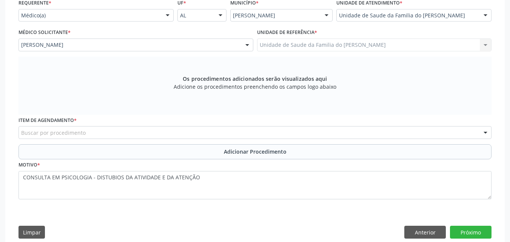
click at [240, 133] on div "Buscar por procedimento" at bounding box center [255, 132] width 473 height 13
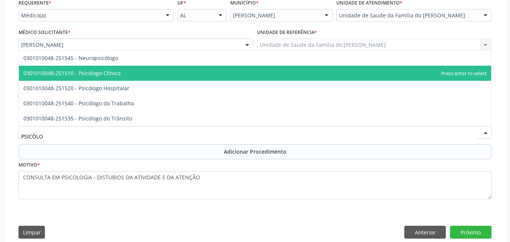
click at [182, 77] on span "0301010048-251510 - Psicólogo Clínico" at bounding box center [255, 73] width 472 height 15
type input "PSICÓLO"
click at [182, 111] on span "0301010048-251535 - Psicólogo do Trânsito" at bounding box center [255, 118] width 472 height 15
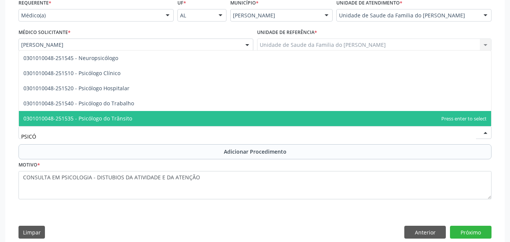
type input "PSICÓL"
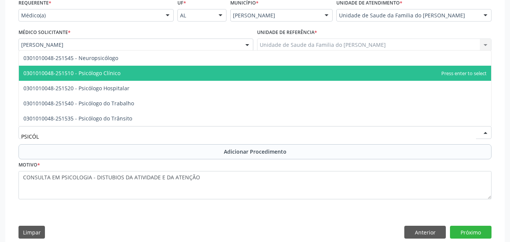
click at [90, 78] on span "0301010048-251510 - Psicólogo Clínico" at bounding box center [255, 73] width 472 height 15
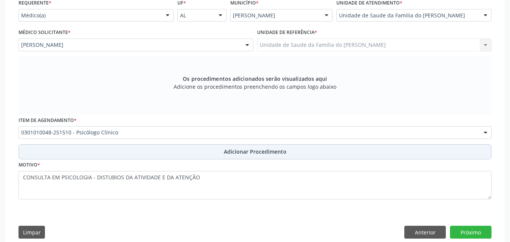
click at [99, 151] on button "Adicionar Procedimento" at bounding box center [255, 151] width 473 height 15
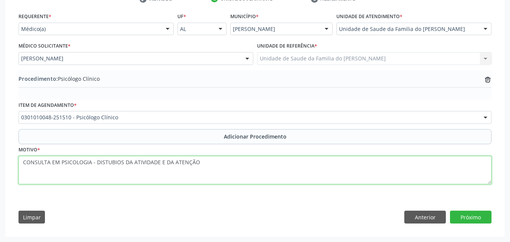
drag, startPoint x: 60, startPoint y: 163, endPoint x: 0, endPoint y: 162, distance: 60.1
click at [0, 162] on div "Acompanhamento Acompanhe a situação das marcações correntes e finalizadas Relat…" at bounding box center [255, 64] width 510 height 356
type textarea "PSICOLOGIA - DISTUBIOS DA ATIVIDADE E DA ATENÇÃO"
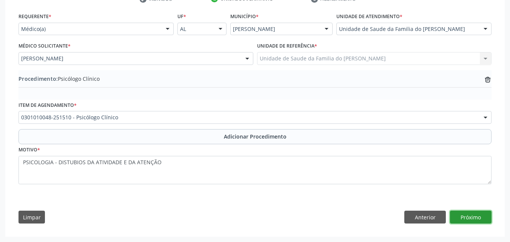
click at [484, 215] on button "Próximo" at bounding box center [471, 217] width 42 height 13
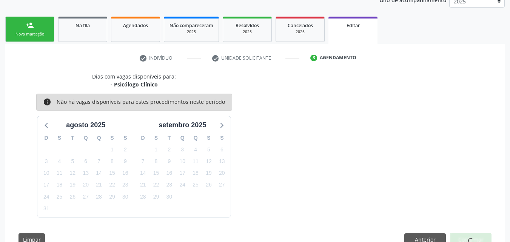
scroll to position [129, 0]
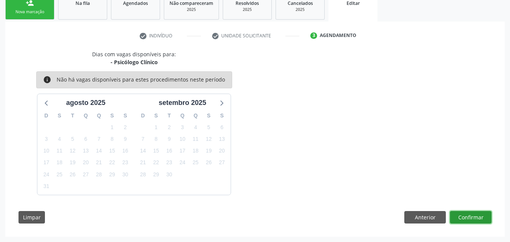
click at [467, 217] on button "Confirmar" at bounding box center [471, 217] width 42 height 13
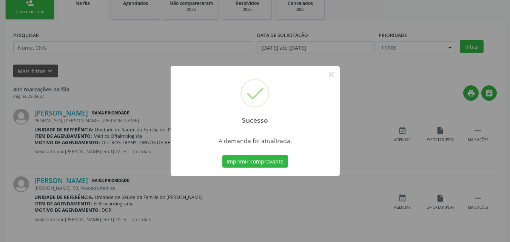
scroll to position [18, 0]
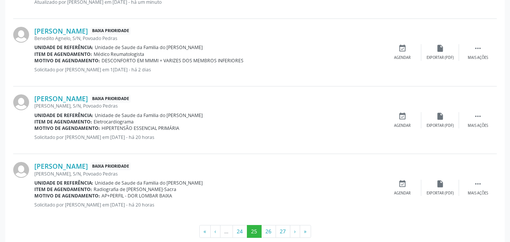
scroll to position [1050, 0]
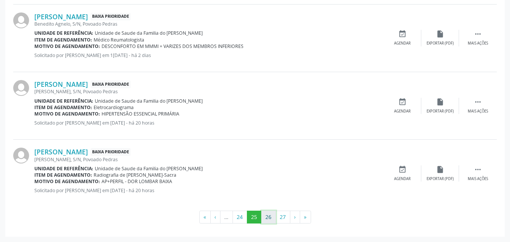
click at [264, 213] on button "26" at bounding box center [268, 217] width 15 height 13
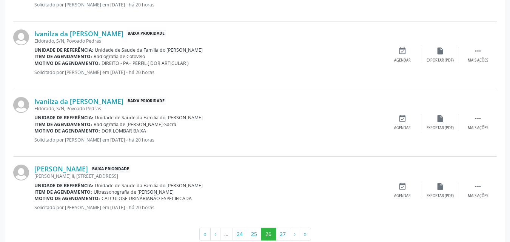
scroll to position [1044, 0]
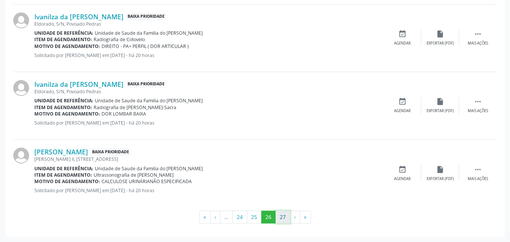
click at [285, 216] on button "27" at bounding box center [283, 217] width 15 height 13
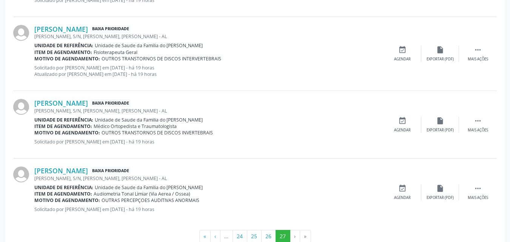
scroll to position [773, 0]
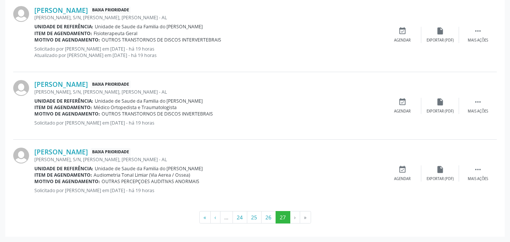
click at [305, 220] on li "»" at bounding box center [305, 217] width 11 height 13
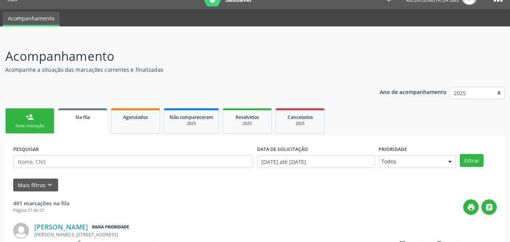
scroll to position [7, 0]
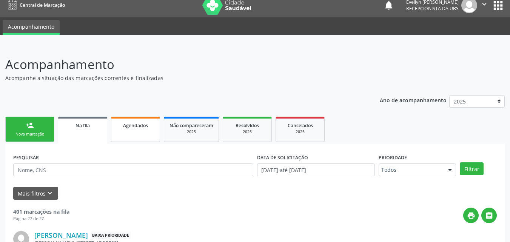
click at [130, 129] on div "Agendados" at bounding box center [136, 125] width 38 height 8
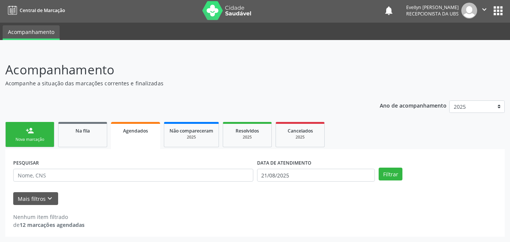
scroll to position [2, 0]
click at [197, 135] on div "2025" at bounding box center [192, 137] width 44 height 6
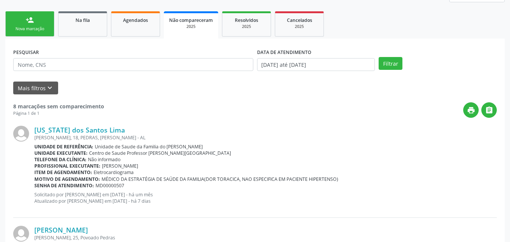
scroll to position [0, 0]
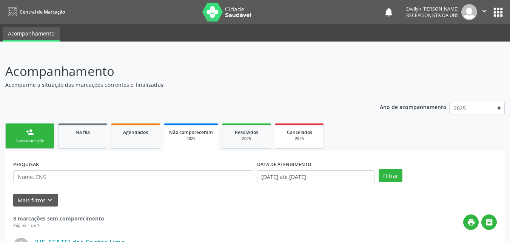
click at [280, 128] on link "Cancelados 2025" at bounding box center [299, 135] width 49 height 25
click at [253, 134] on span "Resolvidos" at bounding box center [246, 132] width 23 height 6
click at [30, 132] on div "person_add" at bounding box center [30, 132] width 8 height 8
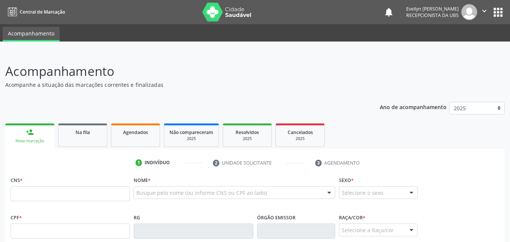
click at [30, 132] on div "person_add" at bounding box center [30, 132] width 8 height 8
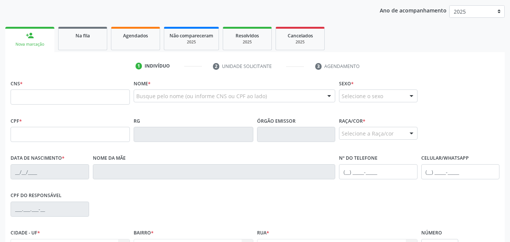
scroll to position [140, 0]
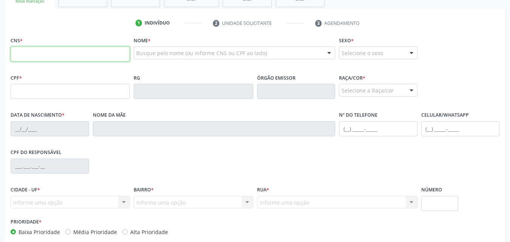
click at [109, 57] on input "text" at bounding box center [70, 53] width 119 height 15
type input "700 0044 2722 3200"
drag, startPoint x: 506, startPoint y: 90, endPoint x: 509, endPoint y: 96, distance: 6.3
click at [509, 96] on div "Acompanhamento Acompanhe a situação das marcações correntes e finalizadas Relat…" at bounding box center [255, 96] width 510 height 368
type input "034.894.434-97"
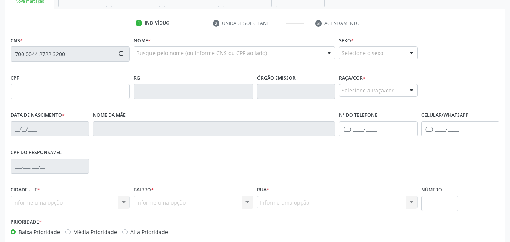
type input "06/07/1984"
type input "Sandra Moreira de Souza"
type input "(82) 98701-6020"
type input "19"
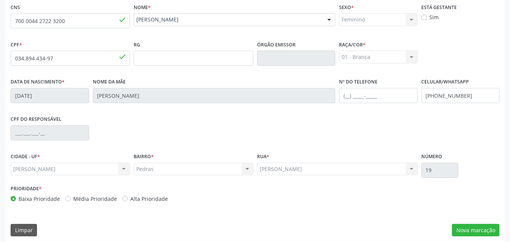
scroll to position [178, 0]
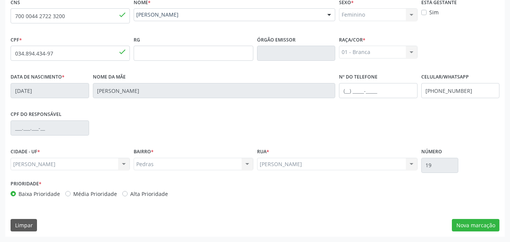
click at [101, 168] on div "Marechal Deodoro Marechal Deodoro Nenhum resultado encontrado para: " " Não há …" at bounding box center [70, 164] width 119 height 13
click at [473, 228] on button "Nova marcação" at bounding box center [476, 225] width 48 height 13
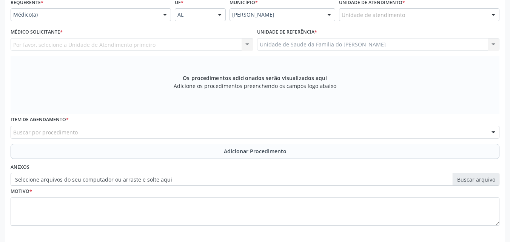
click at [422, 15] on div "Unidade de atendimento" at bounding box center [419, 14] width 160 height 13
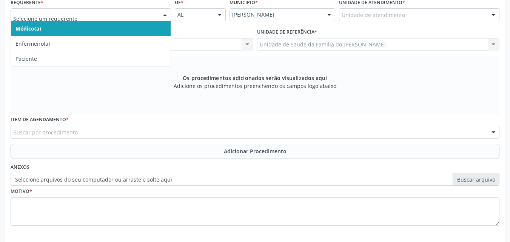
click at [137, 19] on div at bounding box center [91, 14] width 160 height 13
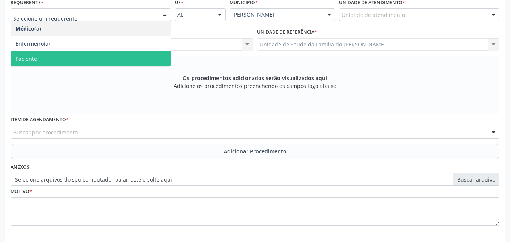
click at [112, 57] on span "Paciente" at bounding box center [91, 58] width 160 height 15
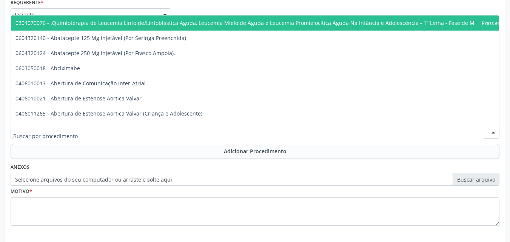
click at [99, 137] on div at bounding box center [255, 132] width 489 height 13
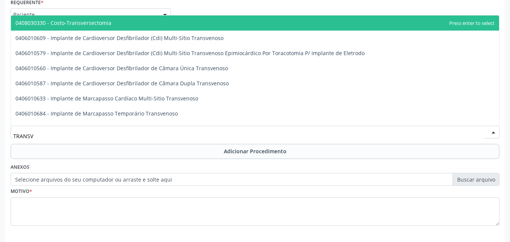
type input "TRANSVA"
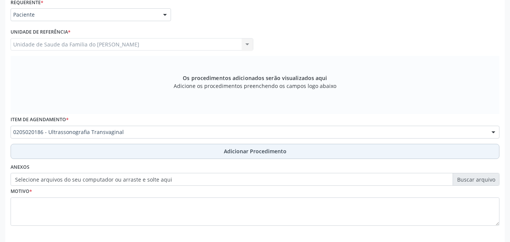
click at [101, 156] on button "Adicionar Procedimento" at bounding box center [255, 151] width 489 height 15
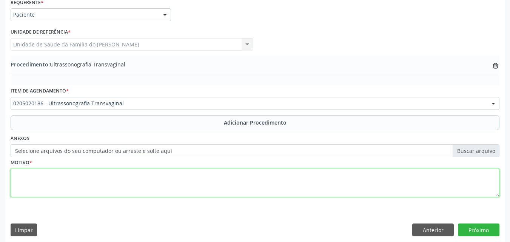
click at [120, 190] on textarea at bounding box center [255, 183] width 489 height 29
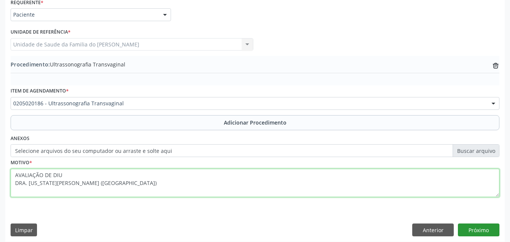
type textarea "AVALIAÇÃO DE DIU DRA. VIRGINIA SARMENTO (SANTA MONICA)"
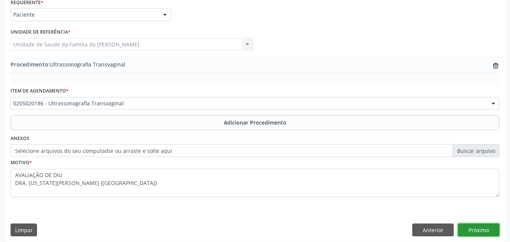
click at [463, 229] on button "Próximo" at bounding box center [479, 230] width 42 height 13
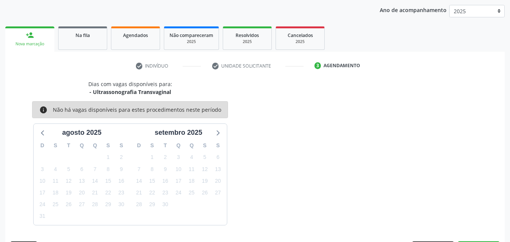
scroll to position [119, 0]
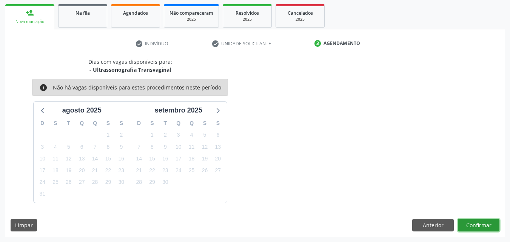
click at [466, 227] on button "Confirmar" at bounding box center [479, 225] width 42 height 13
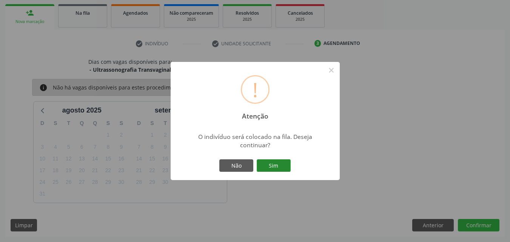
click at [274, 166] on button "Sim" at bounding box center [274, 165] width 34 height 13
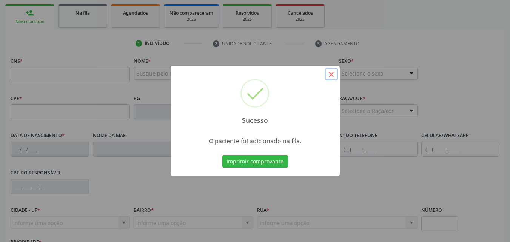
click at [329, 78] on button "×" at bounding box center [331, 74] width 13 height 13
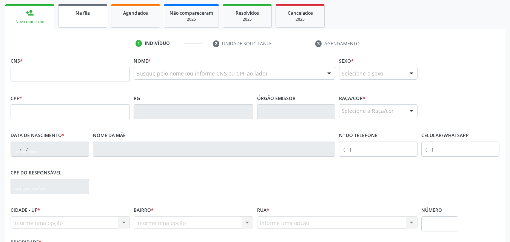
click at [97, 16] on div "Na fila" at bounding box center [83, 13] width 38 height 8
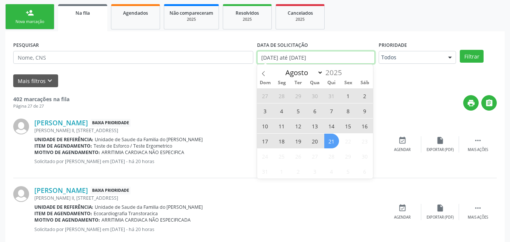
click at [289, 55] on input "[DATE] até [DATE]" at bounding box center [316, 57] width 118 height 13
click at [331, 142] on span "21" at bounding box center [331, 141] width 15 height 15
type input "21/08/2025"
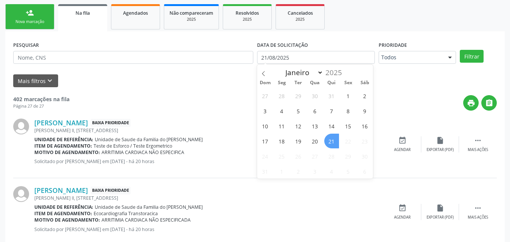
click at [331, 142] on span "21" at bounding box center [331, 141] width 15 height 15
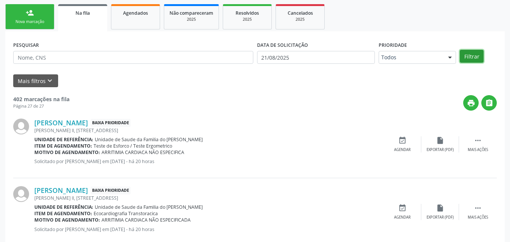
click at [471, 55] on button "Filtrar" at bounding box center [472, 56] width 24 height 13
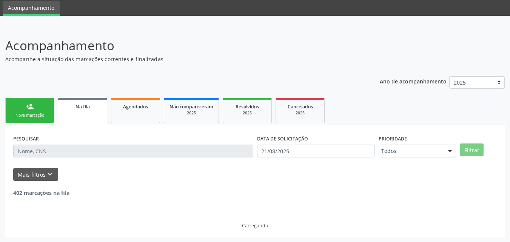
scroll to position [75, 0]
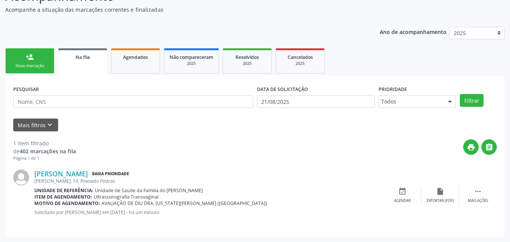
click at [35, 66] on div "Nova marcação" at bounding box center [30, 66] width 38 height 6
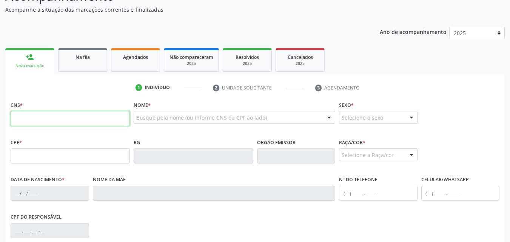
click at [53, 112] on input "text" at bounding box center [70, 118] width 119 height 15
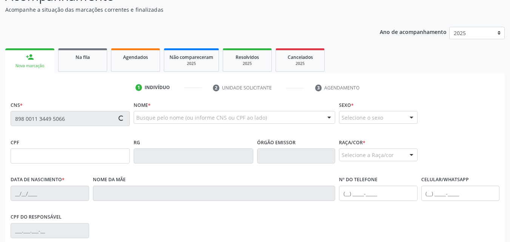
scroll to position [178, 0]
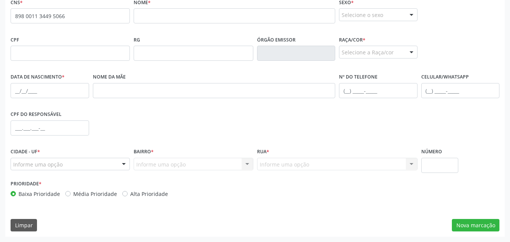
click at [99, 16] on span "none" at bounding box center [109, 15] width 33 height 8
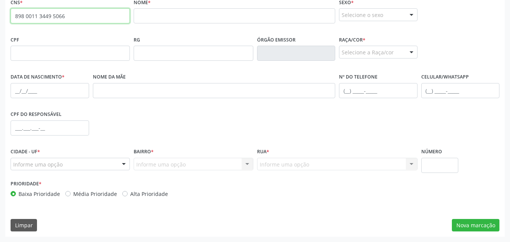
click at [60, 15] on input "898 0011 3449 5066" at bounding box center [70, 15] width 119 height 15
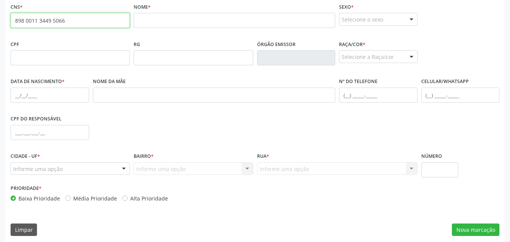
drag, startPoint x: 63, startPoint y: 16, endPoint x: 0, endPoint y: 6, distance: 64.1
click at [0, 6] on div "Acompanhamento Acompanhe a situação das marcações correntes e finalizadas Relat…" at bounding box center [255, 63] width 510 height 368
paste input "702 6057 5996 9043"
type input "702 6057 5996 9043"
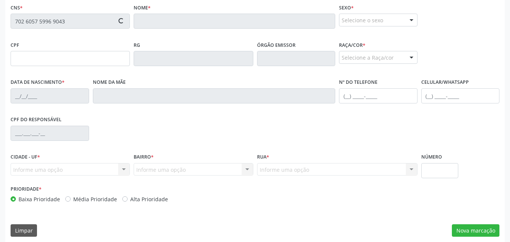
type input "048.754.524-97"
type input "15/01/1980"
type input "Maria Jose dos Santos Francelino"
type input "(82) 9195-5126"
type input "S/N"
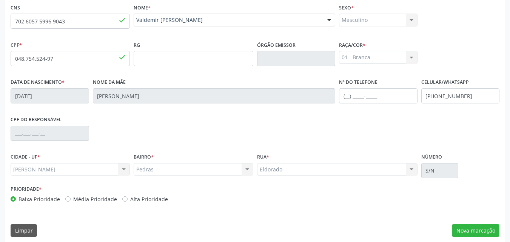
scroll to position [178, 0]
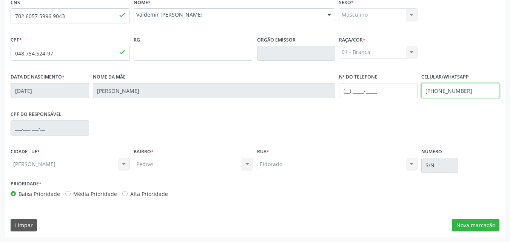
drag, startPoint x: 468, startPoint y: 94, endPoint x: 440, endPoint y: 93, distance: 28.7
click at [440, 93] on input "(82) 9195-5126" at bounding box center [460, 90] width 79 height 15
type input "(82) 9393-9550"
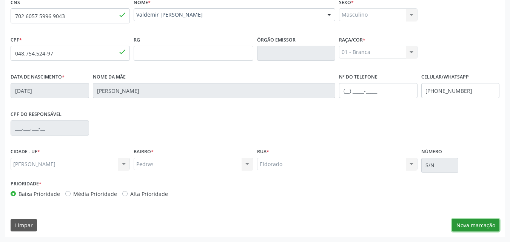
click at [473, 221] on button "Nova marcação" at bounding box center [476, 225] width 48 height 13
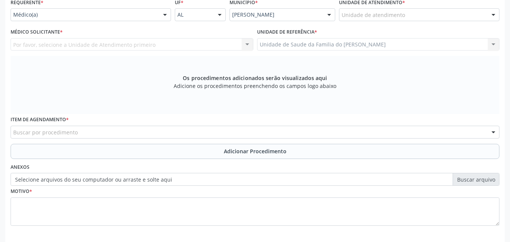
click at [381, 184] on label "Selecione arquivos do seu computador ou arraste e solte aqui" at bounding box center [255, 179] width 489 height 13
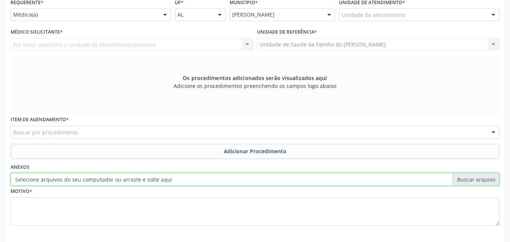
click at [381, 184] on input "Selecione arquivos do seu computador ou arraste e solte aqui" at bounding box center [255, 179] width 489 height 13
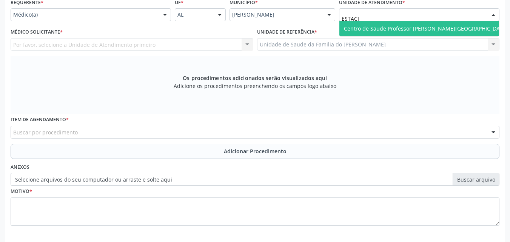
type input "ESTACIO"
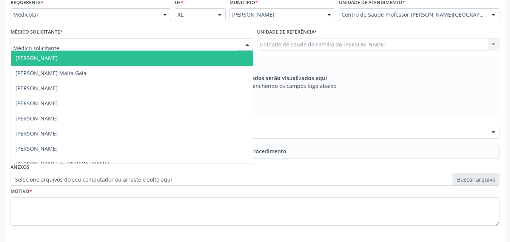
click at [137, 47] on div at bounding box center [132, 44] width 243 height 13
type input "ELIO"
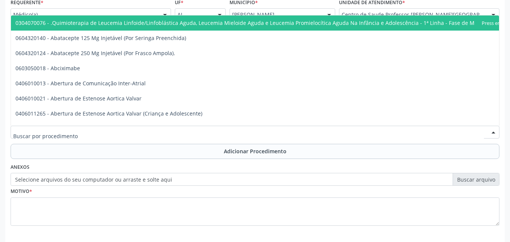
click at [126, 130] on div at bounding box center [255, 132] width 489 height 13
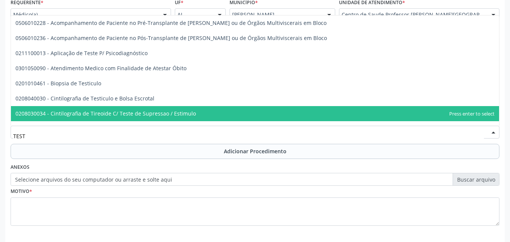
type input "TESTO"
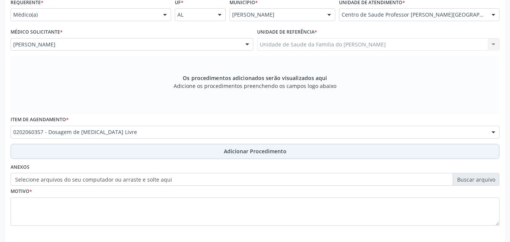
click at [91, 155] on button "Adicionar Procedimento" at bounding box center [255, 151] width 489 height 15
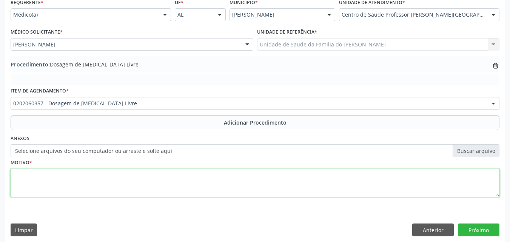
click at [125, 192] on textarea at bounding box center [255, 183] width 489 height 29
type textarea "?"
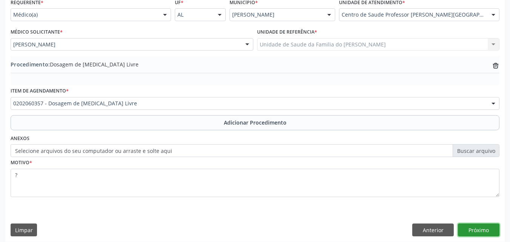
click at [487, 231] on button "Próximo" at bounding box center [479, 230] width 42 height 13
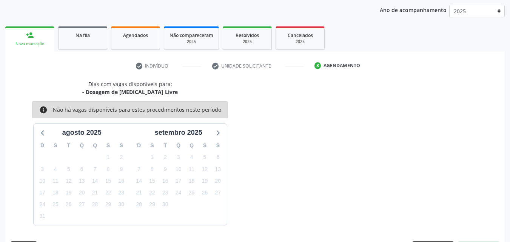
scroll to position [119, 0]
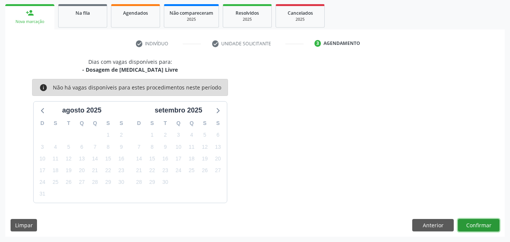
click at [474, 222] on button "Confirmar" at bounding box center [479, 225] width 42 height 13
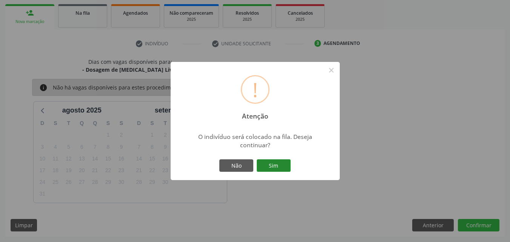
click at [286, 168] on button "Sim" at bounding box center [274, 165] width 34 height 13
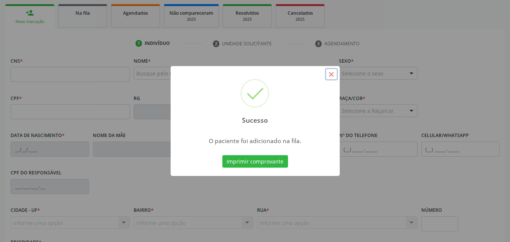
click at [327, 72] on button "×" at bounding box center [331, 74] width 13 height 13
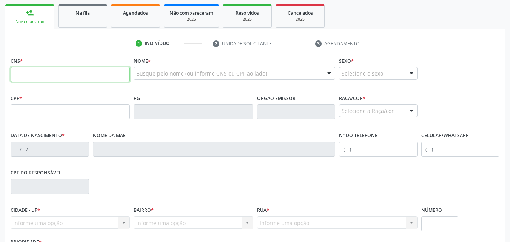
click at [99, 74] on input "text" at bounding box center [70, 74] width 119 height 15
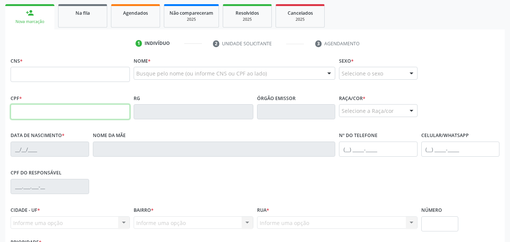
click at [121, 114] on input "text" at bounding box center [70, 111] width 119 height 15
type input "803.575.474-20"
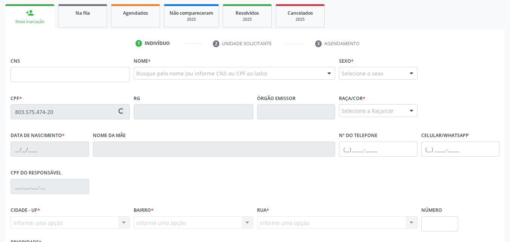
type input "706 2020 9003 2369"
type input "14/05/1972"
type input "Luzia Maria de Abreu"
type input "(82) 99361-5716"
type input "S/N"
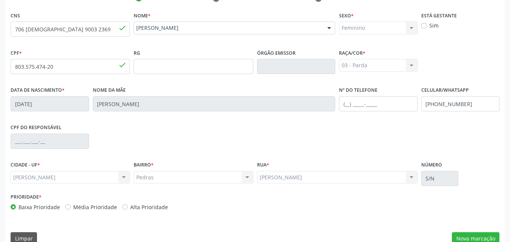
scroll to position [178, 0]
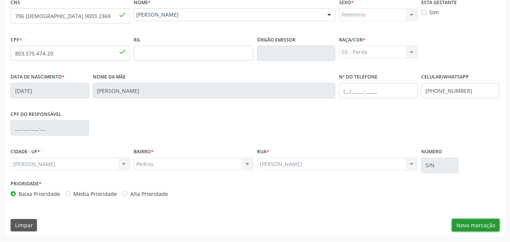
click at [477, 229] on button "Nova marcação" at bounding box center [476, 225] width 48 height 13
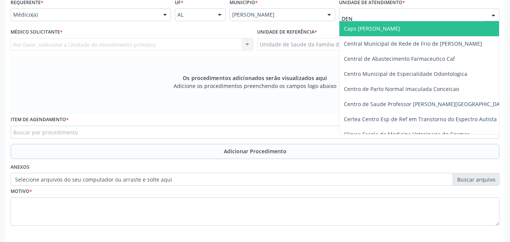
type input "DENI"
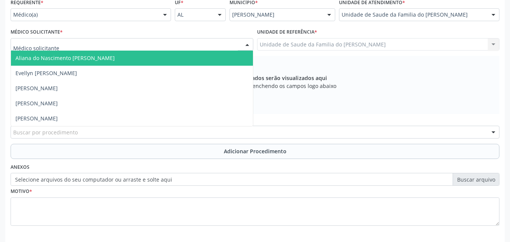
click at [144, 46] on div at bounding box center [132, 44] width 243 height 13
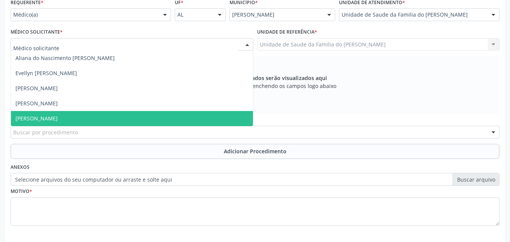
click at [119, 117] on span "[PERSON_NAME]" at bounding box center [132, 118] width 242 height 15
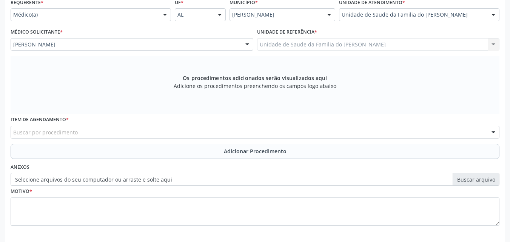
click at [120, 134] on div "Buscar por procedimento" at bounding box center [255, 132] width 489 height 13
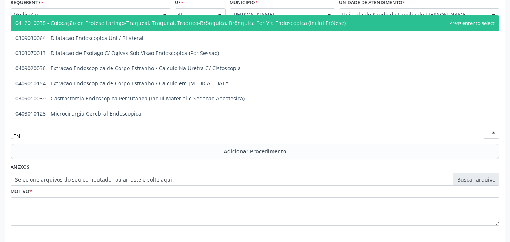
type input "E"
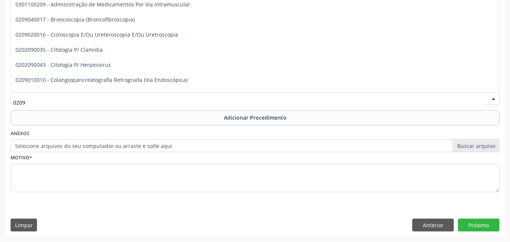
scroll to position [201, 0]
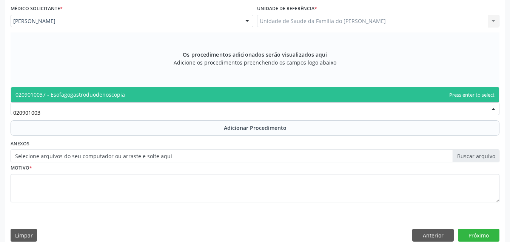
type input "0209010037"
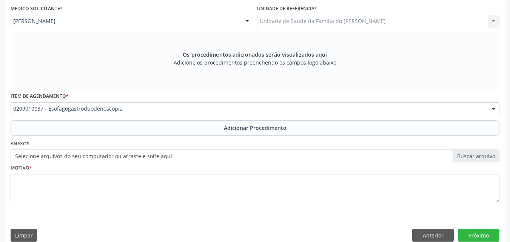
click at [120, 134] on button "Adicionar Procedimento" at bounding box center [255, 127] width 489 height 15
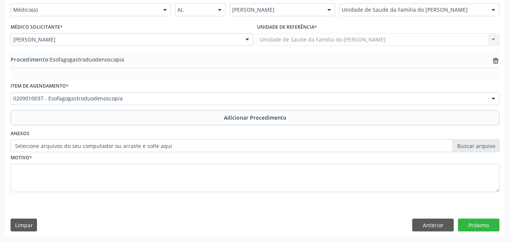
scroll to position [183, 0]
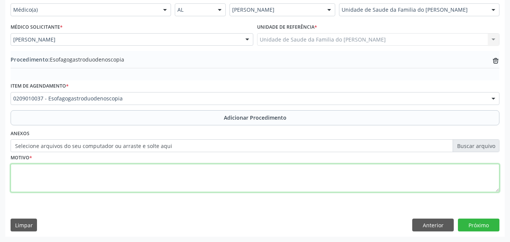
click at [220, 169] on textarea at bounding box center [255, 178] width 489 height 29
type textarea "DRGE"
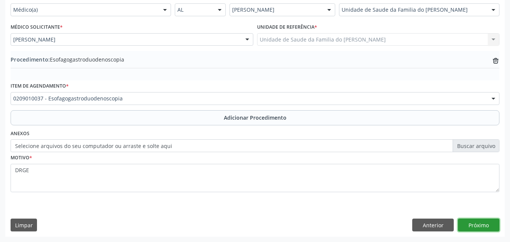
click at [489, 225] on button "Próximo" at bounding box center [479, 225] width 42 height 13
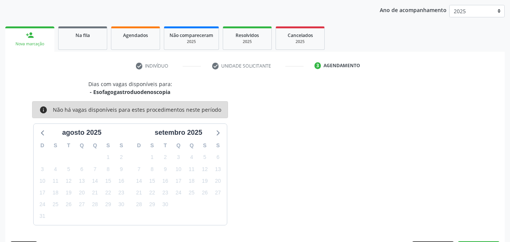
scroll to position [119, 0]
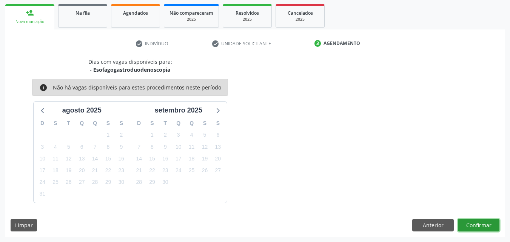
click at [469, 223] on button "Confirmar" at bounding box center [479, 225] width 42 height 13
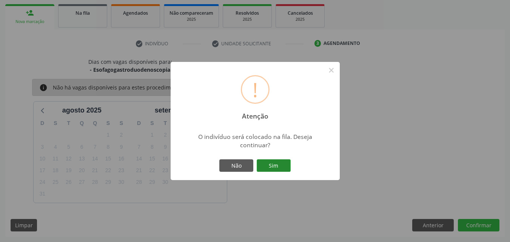
click at [270, 168] on button "Sim" at bounding box center [274, 165] width 34 height 13
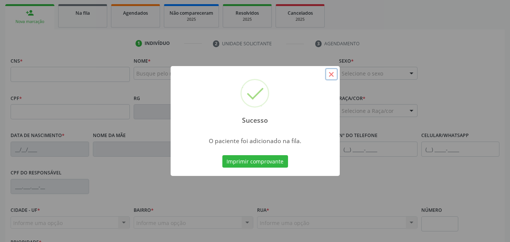
click at [333, 73] on button "×" at bounding box center [331, 74] width 13 height 13
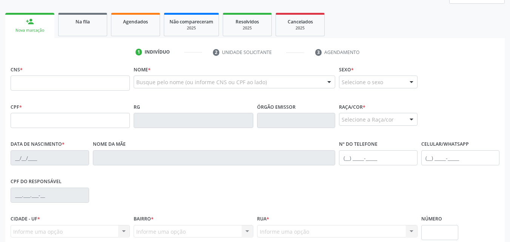
scroll to position [117, 0]
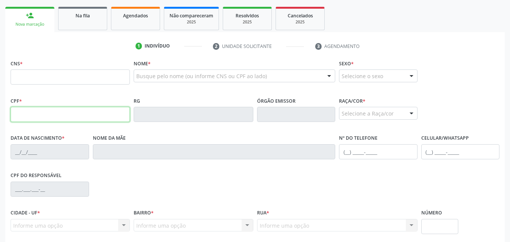
click at [48, 112] on input "text" at bounding box center [70, 114] width 119 height 15
click at [39, 96] on div "CPF *" at bounding box center [70, 108] width 119 height 27
click at [45, 108] on input "text" at bounding box center [70, 114] width 119 height 15
type input "383.046.604-82"
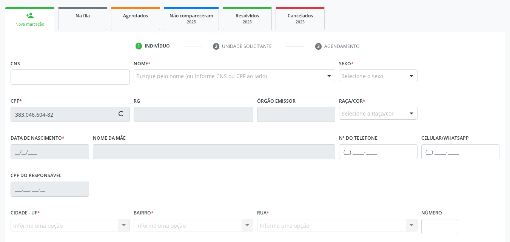
type input "702 1037 9714 1394"
type input "28/10/1963"
type input "Maria Isidoro do Santos"
type input "(82) 99358-3340"
type input "S/N"
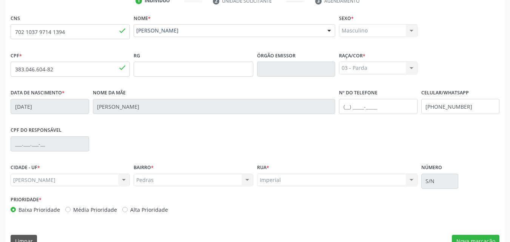
scroll to position [178, 0]
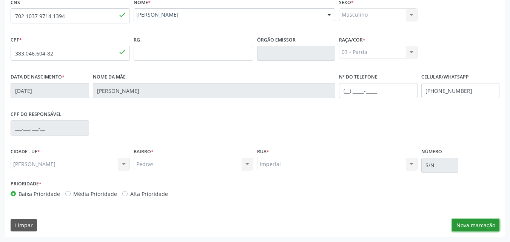
click at [492, 222] on button "Nova marcação" at bounding box center [476, 225] width 48 height 13
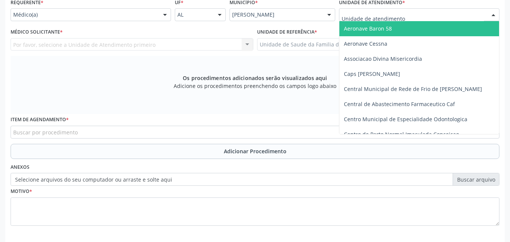
click at [461, 17] on div at bounding box center [419, 14] width 160 height 13
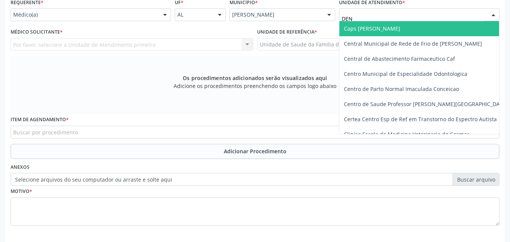
type input "DENI"
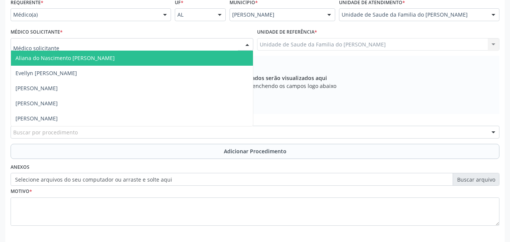
click at [130, 41] on div at bounding box center [132, 44] width 243 height 13
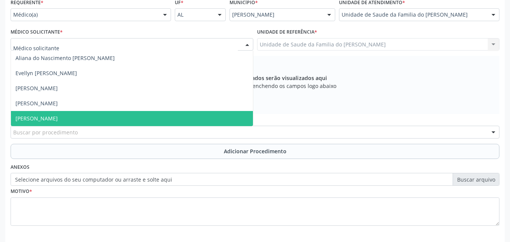
click at [115, 119] on span "[PERSON_NAME]" at bounding box center [132, 118] width 242 height 15
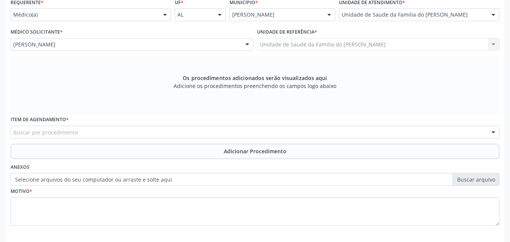
click at [116, 126] on div "Buscar por procedimento" at bounding box center [255, 132] width 489 height 13
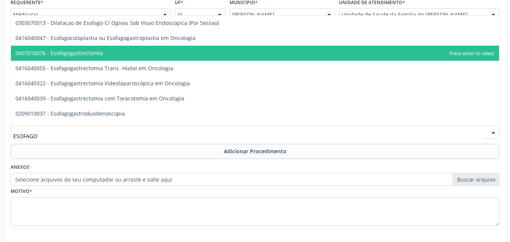
click at [94, 51] on span "0407010076 - Esofagogastrectomia" at bounding box center [59, 52] width 88 height 7
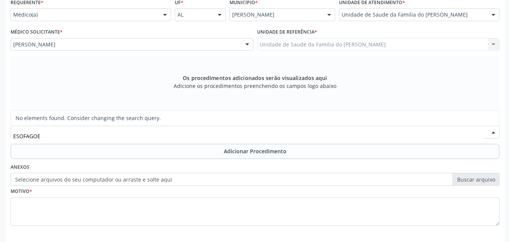
type input "ESOFAGO"
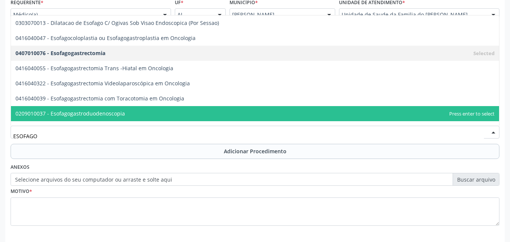
click at [114, 114] on span "0209010037 - Esofagogastroduodenoscopia" at bounding box center [69, 113] width 109 height 7
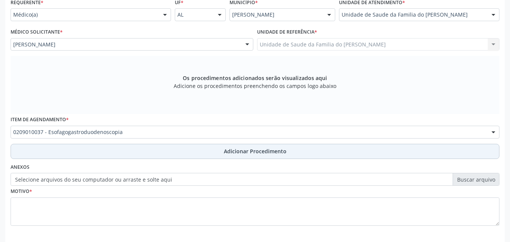
click at [112, 148] on button "Adicionar Procedimento" at bounding box center [255, 151] width 489 height 15
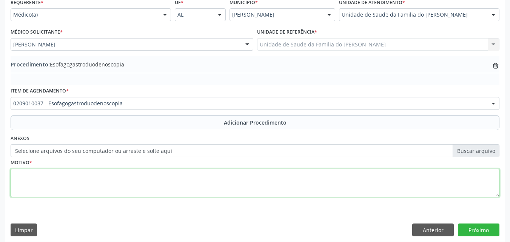
click at [129, 176] on textarea at bounding box center [255, 183] width 489 height 29
type textarea "RDGE"
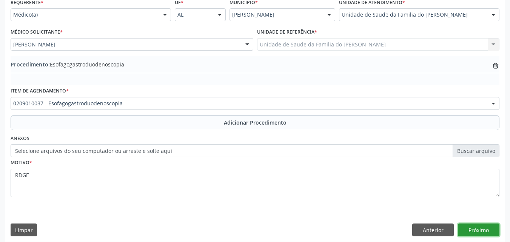
click at [470, 231] on button "Próximo" at bounding box center [479, 230] width 42 height 13
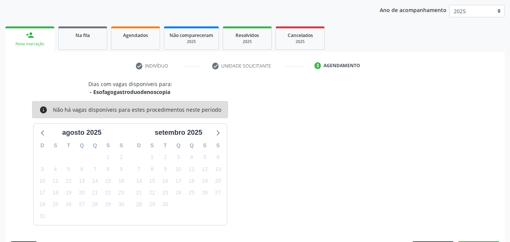
scroll to position [119, 0]
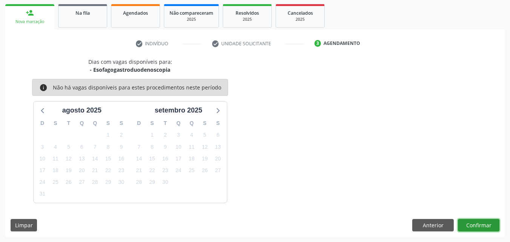
click at [480, 225] on button "Confirmar" at bounding box center [479, 225] width 42 height 13
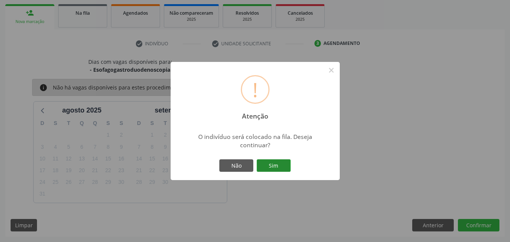
click at [281, 170] on button "Sim" at bounding box center [274, 165] width 34 height 13
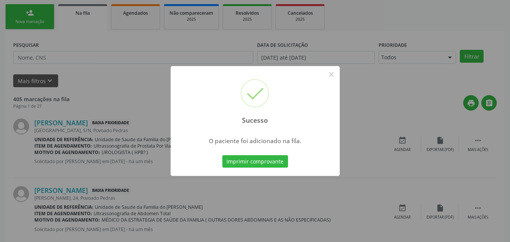
scroll to position [18, 0]
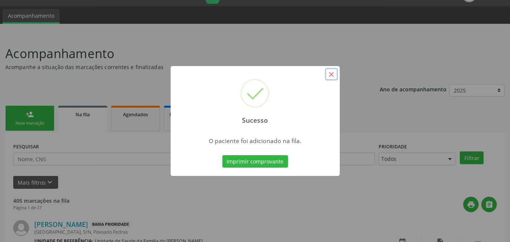
click at [336, 73] on button "×" at bounding box center [331, 74] width 13 height 13
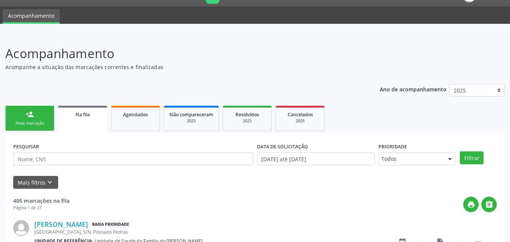
click at [24, 123] on div "Nova marcação" at bounding box center [30, 123] width 38 height 6
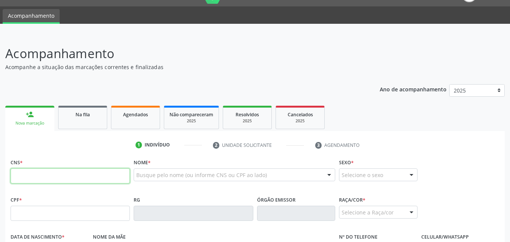
click at [69, 180] on input "text" at bounding box center [70, 175] width 119 height 15
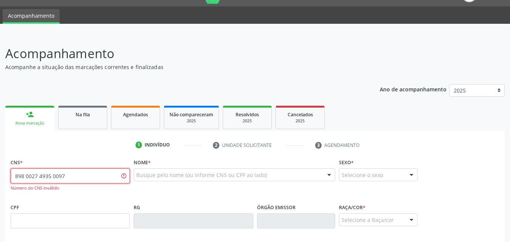
click at [58, 176] on input "898 0027 4935 0097" at bounding box center [70, 175] width 119 height 15
click at [67, 176] on input "898 0027 4935 097" at bounding box center [70, 175] width 119 height 15
type input "898 0027 4935 0974"
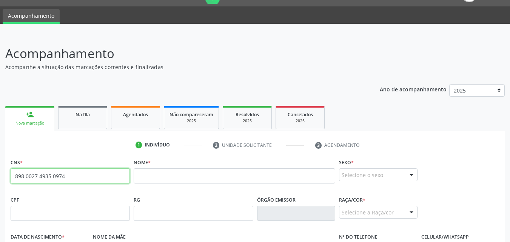
click at [56, 177] on input "898 0027 4935 0974" at bounding box center [70, 175] width 119 height 15
click at [72, 212] on input "text" at bounding box center [70, 213] width 119 height 15
paste input "926.513.994-34"
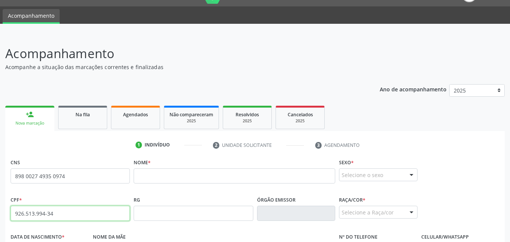
type input "926.513.994-34"
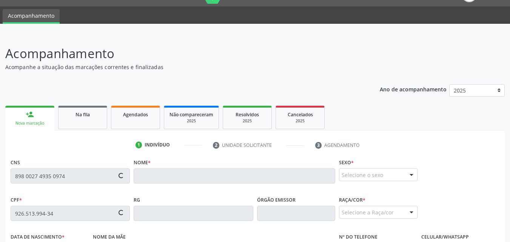
type input "703 0048 5856 3773"
type input "01/02/1974"
type input "Amara Francisca do Nascimento"
type input "(82) 99986-8710"
type input "S/N"
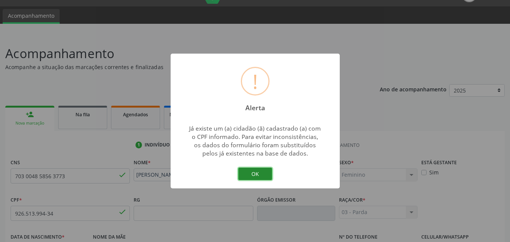
click at [256, 170] on button "OK" at bounding box center [255, 174] width 34 height 13
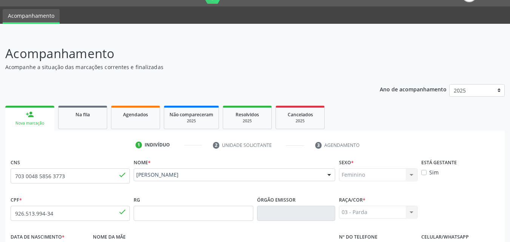
drag, startPoint x: 451, startPoint y: 122, endPoint x: 472, endPoint y: 102, distance: 28.6
click at [472, 102] on div "Ano de acompanhamento 2025 person_add Nova marcação Na fila Agendados Não compa…" at bounding box center [255, 238] width 500 height 318
click at [392, 52] on header "Acompanhamento Acompanhe a situação das marcações correntes e finalizadas Relat…" at bounding box center [255, 57] width 500 height 27
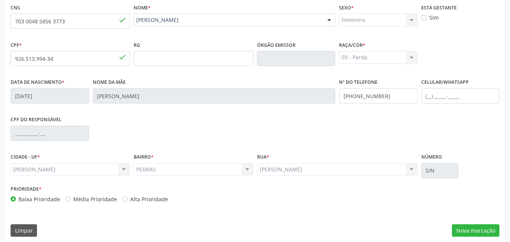
scroll to position [178, 0]
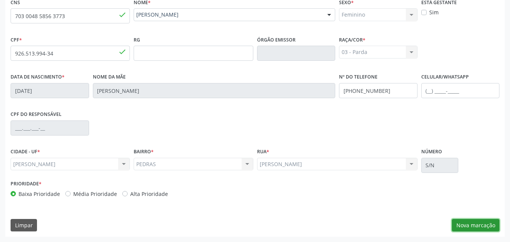
click at [477, 230] on button "Nova marcação" at bounding box center [476, 225] width 48 height 13
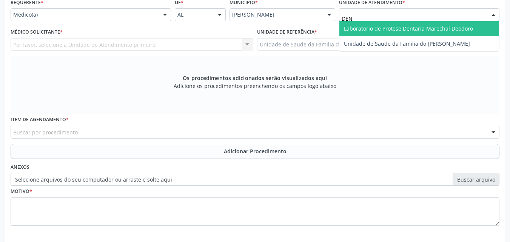
type input "DEN"
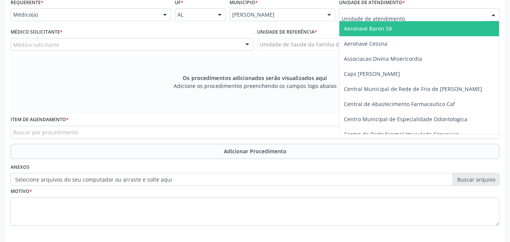
click at [378, 12] on input "text" at bounding box center [413, 18] width 142 height 15
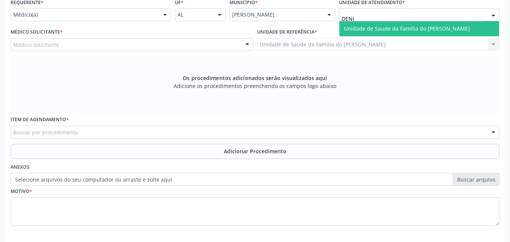
type input "DENIS"
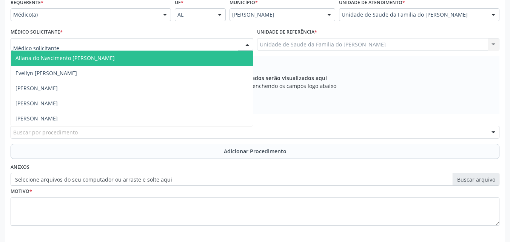
click at [205, 43] on div at bounding box center [132, 44] width 243 height 13
type input "TIAG"
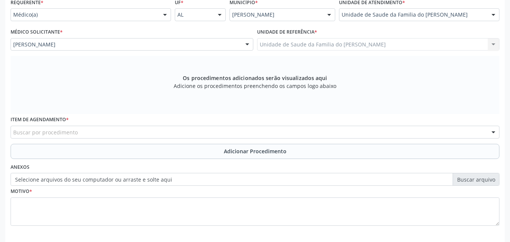
click at [162, 133] on div "Buscar por procedimento" at bounding box center [255, 132] width 489 height 13
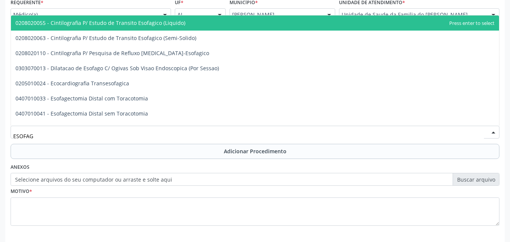
type input "ESOFAGO"
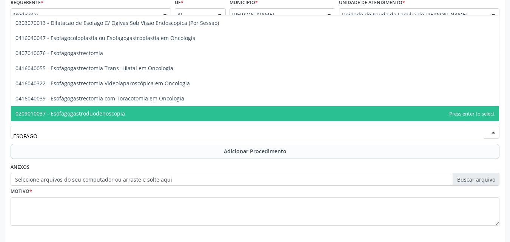
click at [156, 118] on span "0209010037 - Esofagogastroduodenoscopia" at bounding box center [255, 113] width 488 height 15
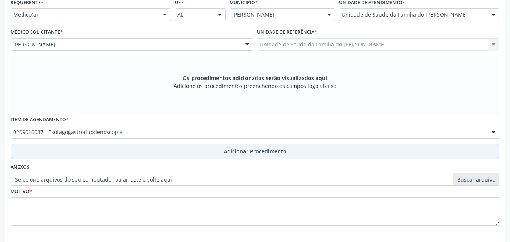
click at [148, 155] on button "Adicionar Procedimento" at bounding box center [255, 151] width 489 height 15
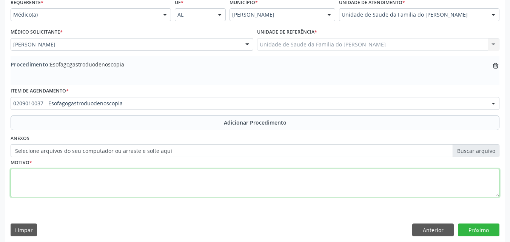
click at [146, 179] on textarea at bounding box center [255, 183] width 489 height 29
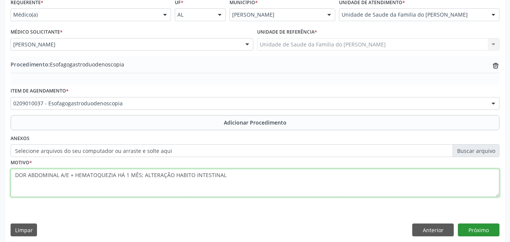
type textarea "DOR ABDOMINAL A/E + HEMATOQUEZIA HÁ 1 MÊS; ALTERAÇÃO HABITO INTESTINAL"
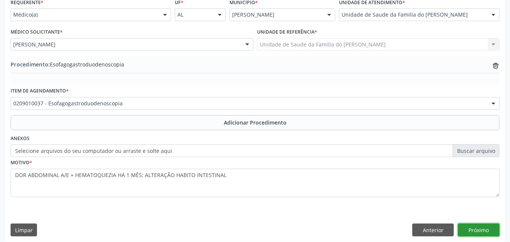
click at [473, 230] on button "Próximo" at bounding box center [479, 230] width 42 height 13
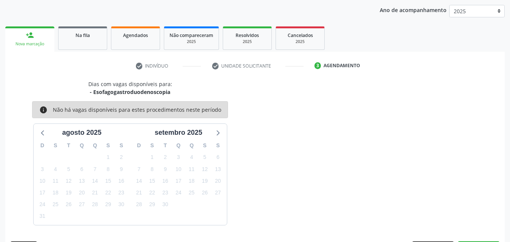
scroll to position [119, 0]
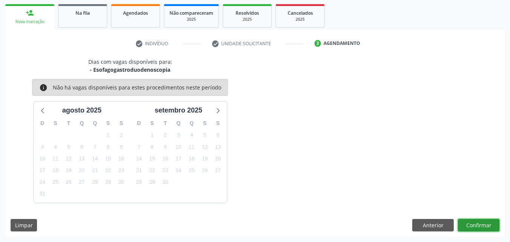
click at [484, 222] on button "Confirmar" at bounding box center [479, 225] width 42 height 13
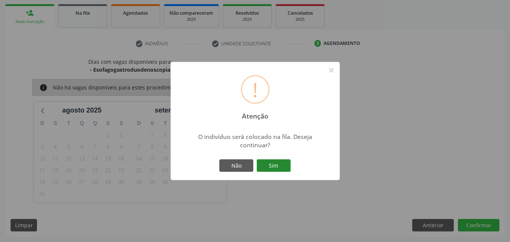
click at [282, 165] on button "Sim" at bounding box center [274, 165] width 34 height 13
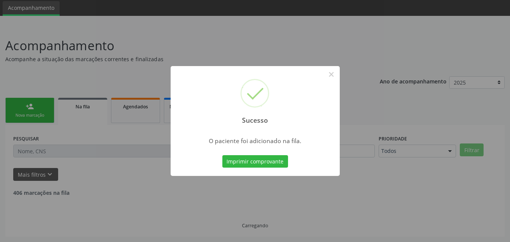
scroll to position [18, 0]
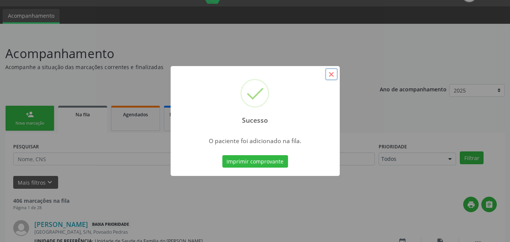
click at [332, 77] on button "×" at bounding box center [331, 74] width 13 height 13
